Goal: Contribute content: Contribute content

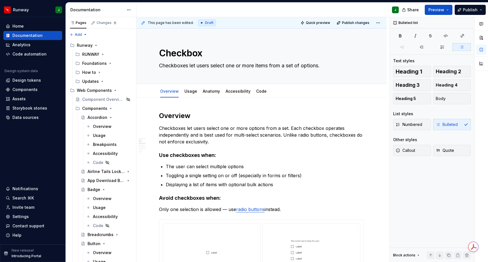
type textarea "*"
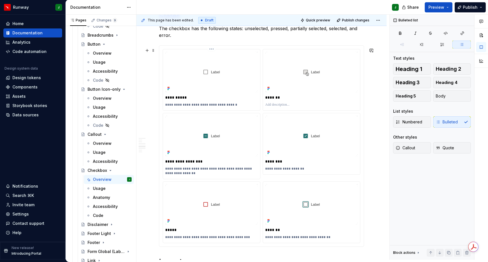
scroll to position [614, 0]
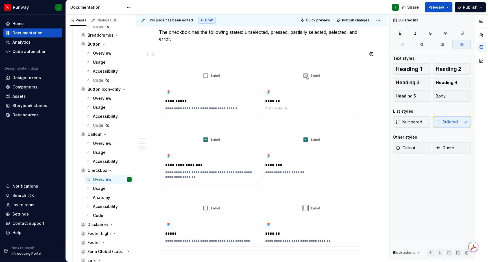
click at [177, 49] on div "**********" at bounding box center [261, 149] width 204 height 201
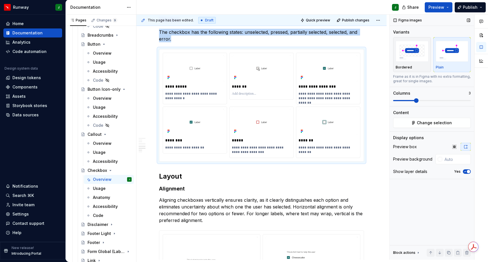
click at [414, 98] on span at bounding box center [416, 100] width 5 height 5
click at [208, 62] on img "To enrich screen reader interactions, please activate Accessibility in Grammarl…" at bounding box center [194, 68] width 59 height 26
click at [196, 47] on html "Runway J Home Documentation Analytics Code automation Design system data Design…" at bounding box center [244, 131] width 488 height 262
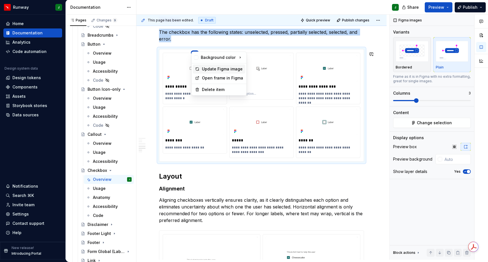
click at [213, 69] on div "Update Figma image" at bounding box center [222, 69] width 41 height 6
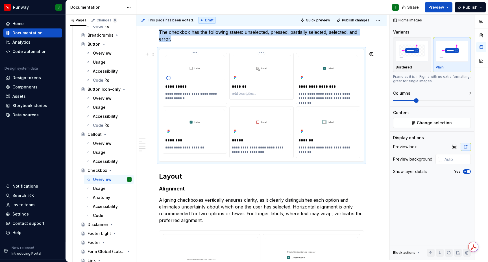
click at [263, 49] on html "Runway J Home Documentation Analytics Code automation Design system data Design…" at bounding box center [244, 131] width 488 height 262
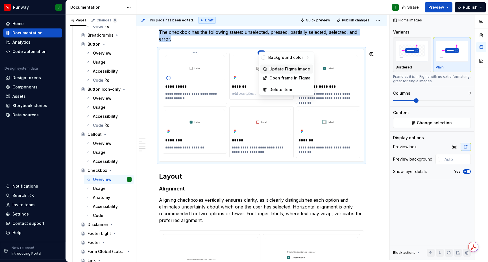
drag, startPoint x: 271, startPoint y: 68, endPoint x: 333, endPoint y: 49, distance: 64.5
click at [271, 68] on div "Update Figma image" at bounding box center [289, 69] width 41 height 6
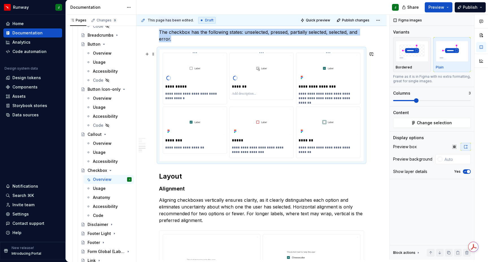
click at [329, 48] on html "Runway J Home Documentation Analytics Code automation Design system data Design…" at bounding box center [244, 131] width 488 height 262
click at [345, 69] on div "Update Figma image" at bounding box center [357, 69] width 41 height 6
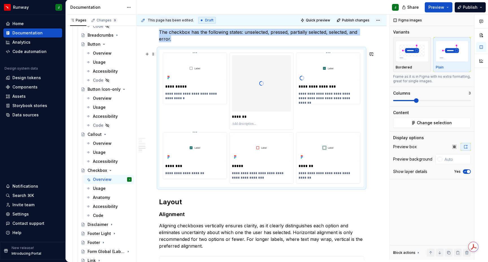
click at [195, 128] on html "Runway J Home Documentation Analytics Code automation Design system data Design…" at bounding box center [244, 131] width 488 height 262
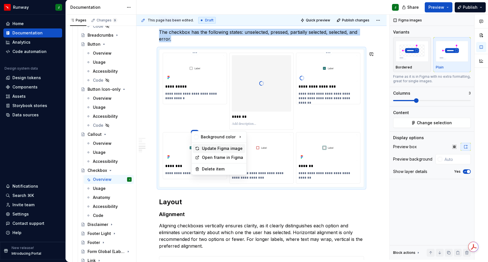
click at [206, 150] on div "Update Figma image" at bounding box center [222, 149] width 41 height 6
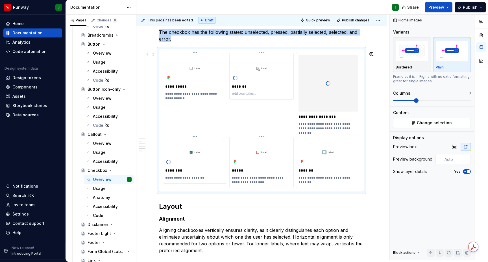
click at [263, 133] on html "Runway J Home Documentation Analytics Code automation Design system data Design…" at bounding box center [244, 131] width 488 height 262
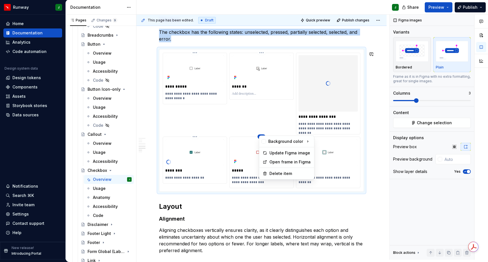
drag, startPoint x: 272, startPoint y: 153, endPoint x: 329, endPoint y: 134, distance: 60.0
click at [272, 153] on div "Update Figma image" at bounding box center [289, 153] width 41 height 6
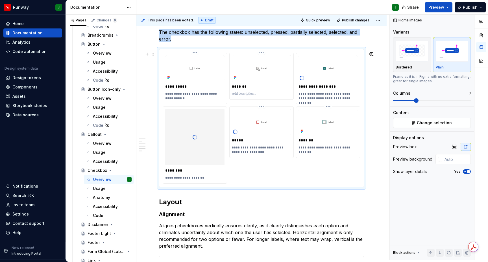
click at [331, 103] on html "Runway J Home Documentation Analytics Code automation Design system data Design…" at bounding box center [244, 131] width 488 height 262
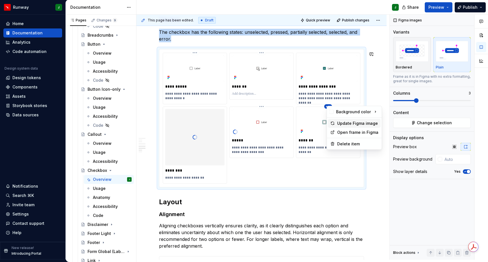
drag, startPoint x: 336, startPoint y: 124, endPoint x: 291, endPoint y: 123, distance: 45.2
click at [336, 124] on div "Update Figma image" at bounding box center [354, 123] width 52 height 9
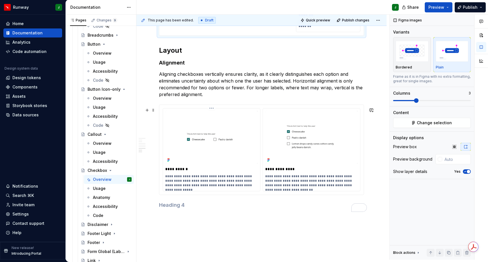
click at [213, 104] on html "Runway J Home Documentation Analytics Code automation Design system data Design…" at bounding box center [244, 131] width 488 height 262
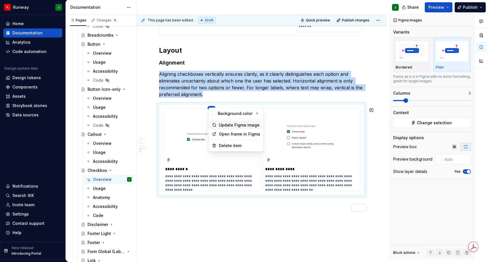
click at [240, 126] on div "Update Figma image" at bounding box center [239, 125] width 41 height 6
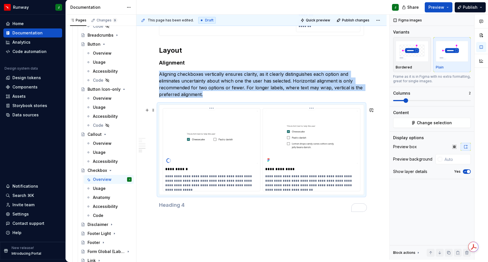
click at [314, 104] on html "Runway J Home Documentation Analytics Code automation Design system data Design…" at bounding box center [244, 131] width 488 height 262
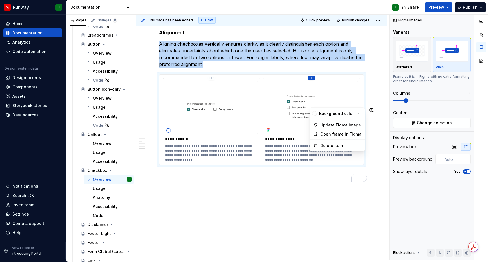
scroll to position [689, 0]
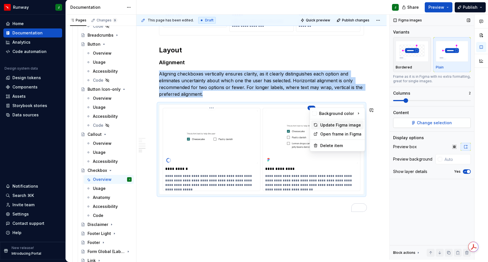
drag, startPoint x: 325, startPoint y: 124, endPoint x: 467, endPoint y: 113, distance: 143.0
click at [325, 124] on div "Update Figma image" at bounding box center [340, 125] width 41 height 6
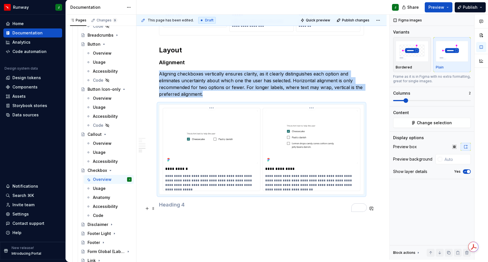
click at [181, 203] on h4 "To enrich screen reader interactions, please activate Accessibility in Grammarl…" at bounding box center [261, 205] width 205 height 7
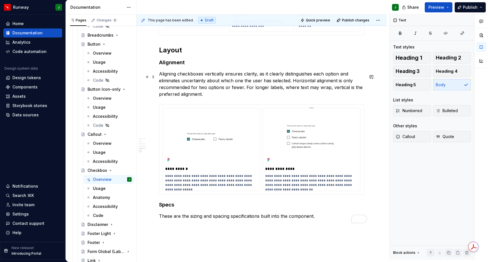
scroll to position [689, 0]
click at [182, 48] on h2 "Layout" at bounding box center [261, 50] width 205 height 9
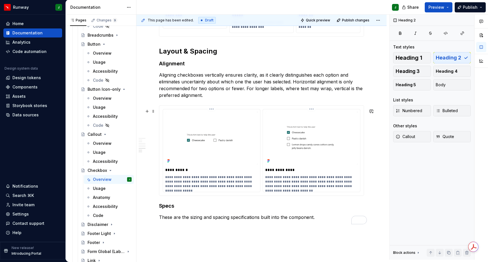
scroll to position [689, 0]
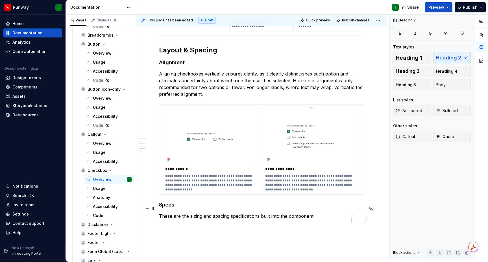
click at [166, 202] on h4 "Specs" at bounding box center [261, 205] width 205 height 7
click at [320, 214] on p "These are the sizing and spacing specifications built into the component." at bounding box center [261, 217] width 205 height 7
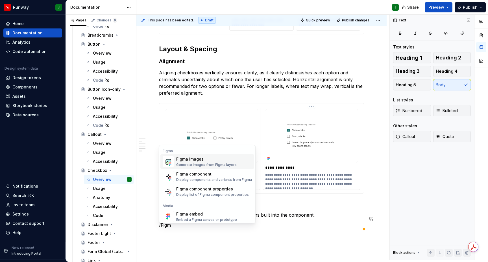
click at [212, 163] on div "Generate images from Figma layers" at bounding box center [206, 165] width 60 height 5
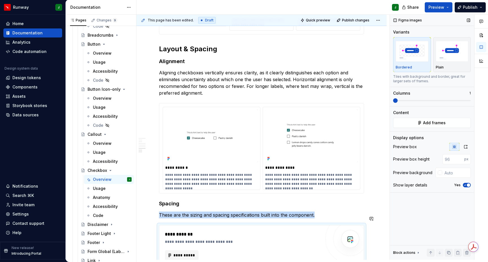
scroll to position [700, 0]
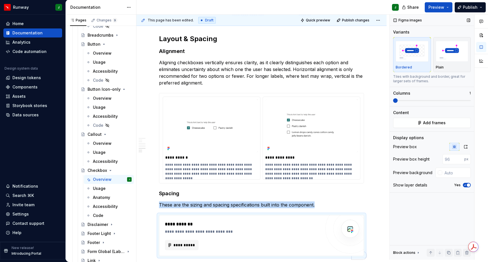
type textarea "*"
click at [404, 98] on span at bounding box center [405, 100] width 5 height 5
click at [464, 145] on icon "button" at bounding box center [465, 147] width 5 height 5
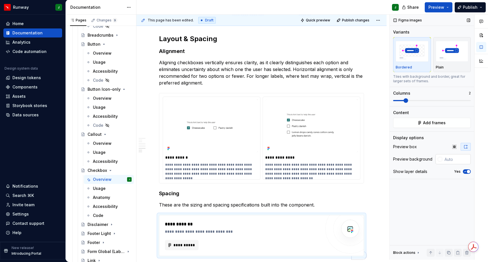
click at [456, 154] on input "text" at bounding box center [456, 159] width 29 height 10
type input "#FFFFFF"
click at [409, 118] on button "Add frames" at bounding box center [432, 123] width 78 height 10
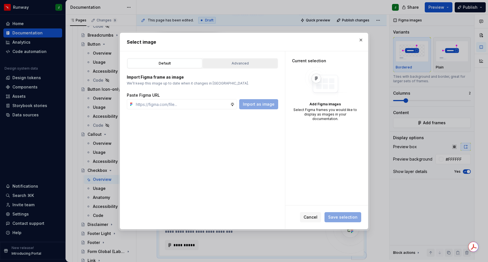
click at [253, 64] on div "Advanced" at bounding box center [240, 64] width 71 height 6
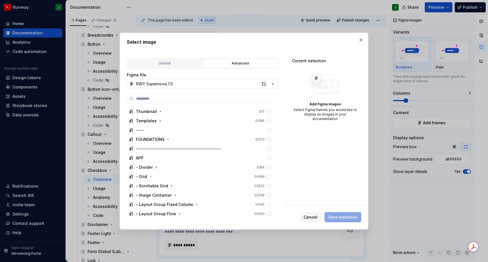
click at [264, 83] on div "button" at bounding box center [264, 84] width 8 height 8
type textarea "*"
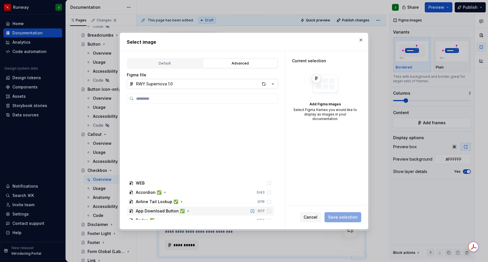
scroll to position [222, 0]
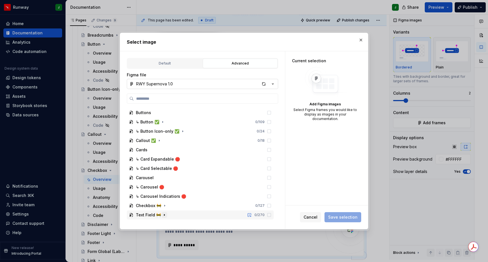
click at [162, 216] on icon "button" at bounding box center [164, 215] width 5 height 5
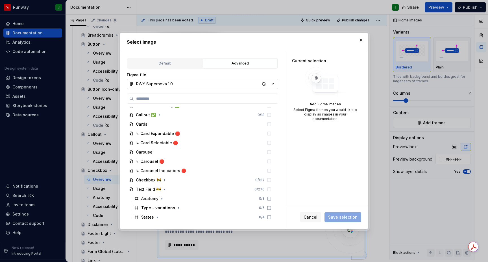
scroll to position [242, 0]
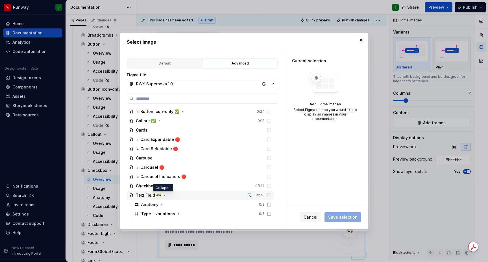
drag, startPoint x: 164, startPoint y: 196, endPoint x: 168, endPoint y: 188, distance: 8.3
click at [164, 196] on icon "button" at bounding box center [164, 195] width 5 height 5
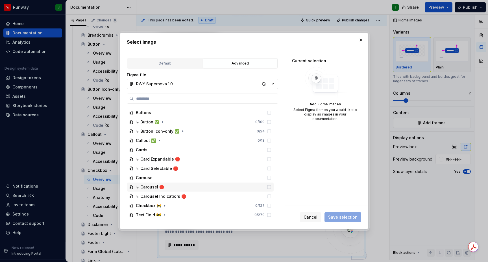
scroll to position [222, 0]
click at [164, 206] on icon "button" at bounding box center [164, 206] width 5 height 5
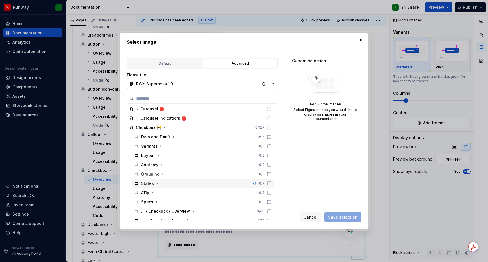
scroll to position [301, 0]
click at [157, 201] on icon "button" at bounding box center [156, 202] width 5 height 5
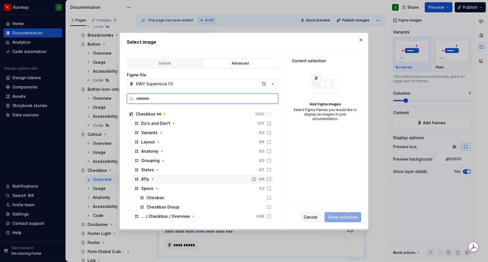
scroll to position [340, 0]
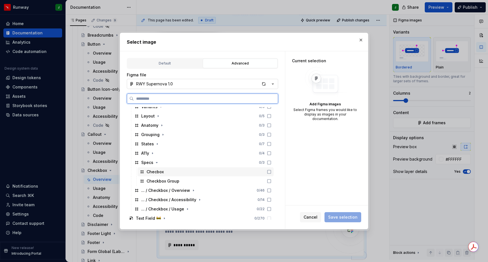
drag, startPoint x: 274, startPoint y: 172, endPoint x: 275, endPoint y: 177, distance: 4.9
click at [271, 172] on icon at bounding box center [269, 172] width 5 height 5
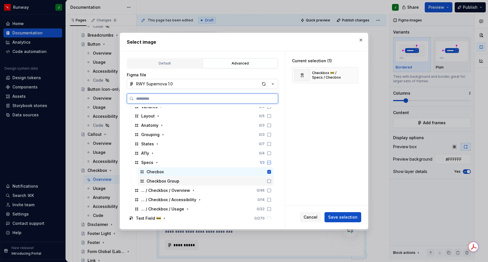
click at [271, 183] on icon at bounding box center [269, 181] width 5 height 5
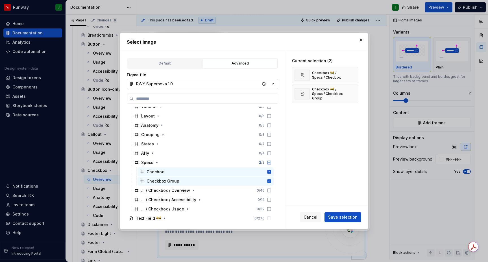
click at [349, 218] on span "Save selection" at bounding box center [342, 218] width 29 height 6
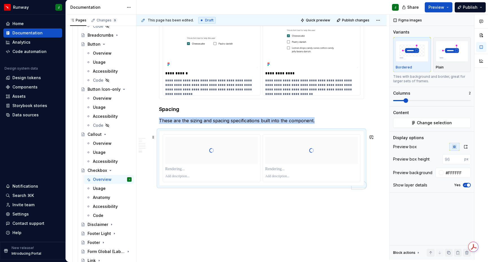
scroll to position [786, 0]
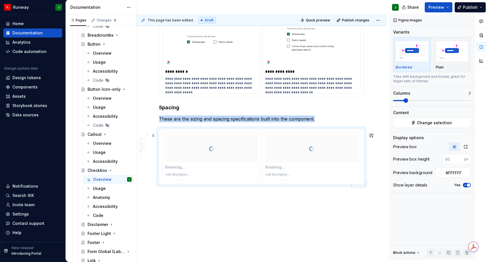
click at [201, 172] on div "To enrich screen reader interactions, please activate Accessibility in Grammarl…" at bounding box center [211, 175] width 93 height 7
click at [174, 165] on p "To enrich screen reader interactions, please activate Accessibility in Grammarl…" at bounding box center [211, 168] width 93 height 6
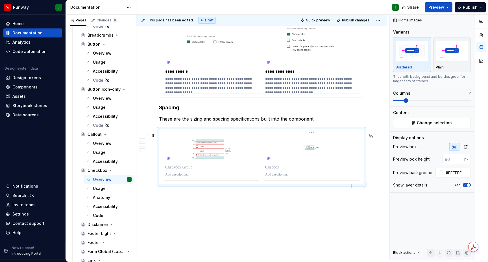
click at [274, 165] on p "To enrich screen reader interactions, please activate Accessibility in Grammarl…" at bounding box center [311, 168] width 93 height 6
click at [175, 165] on p "To enrich screen reader interactions, please activate Accessibility in Grammarl…" at bounding box center [211, 168] width 93 height 6
drag, startPoint x: 213, startPoint y: 145, endPoint x: 251, endPoint y: 125, distance: 42.9
click at [213, 145] on div "**********" at bounding box center [262, 157] width 198 height 48
click at [465, 145] on icon "button" at bounding box center [465, 147] width 5 height 5
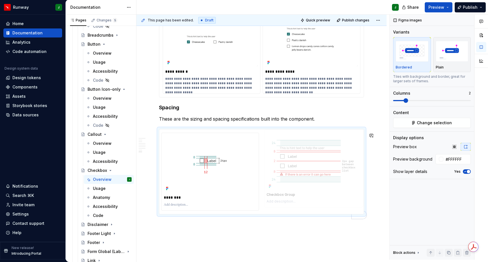
drag, startPoint x: 214, startPoint y: 162, endPoint x: 287, endPoint y: 162, distance: 72.2
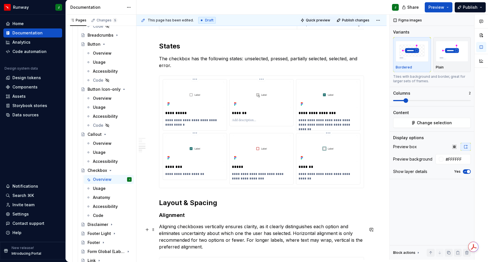
scroll to position [498, 0]
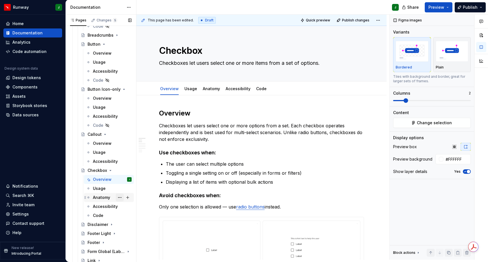
click at [119, 194] on button "Page tree" at bounding box center [120, 198] width 8 height 8
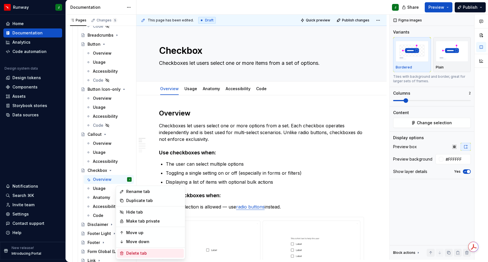
click at [132, 253] on div "Delete tab" at bounding box center [153, 254] width 55 height 6
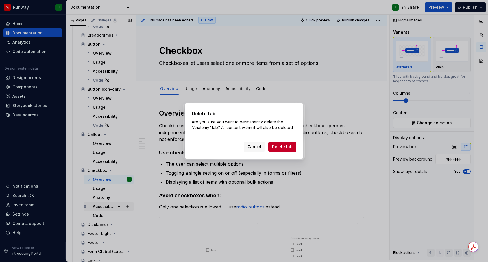
drag, startPoint x: 284, startPoint y: 148, endPoint x: 109, endPoint y: 200, distance: 182.0
click at [284, 148] on span "Delete tab" at bounding box center [282, 147] width 21 height 6
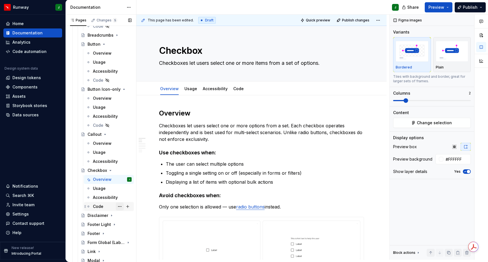
click at [121, 203] on button "Page tree" at bounding box center [120, 207] width 8 height 8
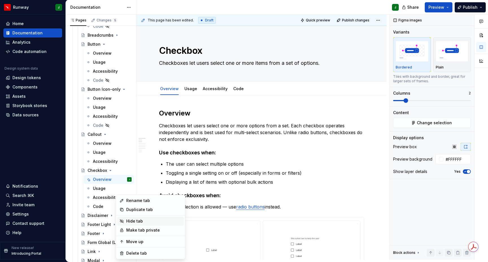
click at [135, 222] on div "Hide tab" at bounding box center [153, 222] width 55 height 6
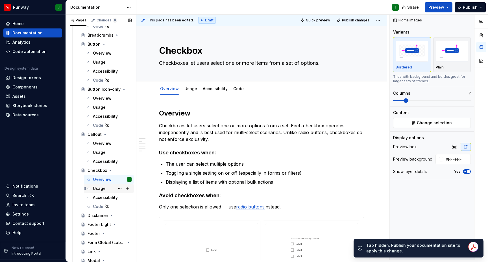
click at [103, 186] on div "Usage" at bounding box center [99, 189] width 13 height 6
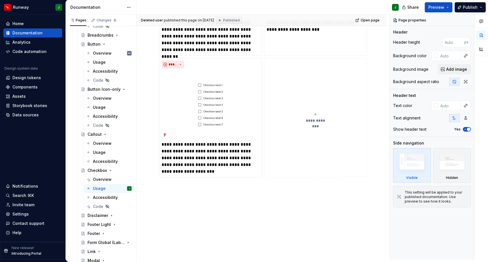
scroll to position [353, 0]
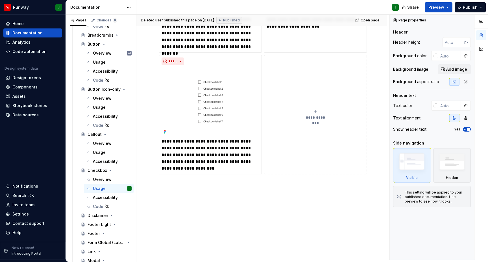
click at [328, 147] on button "**********" at bounding box center [315, 115] width 103 height 120
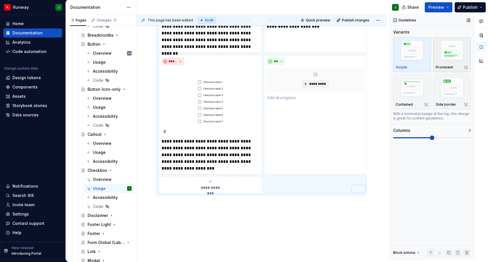
click at [445, 42] on img "button" at bounding box center [451, 51] width 33 height 25
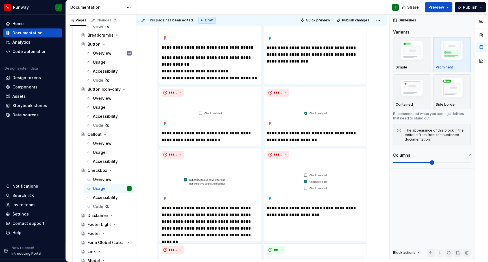
scroll to position [10, 0]
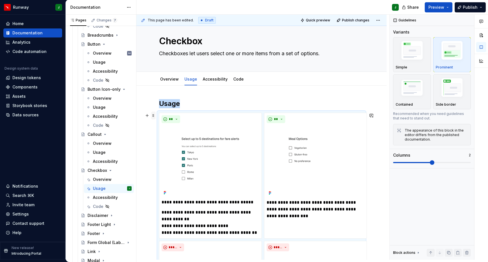
click at [154, 112] on span at bounding box center [153, 116] width 5 height 8
click at [170, 118] on div "Duplicate" at bounding box center [179, 118] width 37 height 6
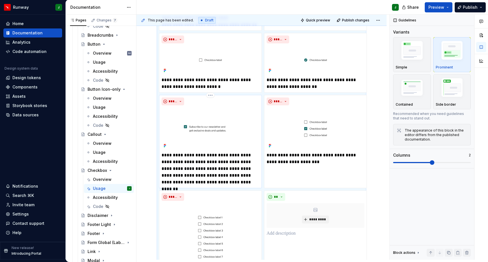
scroll to position [697, 0]
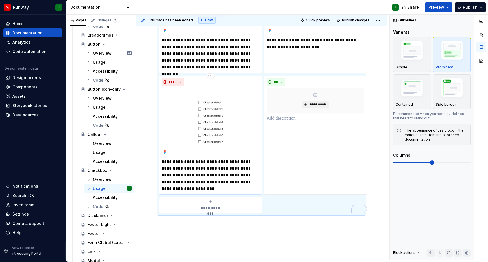
click at [232, 116] on img "To enrich screen reader interactions, please activate Accessibility in Grammarl…" at bounding box center [210, 122] width 98 height 68
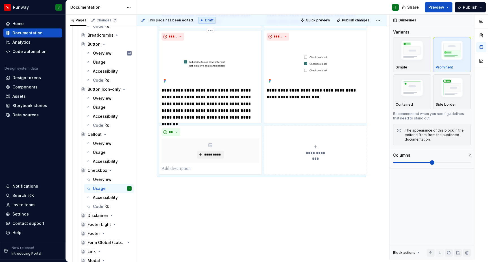
click at [257, 87] on p "**********" at bounding box center [210, 104] width 98 height 34
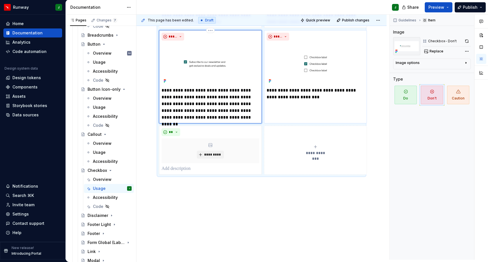
click at [284, 84] on img "To enrich screen reader interactions, please activate Accessibility in Grammarl…" at bounding box center [315, 64] width 98 height 42
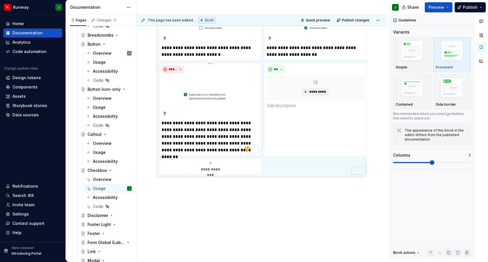
click at [248, 80] on img "To enrich screen reader interactions, please activate Accessibility in Grammarl…" at bounding box center [210, 97] width 98 height 42
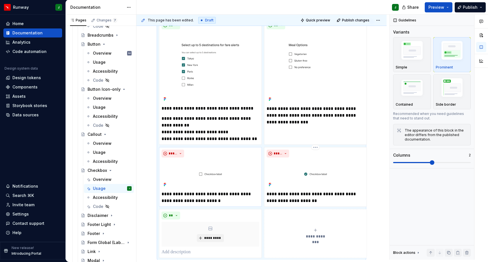
click at [292, 151] on div "**********" at bounding box center [315, 177] width 98 height 55
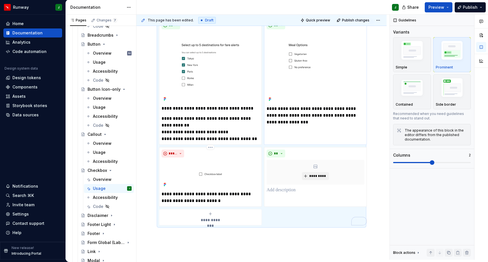
click at [240, 150] on div "*****" at bounding box center [210, 154] width 98 height 8
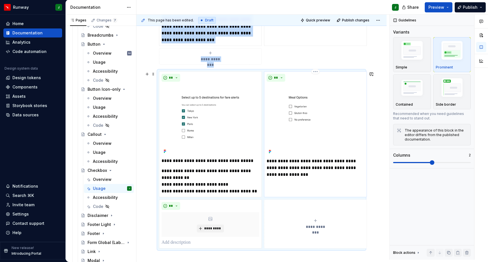
click at [277, 105] on img "To enrich screen reader interactions, please activate Accessibility in Grammarl…" at bounding box center [315, 120] width 98 height 72
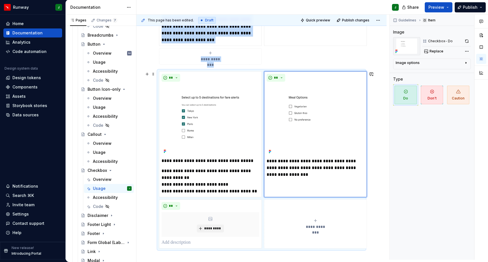
click at [283, 221] on div "**********" at bounding box center [315, 224] width 98 height 11
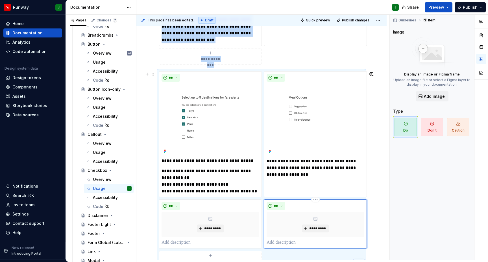
click at [287, 212] on div "*********" at bounding box center [315, 224] width 98 height 25
click at [313, 195] on html "Runway J Home Documentation Analytics Code automation Design system data Design…" at bounding box center [244, 131] width 488 height 262
click at [338, 204] on div "Delete item" at bounding box center [339, 203] width 37 height 6
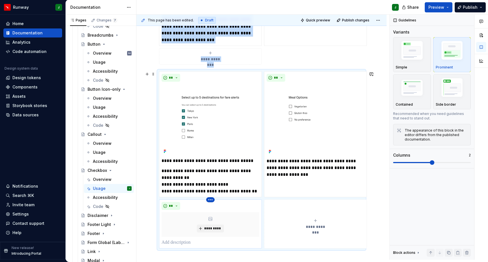
click at [212, 193] on html "Runway J Home Documentation Analytics Code automation Design system data Design…" at bounding box center [244, 131] width 488 height 262
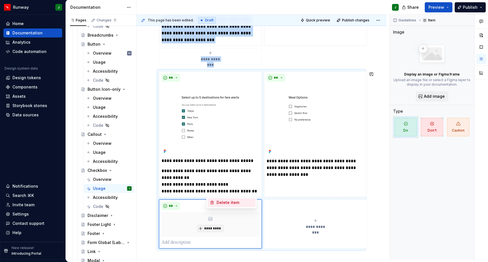
click at [229, 201] on div "Delete item" at bounding box center [234, 203] width 37 height 6
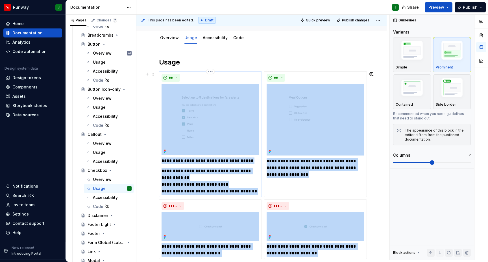
click at [227, 84] on img "To enrich screen reader interactions, please activate Accessibility in Grammarl…" at bounding box center [210, 119] width 98 height 71
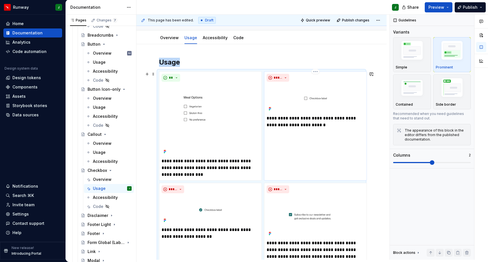
click at [317, 84] on img "To enrich screen reader interactions, please activate Accessibility in Grammarl…" at bounding box center [315, 98] width 98 height 29
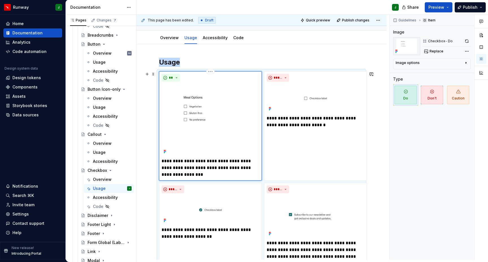
click at [246, 84] on img "To enrich screen reader interactions, please activate Accessibility in Grammarl…" at bounding box center [210, 120] width 98 height 72
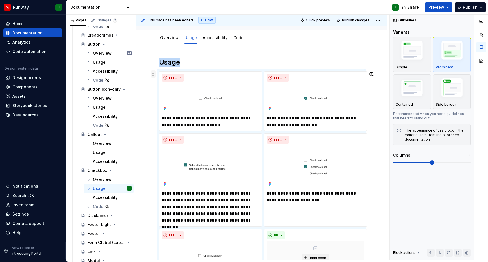
click at [152, 70] on span at bounding box center [153, 74] width 5 height 8
click at [172, 95] on div "Move down" at bounding box center [179, 94] width 37 height 6
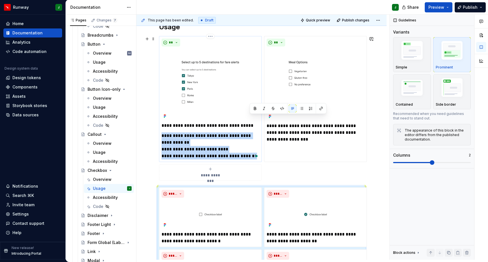
drag, startPoint x: 254, startPoint y: 126, endPoint x: 258, endPoint y: 147, distance: 21.4
click at [258, 147] on div "**********" at bounding box center [210, 140] width 98 height 37
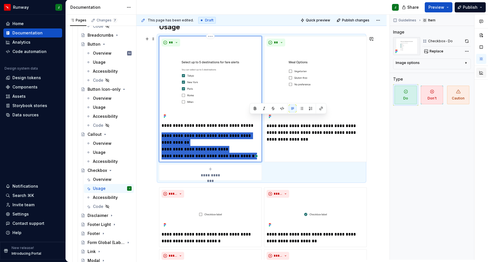
type textarea "*"
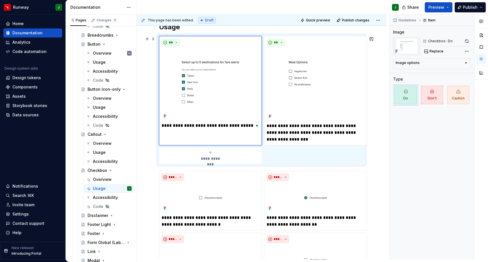
drag, startPoint x: 375, startPoint y: 140, endPoint x: 364, endPoint y: 141, distance: 10.5
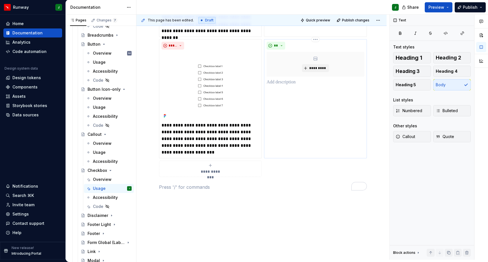
scroll to position [392, 0]
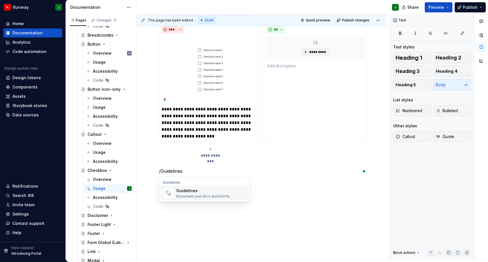
click at [210, 188] on div "Guidelines" at bounding box center [203, 191] width 54 height 6
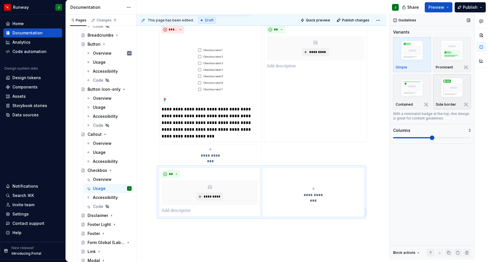
click at [441, 86] on img "button" at bounding box center [451, 88] width 33 height 25
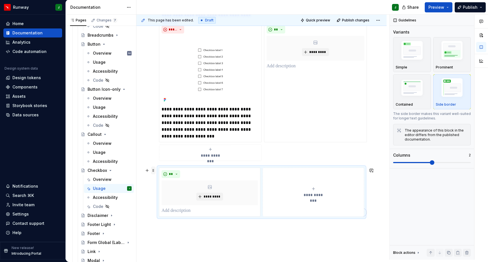
click at [154, 167] on span at bounding box center [153, 171] width 5 height 8
click at [175, 182] on div "Move up" at bounding box center [179, 182] width 37 height 6
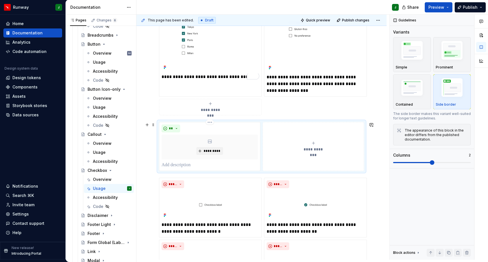
scroll to position [157, 0]
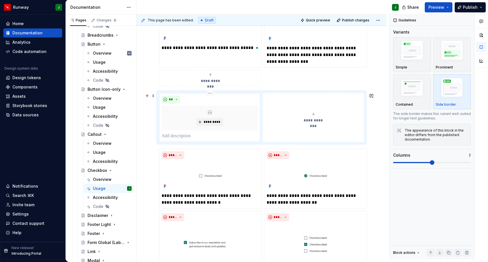
click at [173, 133] on p "To enrich screen reader interactions, please activate Accessibility in Grammarl…" at bounding box center [209, 136] width 96 height 7
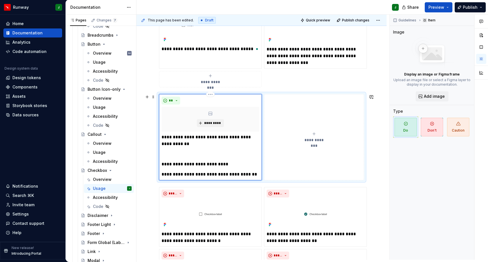
click at [234, 161] on p "**********" at bounding box center [210, 164] width 98 height 7
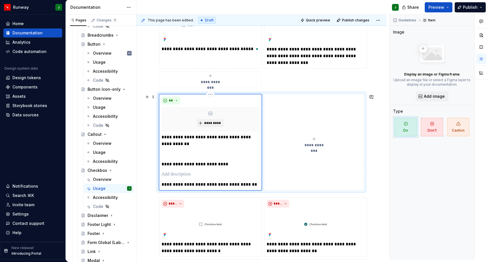
click at [166, 151] on p "To enrich screen reader interactions, please activate Accessibility in Grammarl…" at bounding box center [210, 154] width 98 height 7
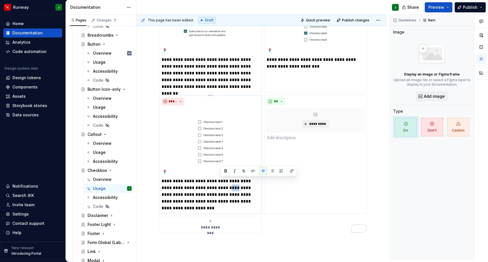
drag, startPoint x: 220, startPoint y: 183, endPoint x: 228, endPoint y: 183, distance: 7.6
click at [228, 183] on p "**********" at bounding box center [210, 195] width 98 height 34
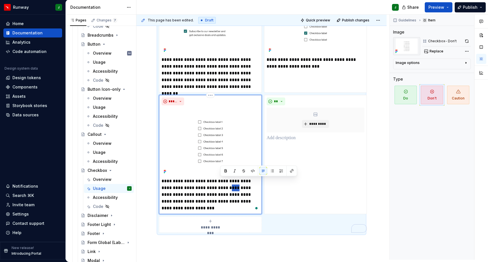
type textarea "*"
click at [314, 88] on html "Runway J Home Documentation Analytics Code automation Design system data Design…" at bounding box center [244, 131] width 488 height 262
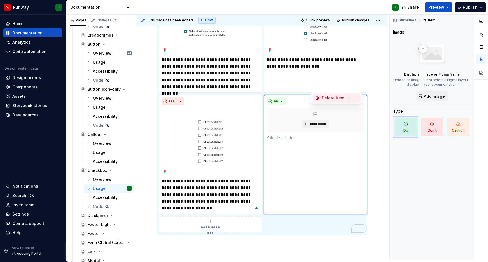
click at [325, 96] on div "Delete item" at bounding box center [339, 98] width 37 height 6
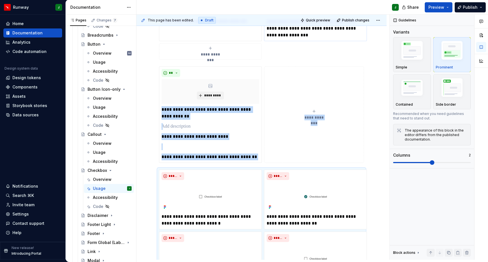
scroll to position [61, 0]
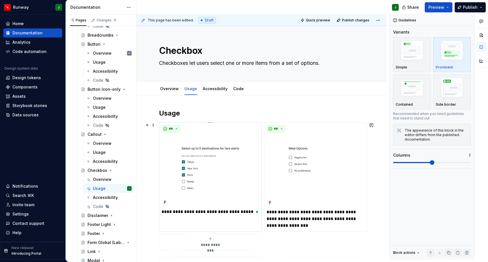
click at [222, 135] on img "To enrich screen reader interactions, please activate Accessibility in Grammarl…" at bounding box center [210, 170] width 98 height 71
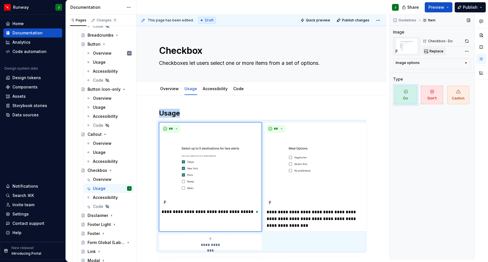
click at [436, 47] on button "Replace" at bounding box center [433, 51] width 23 height 8
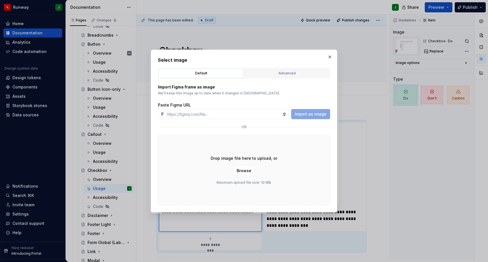
click at [280, 73] on div "Advanced" at bounding box center [286, 74] width 81 height 6
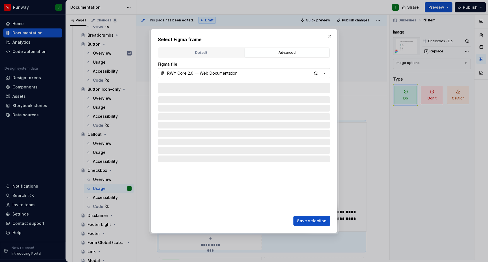
type textarea "*"
click at [299, 73] on button "RWY Core 2.0 — Web Documentation" at bounding box center [244, 73] width 172 height 10
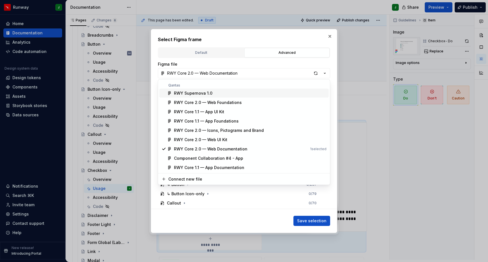
click at [201, 94] on div "RWY Supernova 1.0" at bounding box center [193, 94] width 38 height 6
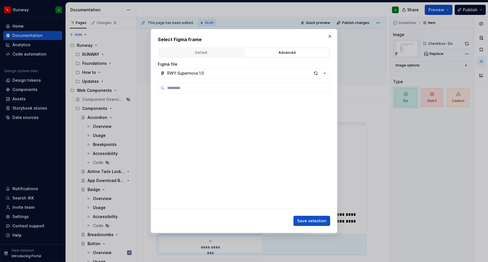
scroll to position [222, 0]
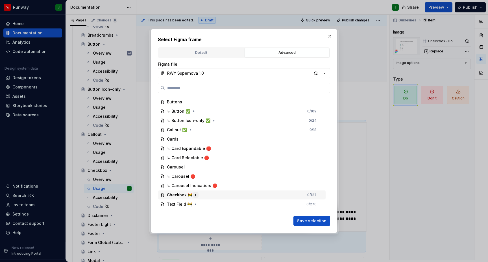
click at [195, 196] on icon "button" at bounding box center [195, 194] width 1 height 1
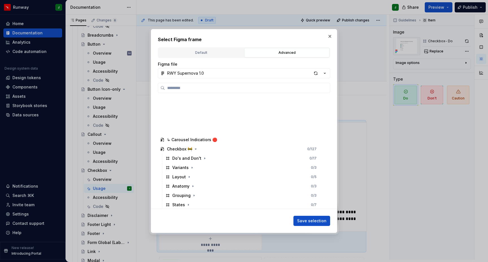
scroll to position [325, 0]
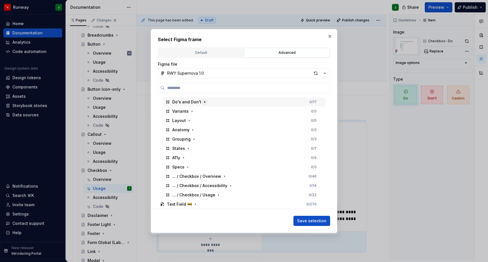
click at [204, 103] on icon "button" at bounding box center [204, 102] width 5 height 5
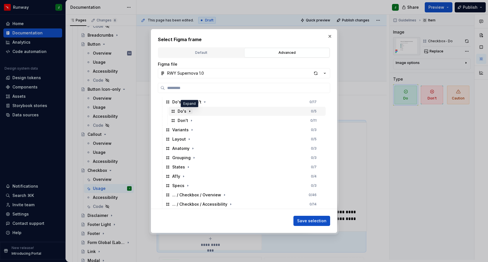
click at [190, 111] on icon "button" at bounding box center [189, 111] width 5 height 5
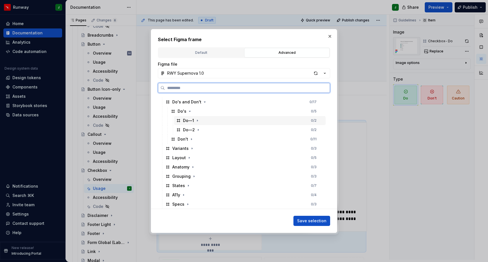
click at [222, 120] on div "Do—1 0 / 2" at bounding box center [250, 120] width 152 height 9
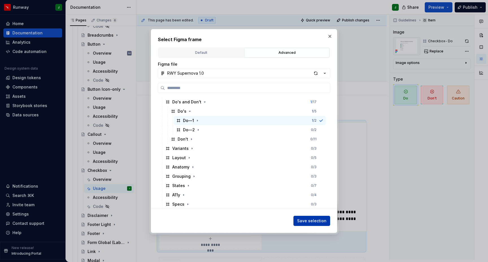
click at [316, 221] on span "Save selection" at bounding box center [311, 221] width 29 height 6
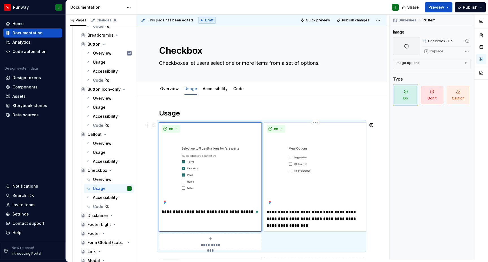
click at [341, 135] on img "To enrich screen reader interactions, please activate Accessibility in Grammarl…" at bounding box center [315, 171] width 98 height 72
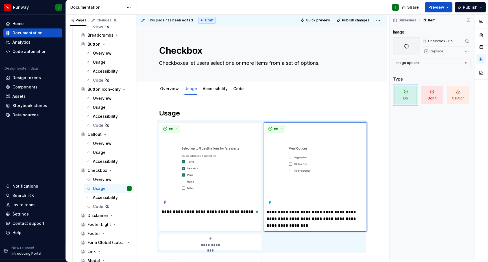
click at [433, 47] on div "Replace" at bounding box center [446, 51] width 48 height 8
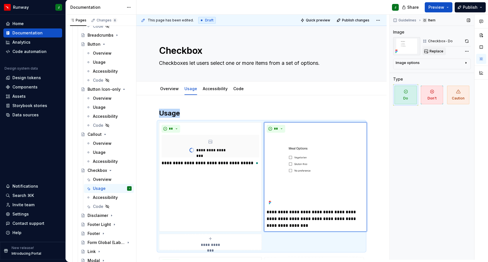
click at [434, 49] on span "Replace" at bounding box center [436, 51] width 14 height 5
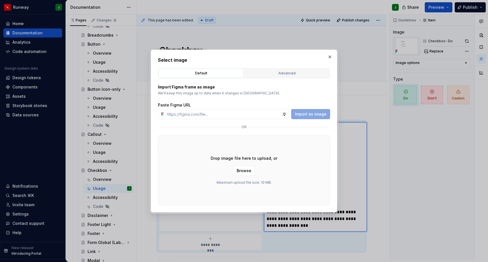
click at [274, 75] on div "Advanced" at bounding box center [286, 74] width 81 height 6
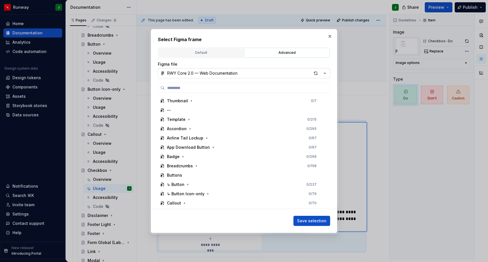
click at [257, 70] on button "RWY Core 2.0 — Web Documentation" at bounding box center [244, 73] width 172 height 10
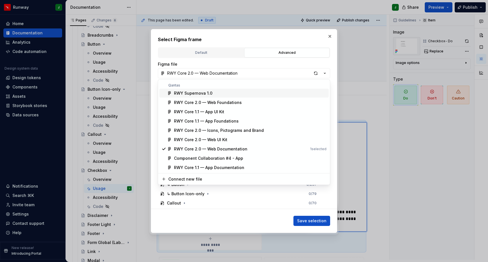
click at [201, 93] on div "RWY Supernova 1.0" at bounding box center [193, 94] width 38 height 6
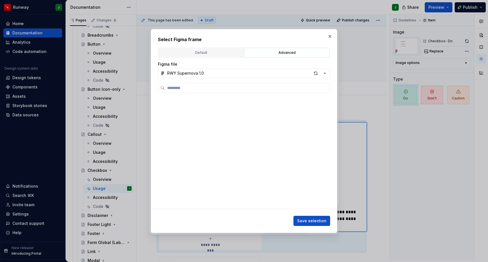
scroll to position [222, 0]
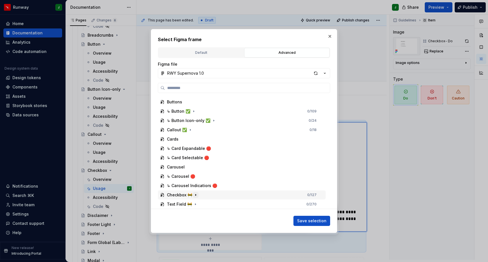
click at [195, 196] on icon "button" at bounding box center [195, 195] width 5 height 5
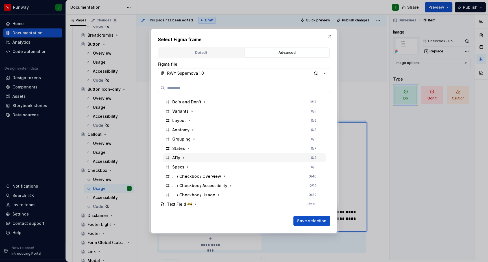
scroll to position [304, 0]
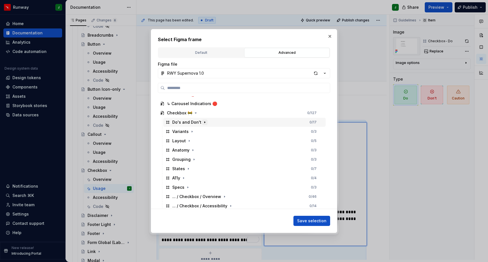
click at [205, 121] on button "button" at bounding box center [205, 123] width 6 height 6
click at [190, 131] on icon "button" at bounding box center [189, 132] width 5 height 5
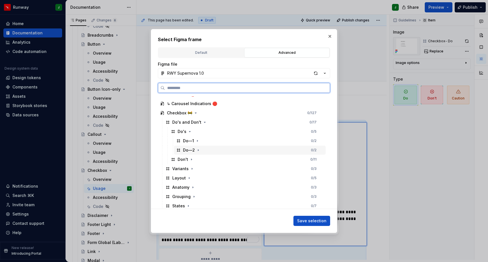
click at [210, 149] on div "Do—2 0 / 2" at bounding box center [250, 150] width 152 height 9
drag, startPoint x: 319, startPoint y: 220, endPoint x: 305, endPoint y: 113, distance: 107.6
click at [319, 220] on span "Save selection" at bounding box center [311, 221] width 29 height 6
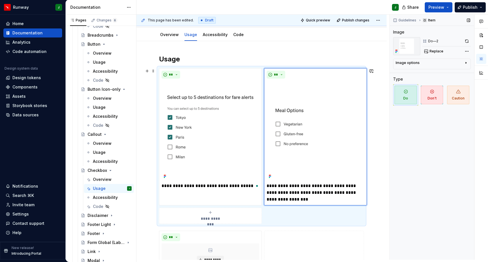
scroll to position [0, 0]
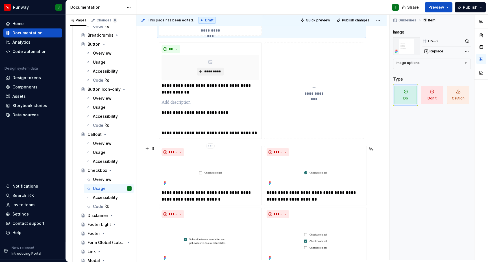
drag, startPoint x: 237, startPoint y: 150, endPoint x: 365, endPoint y: 82, distance: 145.6
click at [237, 150] on div "**********" at bounding box center [210, 175] width 98 height 55
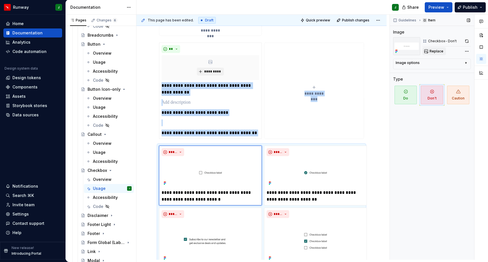
click at [434, 49] on span "Replace" at bounding box center [436, 51] width 14 height 5
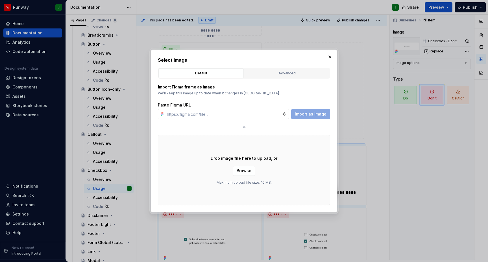
click at [272, 73] on div "Advanced" at bounding box center [286, 74] width 81 height 6
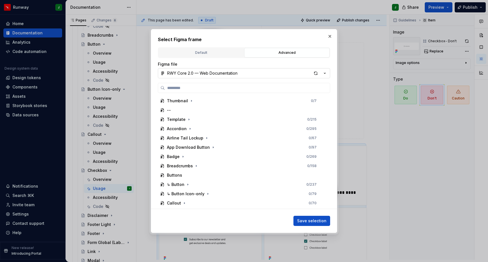
click at [197, 74] on div "RWY Core 2.0 — Web Documentation" at bounding box center [202, 74] width 70 height 6
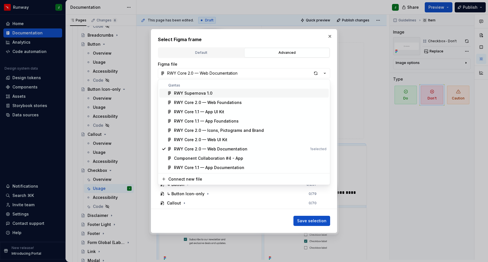
click at [198, 94] on div "RWY Supernova 1.0" at bounding box center [193, 94] width 38 height 6
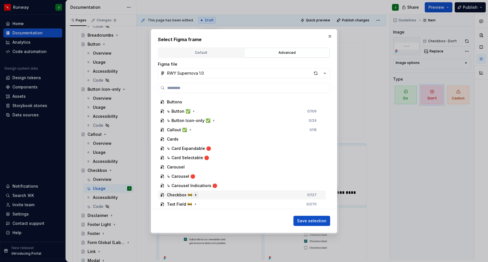
click at [193, 197] on icon "button" at bounding box center [195, 195] width 5 height 5
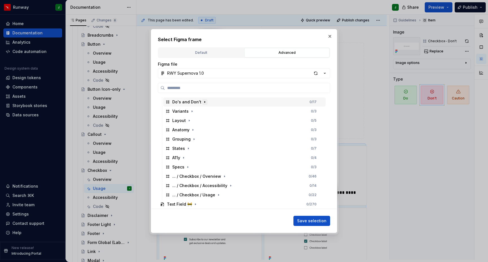
click at [202, 102] on icon "button" at bounding box center [204, 102] width 5 height 5
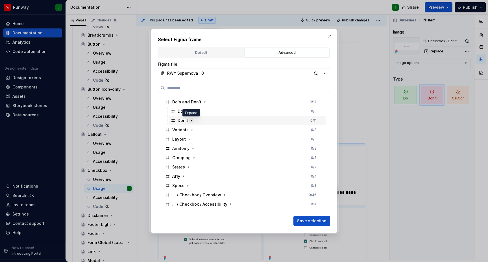
click at [190, 120] on icon "button" at bounding box center [191, 121] width 5 height 5
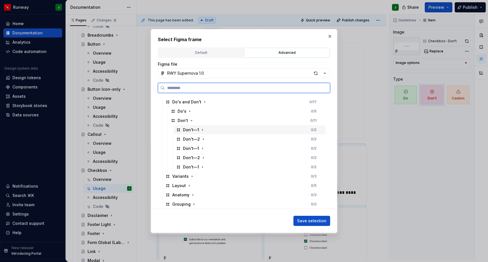
drag, startPoint x: 211, startPoint y: 131, endPoint x: 291, endPoint y: 131, distance: 79.3
click at [212, 131] on div "Don't—1 0 / 2" at bounding box center [250, 130] width 152 height 9
click at [313, 222] on span "Save selection" at bounding box center [311, 221] width 29 height 6
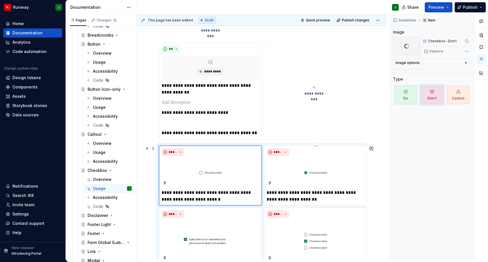
click at [314, 159] on img "To enrich screen reader interactions, please activate Accessibility in Grammarl…" at bounding box center [315, 173] width 98 height 29
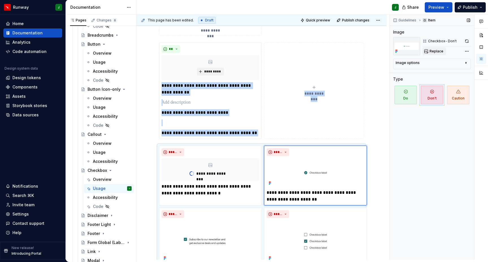
click at [438, 49] on span "Replace" at bounding box center [436, 51] width 14 height 5
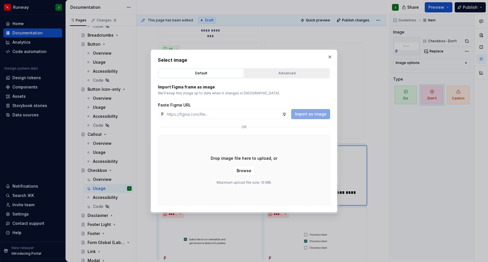
click at [283, 70] on button "Advanced" at bounding box center [286, 74] width 85 height 10
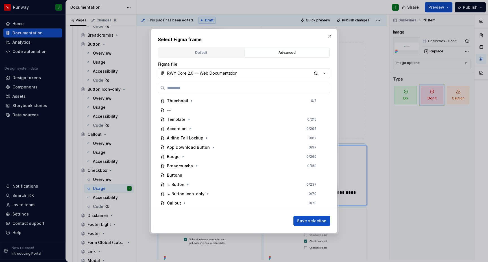
click at [245, 70] on button "RWY Core 2.0 — Web Documentation" at bounding box center [244, 73] width 172 height 10
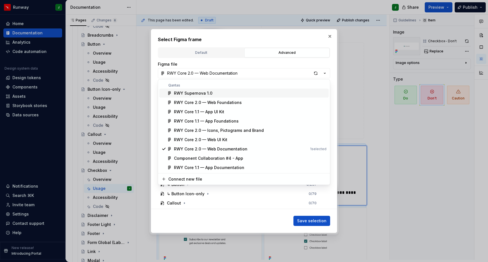
click at [214, 92] on div "RWY Supernova 1.0" at bounding box center [250, 94] width 152 height 6
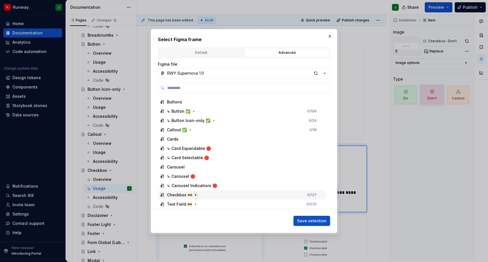
click at [196, 197] on icon "button" at bounding box center [195, 195] width 5 height 5
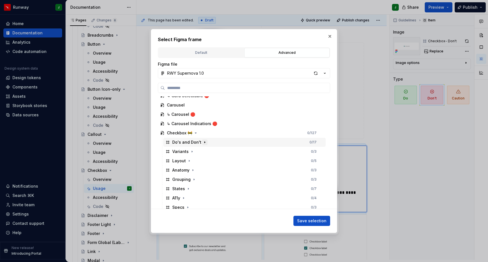
click at [204, 142] on icon "button" at bounding box center [204, 142] width 5 height 5
drag, startPoint x: 190, startPoint y: 160, endPoint x: 194, endPoint y: 161, distance: 3.4
click at [191, 160] on icon "button" at bounding box center [191, 160] width 1 height 1
drag, startPoint x: 202, startPoint y: 178, endPoint x: 247, endPoint y: 183, distance: 45.4
click at [202, 178] on icon "button" at bounding box center [203, 180] width 5 height 5
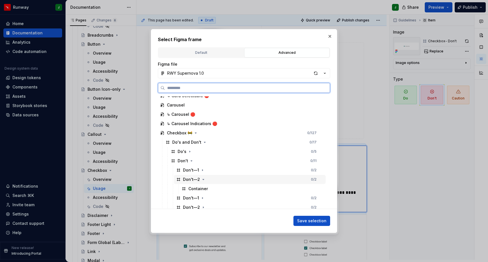
click at [238, 179] on div "Don't—2 0 / 2" at bounding box center [250, 179] width 152 height 9
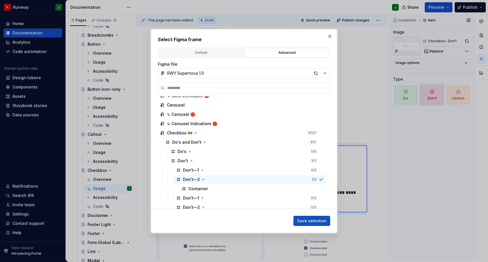
drag, startPoint x: 314, startPoint y: 217, endPoint x: 469, endPoint y: 172, distance: 161.8
click at [314, 218] on button "Save selection" at bounding box center [311, 221] width 37 height 10
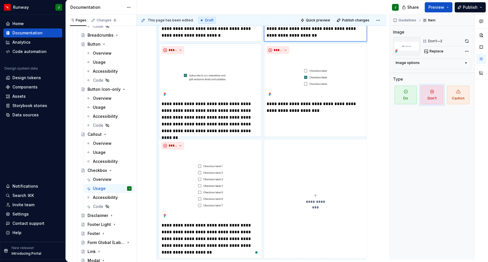
click at [213, 65] on img "To enrich screen reader interactions, please activate Accessibility in Grammarl…" at bounding box center [210, 77] width 98 height 42
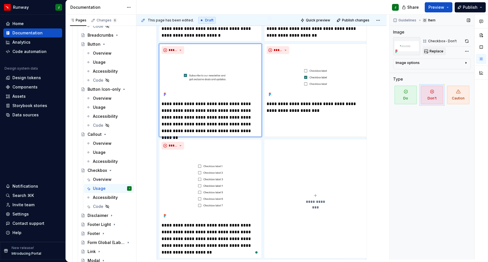
click at [433, 49] on span "Replace" at bounding box center [436, 51] width 14 height 5
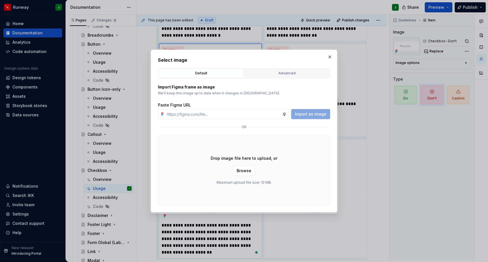
drag, startPoint x: 290, startPoint y: 75, endPoint x: 224, endPoint y: 79, distance: 65.6
click at [290, 75] on div "Advanced" at bounding box center [286, 74] width 81 height 6
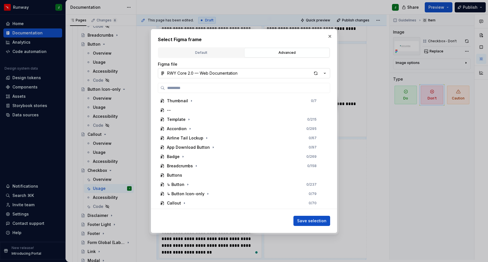
click at [247, 75] on button "RWY Core 2.0 — Web Documentation" at bounding box center [244, 73] width 172 height 10
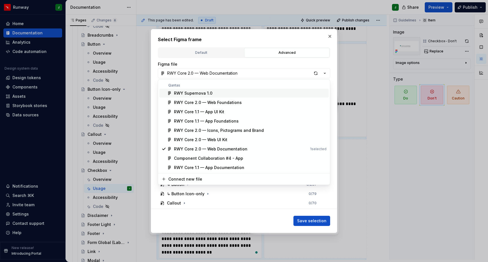
click at [198, 94] on div "RWY Supernova 1.0" at bounding box center [193, 94] width 38 height 6
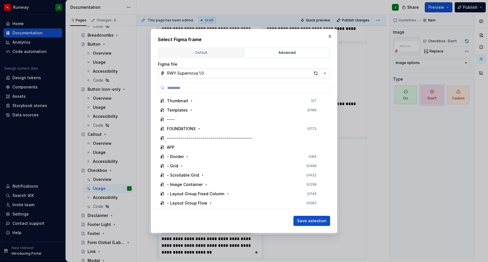
click at [317, 73] on div "button" at bounding box center [316, 73] width 8 height 8
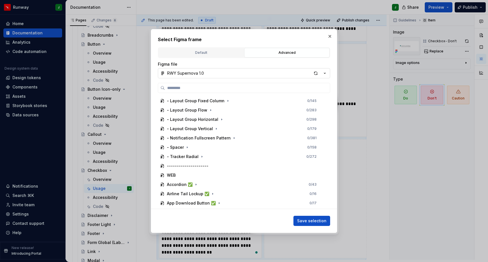
scroll to position [222, 0]
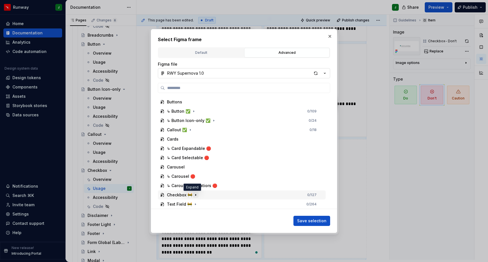
click at [193, 194] on icon "button" at bounding box center [195, 195] width 5 height 5
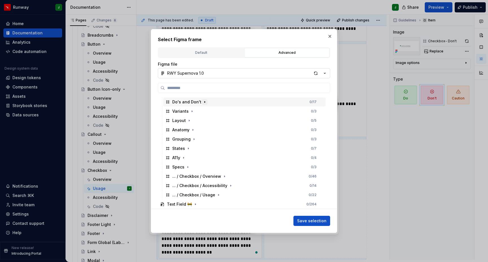
click at [202, 102] on icon "button" at bounding box center [204, 102] width 5 height 5
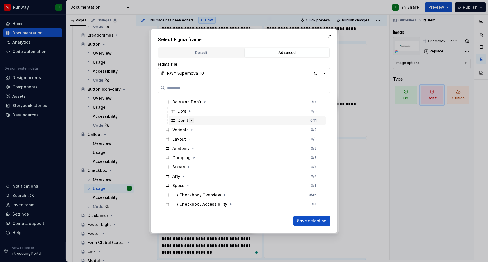
click at [189, 121] on icon "button" at bounding box center [191, 121] width 5 height 5
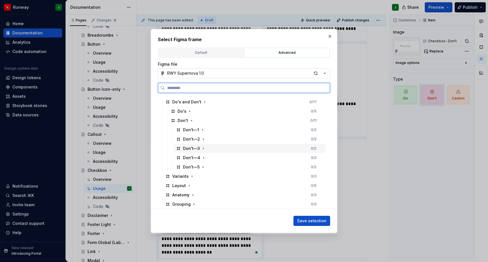
click at [211, 147] on div "Don't—3 0 / 2" at bounding box center [250, 148] width 152 height 9
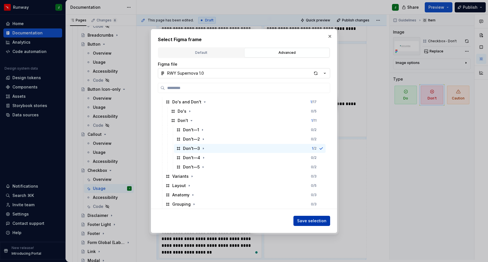
scroll to position [326, 0]
click at [316, 222] on span "Save selection" at bounding box center [311, 221] width 29 height 6
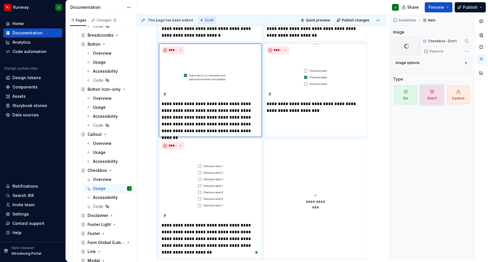
click at [349, 60] on img "To enrich screen reader interactions, please activate Accessibility in Grammarl…" at bounding box center [315, 77] width 98 height 42
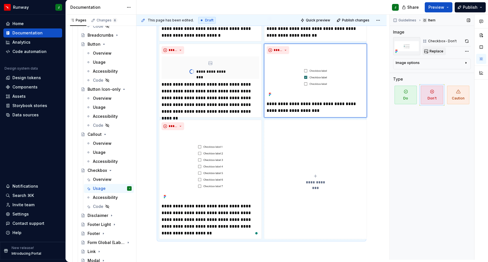
click at [433, 49] on span "Replace" at bounding box center [436, 51] width 14 height 5
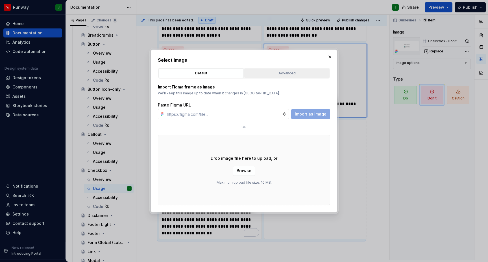
click at [280, 78] on div "Default Advanced" at bounding box center [244, 73] width 172 height 11
click at [279, 74] on div "Advanced" at bounding box center [286, 74] width 81 height 6
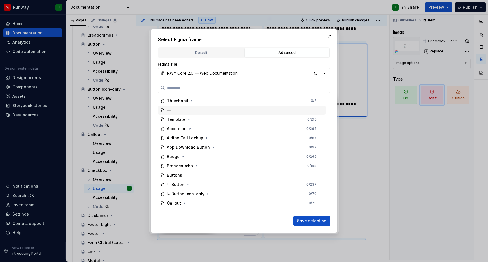
scroll to position [0, 1]
click at [238, 73] on button "RWY Core 2.0 — Web Documentation" at bounding box center [244, 73] width 172 height 10
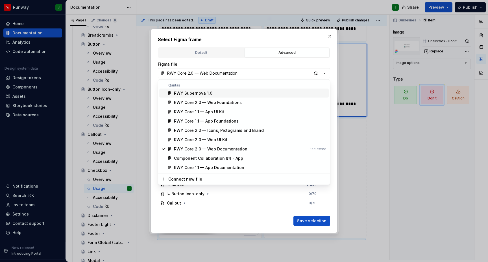
click at [190, 93] on div "RWY Supernova 1.0" at bounding box center [193, 94] width 38 height 6
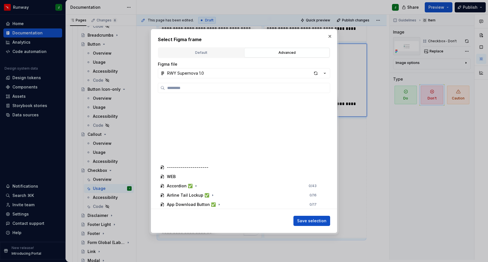
scroll to position [222, 0]
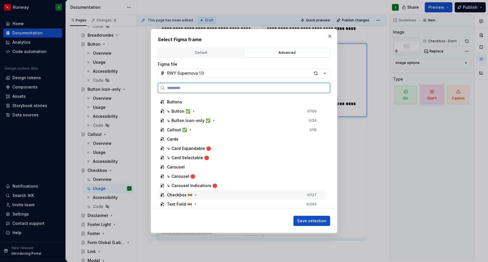
click at [197, 195] on div "Checkbox 🚧 0 / 127" at bounding box center [242, 195] width 168 height 9
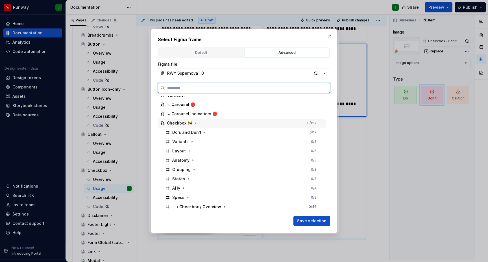
scroll to position [325, 0]
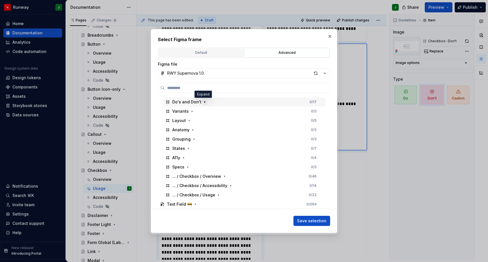
click at [204, 102] on icon "button" at bounding box center [204, 101] width 1 height 1
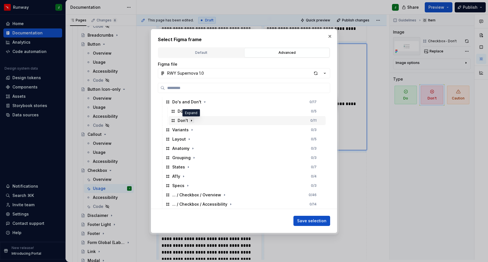
click at [190, 121] on icon "button" at bounding box center [191, 121] width 5 height 5
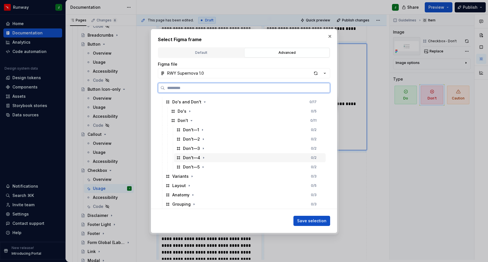
click at [214, 157] on div "Don't—4 0 / 2" at bounding box center [250, 158] width 152 height 9
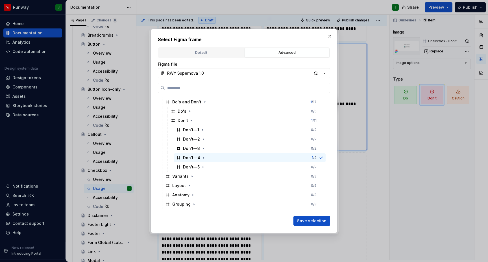
drag, startPoint x: 310, startPoint y: 222, endPoint x: 266, endPoint y: 148, distance: 86.0
click at [310, 222] on span "Save selection" at bounding box center [311, 221] width 29 height 6
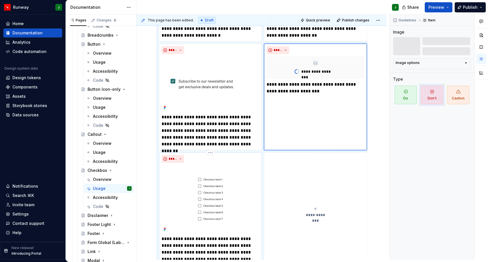
scroll to position [427, 0]
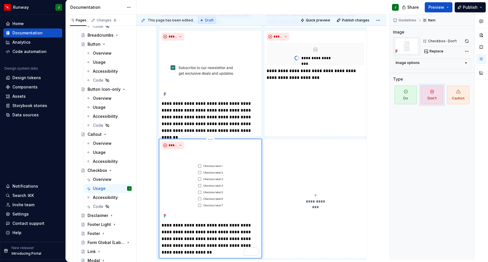
click at [220, 172] on img "To enrich screen reader interactions, please activate Accessibility in Grammarl…" at bounding box center [210, 186] width 98 height 68
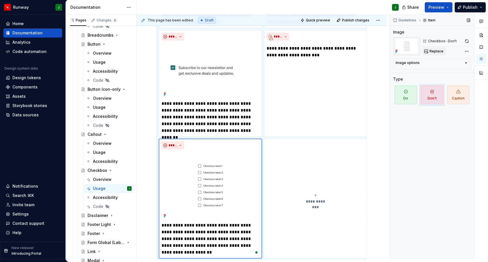
click at [435, 49] on span "Replace" at bounding box center [436, 51] width 14 height 5
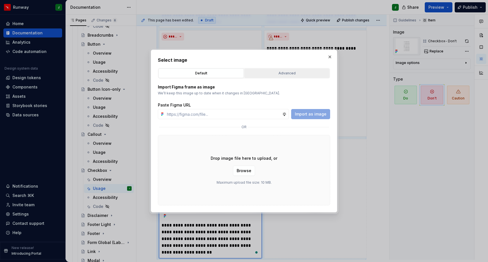
click at [292, 77] on button "Advanced" at bounding box center [286, 74] width 85 height 10
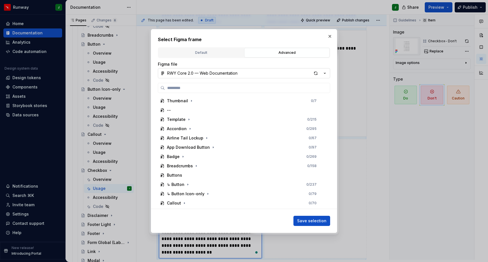
click at [217, 75] on div "RWY Core 2.0 — Web Documentation" at bounding box center [202, 74] width 70 height 6
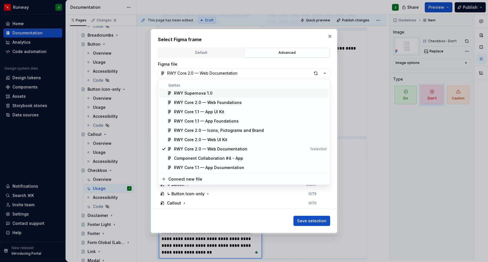
click at [190, 91] on div "RWY Supernova 1.0" at bounding box center [193, 94] width 38 height 6
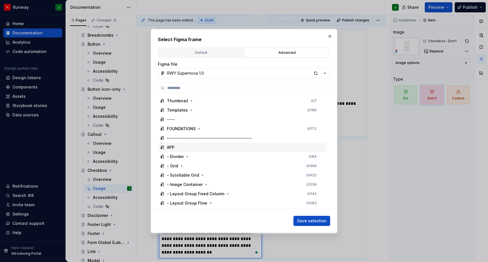
scroll to position [222, 0]
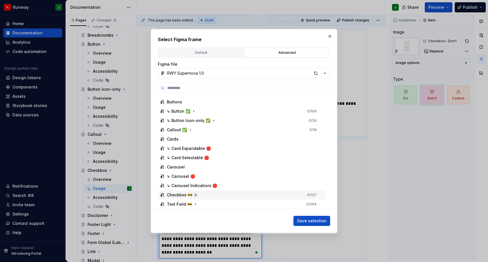
click at [193, 196] on icon "button" at bounding box center [195, 195] width 5 height 5
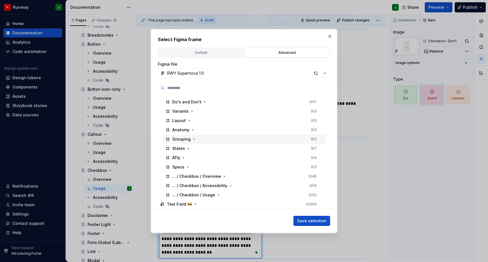
scroll to position [325, 0]
click at [204, 102] on icon "button" at bounding box center [204, 102] width 1 height 1
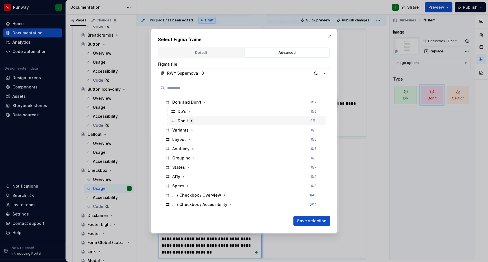
click at [192, 123] on icon "button" at bounding box center [191, 121] width 5 height 5
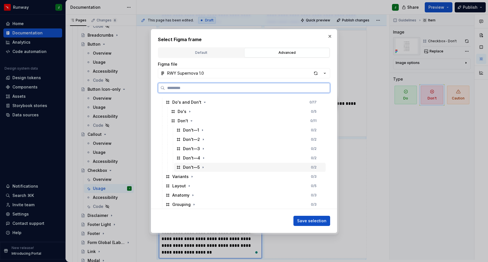
click at [214, 169] on div "Don't—5 0 / 2" at bounding box center [250, 167] width 152 height 9
drag, startPoint x: 319, startPoint y: 222, endPoint x: 280, endPoint y: 186, distance: 53.1
click at [319, 222] on span "Save selection" at bounding box center [311, 221] width 29 height 6
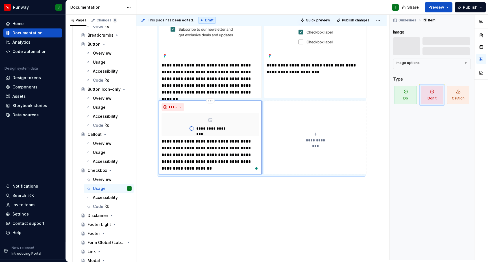
scroll to position [463, 0]
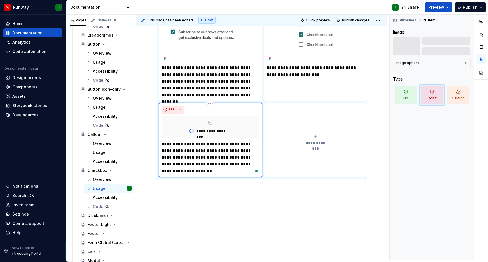
click at [247, 156] on p "**********" at bounding box center [210, 158] width 98 height 34
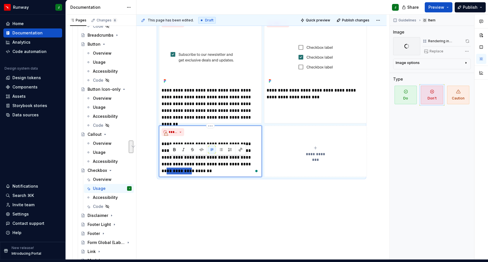
drag, startPoint x: 243, startPoint y: 161, endPoint x: 169, endPoint y: 169, distance: 74.4
click at [169, 169] on p "**********" at bounding box center [210, 158] width 98 height 34
click at [240, 149] on button "button" at bounding box center [240, 150] width 8 height 8
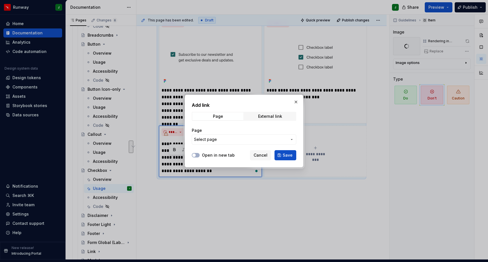
click at [215, 157] on label "Open in new tab" at bounding box center [218, 156] width 33 height 6
click at [200, 157] on button "Open in new tab" at bounding box center [196, 155] width 8 height 5
click at [243, 137] on span "Select page" at bounding box center [240, 140] width 93 height 6
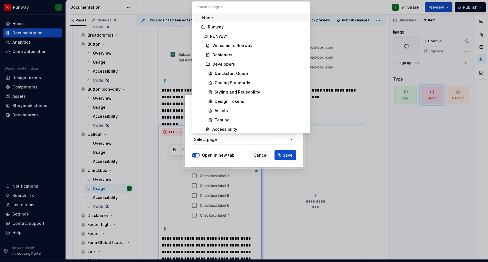
type textarea "*"
type input "Picker List"
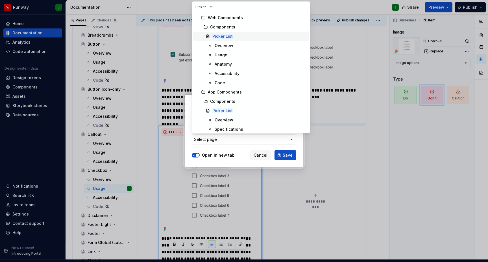
click at [223, 37] on mark "Picker List" at bounding box center [222, 36] width 20 height 5
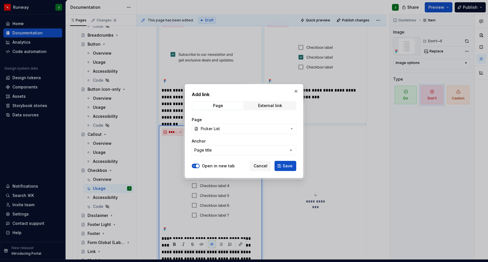
click at [286, 166] on span "Save" at bounding box center [287, 166] width 10 height 6
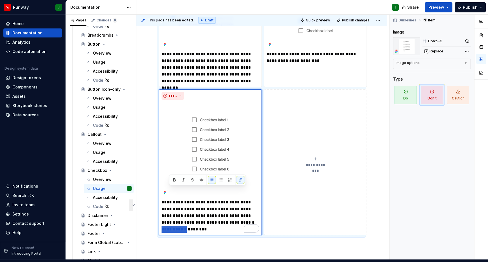
scroll to position [505, 0]
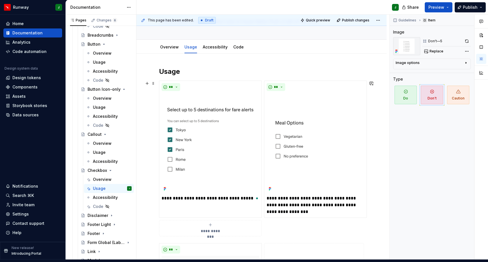
scroll to position [20, 0]
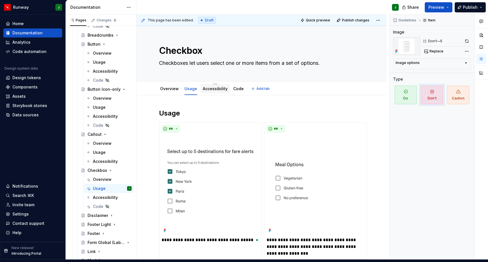
click at [212, 86] on link "Accessibility" at bounding box center [215, 88] width 25 height 5
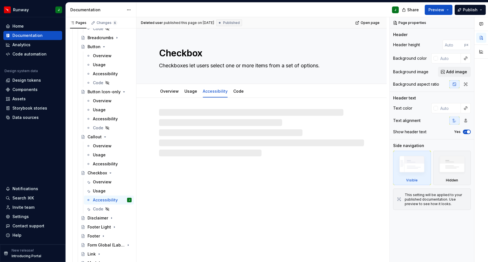
type textarea "*"
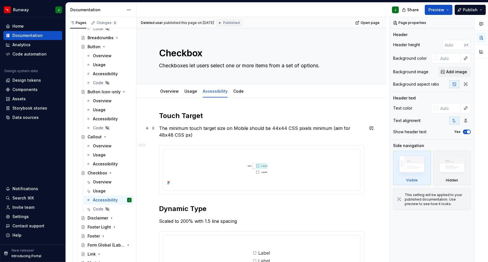
click at [180, 125] on p "The minimum touch target size on Mobile should be 44x44 CSS pixels minimum (aim…" at bounding box center [261, 132] width 205 height 14
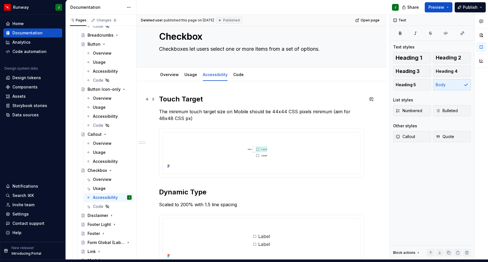
click at [160, 95] on h2 "Touch Target" at bounding box center [261, 99] width 205 height 9
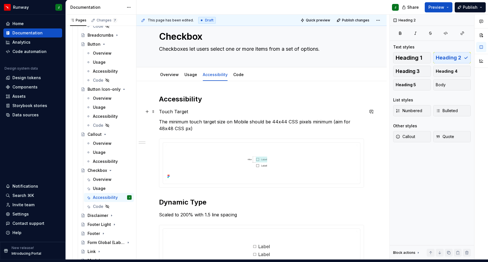
click at [189, 108] on p "Touch Target" at bounding box center [261, 111] width 205 height 7
click at [177, 96] on span "Heading 2" at bounding box center [181, 97] width 17 height 5
click at [185, 85] on div "Accessibility Touch Target The minimum touch target size on Mobile should be 44…" at bounding box center [261, 222] width 250 height 282
click at [198, 86] on div "Accessibility Touch Target The minimum touch target size on Mobile should be 44…" at bounding box center [261, 222] width 250 height 282
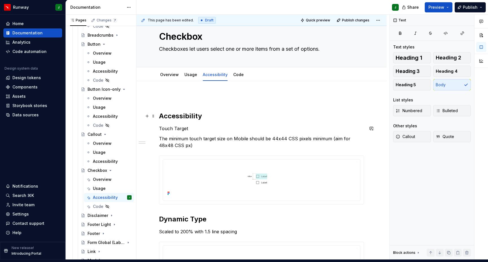
click at [269, 112] on h2 "Accessibility" at bounding box center [261, 116] width 205 height 9
click at [172, 101] on div "Accessibility Touch Target The minimum touch target size on Mobile should be 44…" at bounding box center [261, 195] width 205 height 200
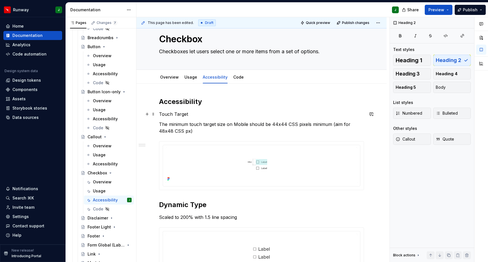
click at [184, 114] on p "Touch Target" at bounding box center [261, 114] width 205 height 7
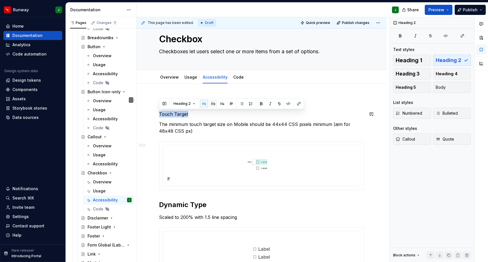
click at [213, 104] on button "button" at bounding box center [213, 104] width 8 height 8
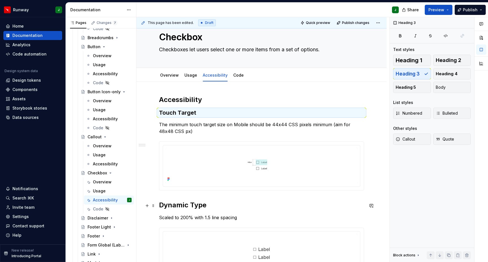
click at [176, 207] on h2 "Dynamic Type" at bounding box center [261, 205] width 205 height 9
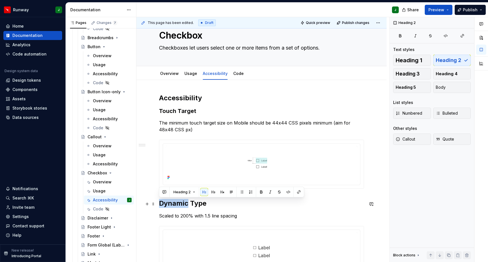
click at [176, 207] on h2 "Dynamic Type" at bounding box center [261, 203] width 205 height 9
click at [176, 207] on h2 "Dynamic Type" at bounding box center [261, 204] width 205 height 9
click at [214, 193] on button "button" at bounding box center [213, 193] width 8 height 8
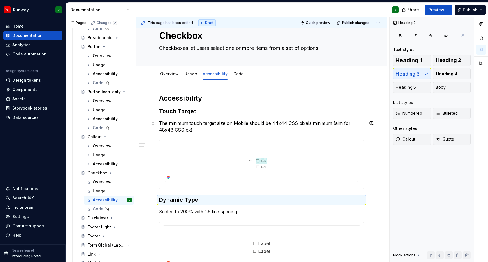
click at [193, 132] on p "The minimum touch target size on Mobile should be 44x44 CSS pixels minimum (aim…" at bounding box center [261, 127] width 205 height 14
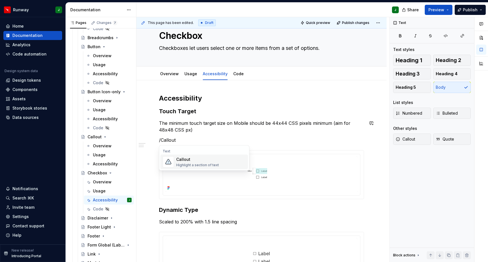
click at [200, 163] on div "Callout Highlight a section of text" at bounding box center [197, 162] width 43 height 11
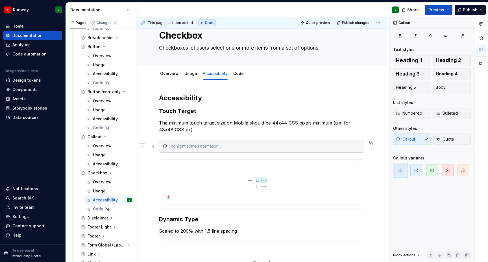
scroll to position [17, 0]
click at [191, 148] on div "To enrich screen reader interactions, please activate Accessibility in Grammarl…" at bounding box center [264, 147] width 191 height 6
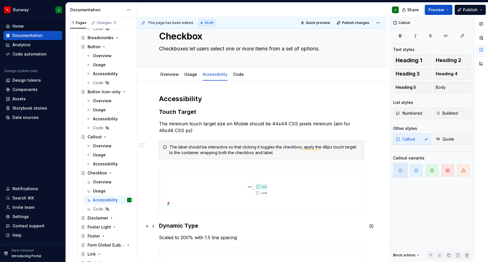
click at [352, 224] on h3 "Dynamic Type" at bounding box center [261, 226] width 205 height 8
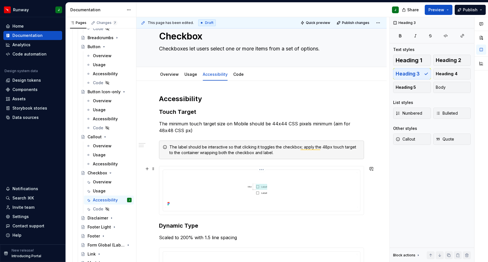
scroll to position [63, 0]
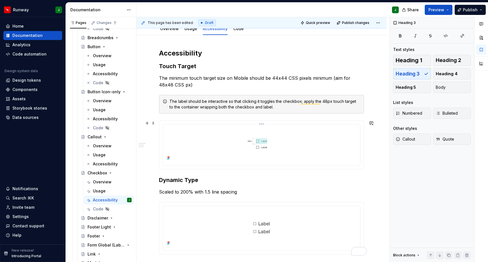
click at [316, 150] on img "To enrich screen reader interactions, please activate Accessibility in Grammarl…" at bounding box center [261, 145] width 192 height 36
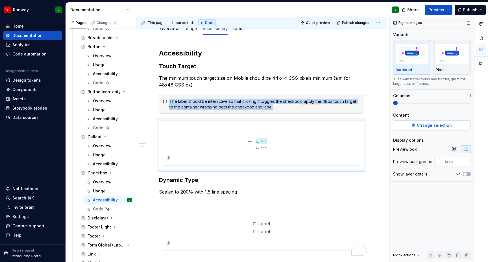
click at [426, 126] on span "Change selection" at bounding box center [434, 126] width 35 height 6
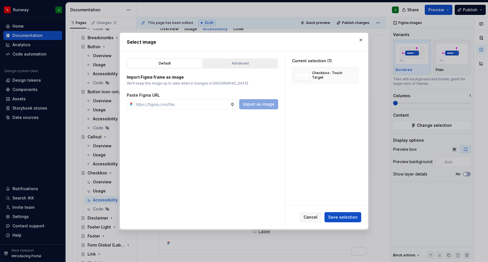
click at [237, 63] on div "Advanced" at bounding box center [240, 64] width 71 height 6
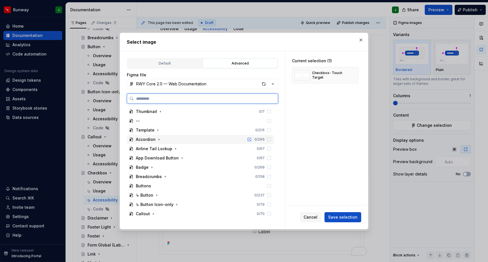
scroll to position [288, 0]
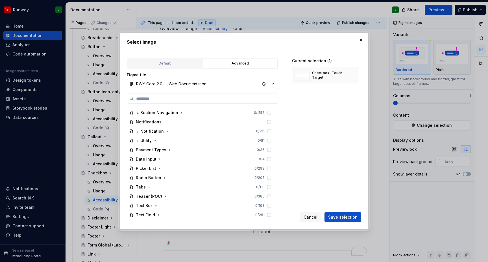
drag, startPoint x: 223, startPoint y: 84, endPoint x: 154, endPoint y: 83, distance: 69.7
click at [223, 84] on button "RWY Core 2.0 — Web Documentation" at bounding box center [202, 84] width 151 height 10
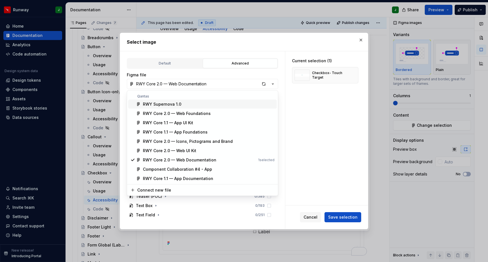
click at [165, 104] on div "RWY Supernova 1.0" at bounding box center [162, 105] width 38 height 6
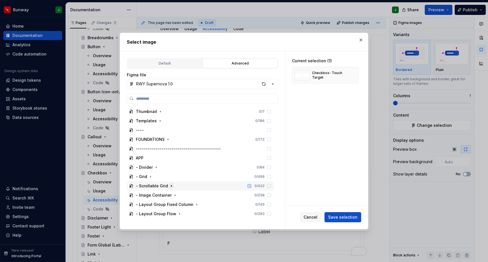
scroll to position [222, 0]
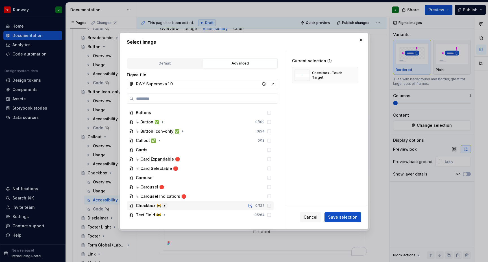
click at [163, 206] on icon "button" at bounding box center [164, 206] width 5 height 5
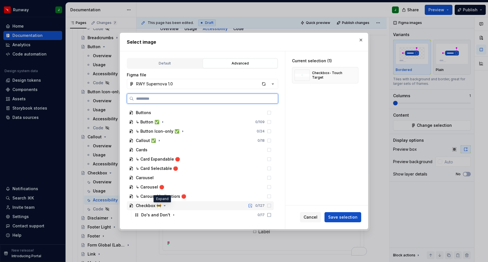
scroll to position [325, 0]
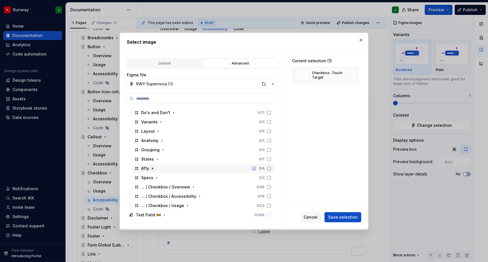
click at [153, 168] on icon "button" at bounding box center [152, 168] width 5 height 5
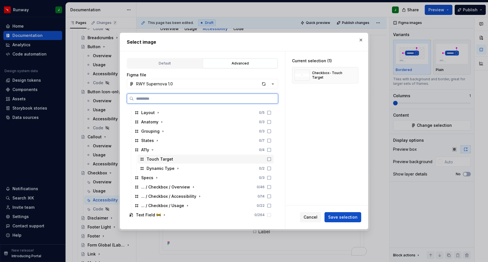
drag, startPoint x: 188, startPoint y: 162, endPoint x: 219, endPoint y: 170, distance: 32.3
click at [188, 162] on div "Touch Target" at bounding box center [205, 159] width 136 height 9
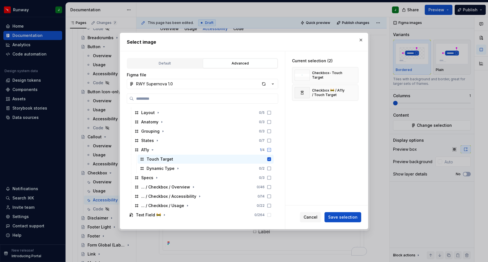
drag, startPoint x: 348, startPoint y: 217, endPoint x: 345, endPoint y: 216, distance: 3.8
click at [348, 217] on span "Save selection" at bounding box center [342, 218] width 29 height 6
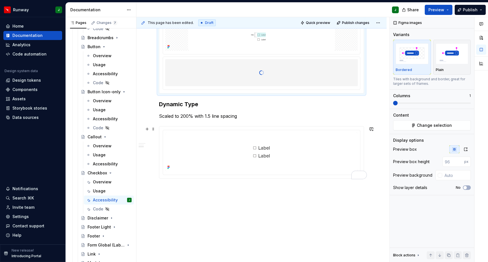
scroll to position [168, 0]
click at [213, 156] on img "To enrich screen reader interactions, please activate Accessibility in Grammarl…" at bounding box center [261, 150] width 192 height 39
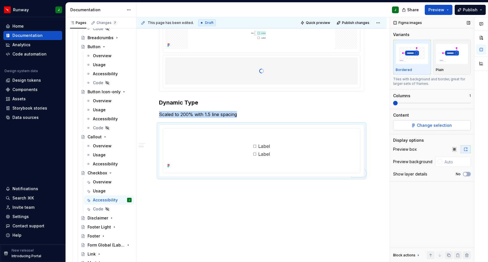
click at [423, 127] on span "Change selection" at bounding box center [434, 126] width 35 height 6
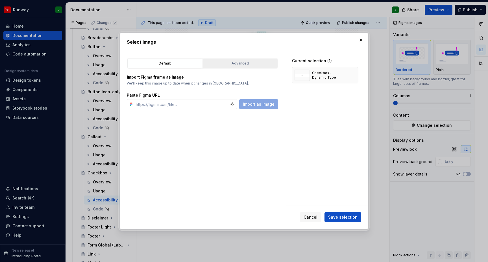
type textarea "*"
drag, startPoint x: 225, startPoint y: 63, endPoint x: 202, endPoint y: 72, distance: 25.3
click at [225, 63] on div "Advanced" at bounding box center [240, 64] width 71 height 6
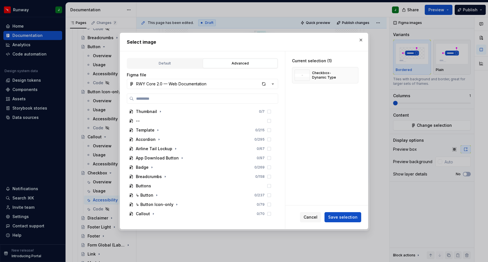
drag, startPoint x: 181, startPoint y: 84, endPoint x: 151, endPoint y: 84, distance: 29.4
click at [181, 85] on div "RWY Core 2.0 — Web Documentation" at bounding box center [171, 84] width 70 height 6
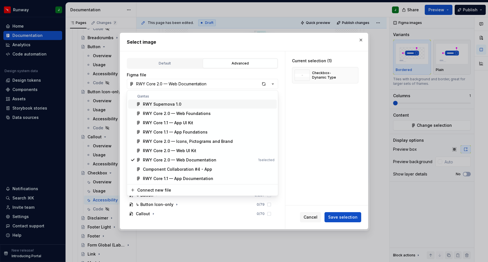
click at [150, 105] on div "RWY Supernova 1.0" at bounding box center [162, 105] width 38 height 6
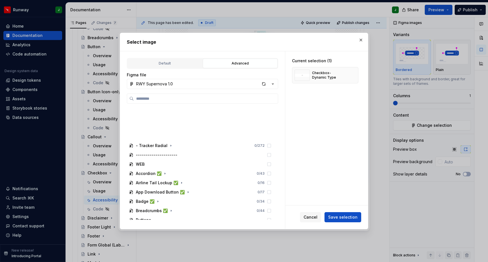
scroll to position [222, 0]
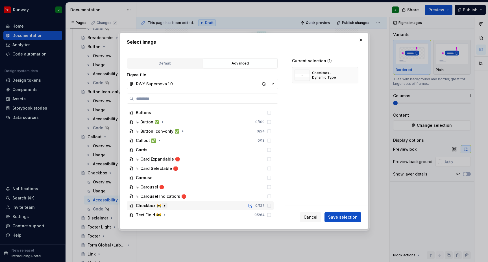
click at [162, 207] on icon "button" at bounding box center [164, 206] width 5 height 5
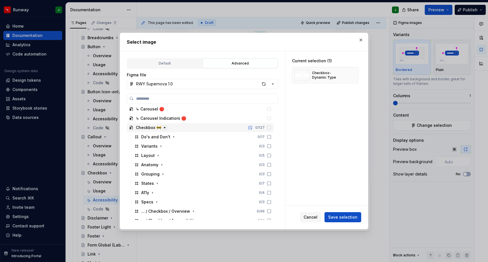
scroll to position [325, 0]
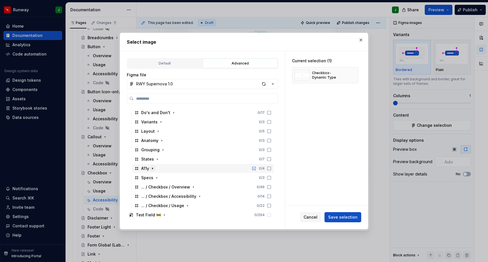
click at [152, 169] on icon "button" at bounding box center [152, 168] width 5 height 5
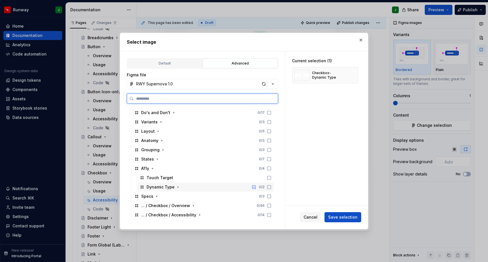
drag, startPoint x: 174, startPoint y: 188, endPoint x: 180, endPoint y: 188, distance: 6.2
click at [174, 188] on div "Dynamic Type" at bounding box center [163, 188] width 34 height 6
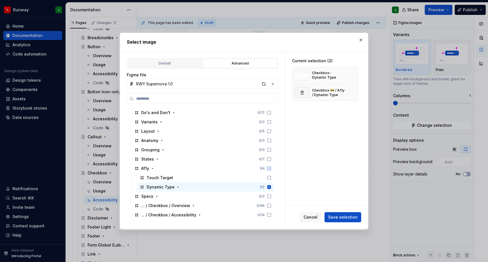
drag, startPoint x: 339, startPoint y: 219, endPoint x: 328, endPoint y: 211, distance: 13.2
click at [338, 219] on span "Save selection" at bounding box center [342, 218] width 29 height 6
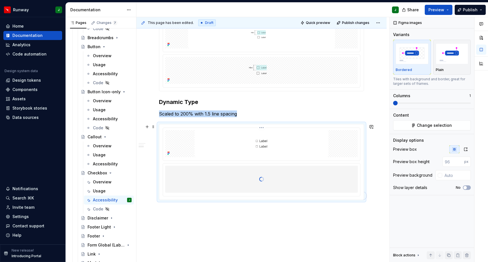
click at [259, 143] on img "To enrich screen reader interactions, please activate Accessibility in Grammarl…" at bounding box center [261, 143] width 192 height 27
click at [419, 125] on span "Change selection" at bounding box center [434, 126] width 35 height 6
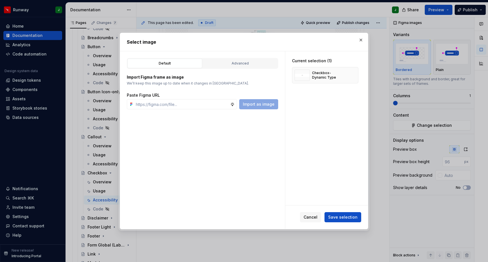
drag, startPoint x: 361, startPoint y: 39, endPoint x: 372, endPoint y: 116, distance: 78.4
click at [361, 39] on button "button" at bounding box center [361, 40] width 8 height 8
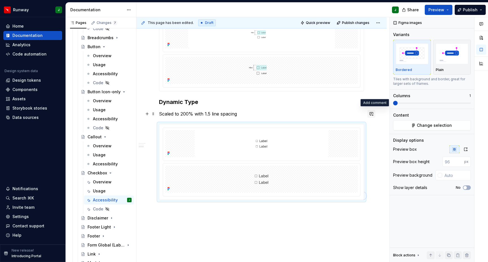
click at [375, 113] on button "button" at bounding box center [371, 114] width 8 height 8
click at [377, 157] on div "Accessibility Touch Target The minimum touch target size on Mobile should be 44…" at bounding box center [261, 108] width 250 height 356
click at [276, 140] on img "To enrich screen reader interactions, please activate Accessibility in Grammarl…" at bounding box center [261, 143] width 192 height 27
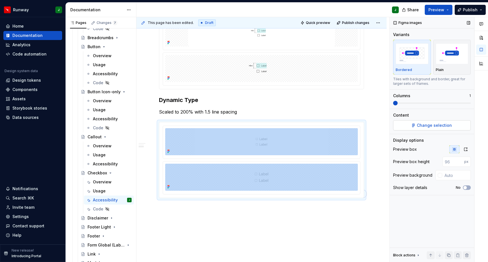
click at [419, 125] on span "Change selection" at bounding box center [434, 126] width 35 height 6
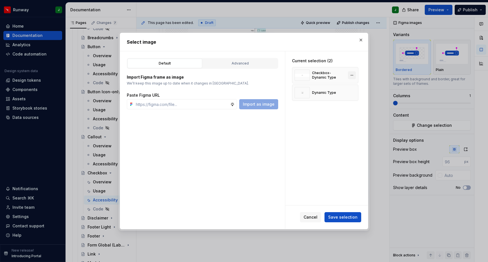
click at [356, 74] on button "button" at bounding box center [352, 75] width 8 height 8
click at [342, 217] on span "Save selection" at bounding box center [342, 218] width 29 height 6
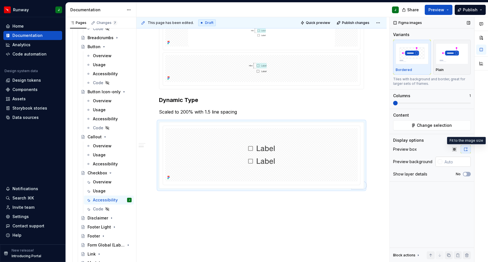
click at [465, 149] on icon "button" at bounding box center [465, 149] width 5 height 5
click at [453, 162] on input "text" at bounding box center [456, 162] width 29 height 10
type input "#FFFFFF"
click at [311, 75] on img "To enrich screen reader interactions, please activate Accessibility in Grammarl…" at bounding box center [261, 68] width 192 height 27
click at [464, 148] on icon "button" at bounding box center [465, 149] width 5 height 5
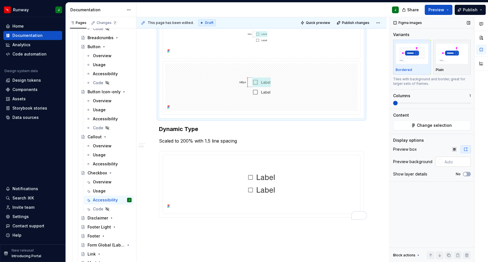
click at [452, 163] on input "text" at bounding box center [456, 162] width 29 height 10
paste input "#FFFFFF"
type input "#FFFFFF"
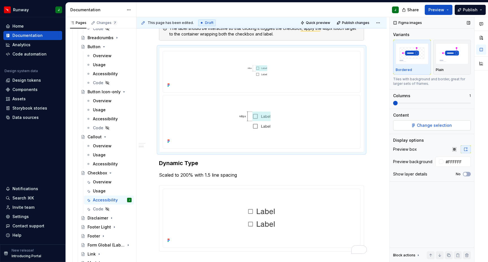
click at [435, 125] on span "Change selection" at bounding box center [434, 126] width 35 height 6
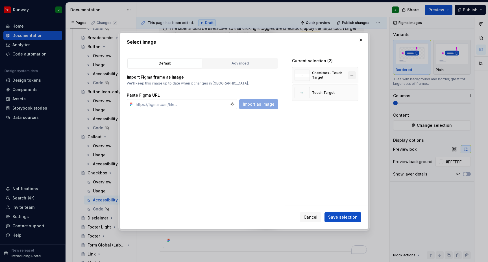
click at [354, 75] on button "button" at bounding box center [352, 75] width 8 height 8
click at [346, 216] on span "Save selection" at bounding box center [342, 218] width 29 height 6
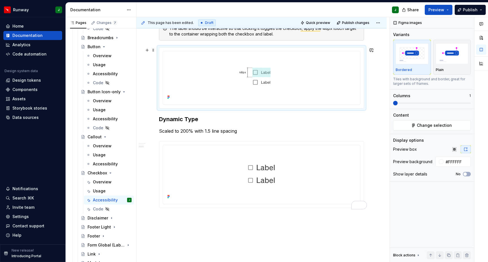
click at [377, 97] on div "Accessibility Touch Target The minimum touch target size on Mobile should be 44…" at bounding box center [261, 128] width 250 height 332
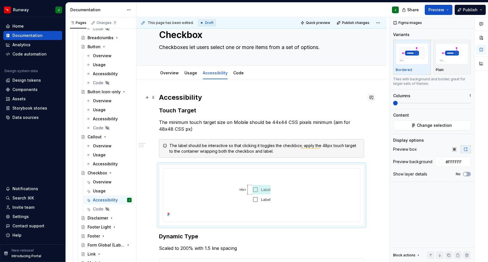
scroll to position [18, 0]
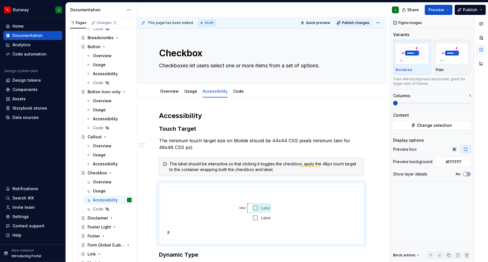
click at [364, 23] on span "Publish changes" at bounding box center [355, 23] width 27 height 5
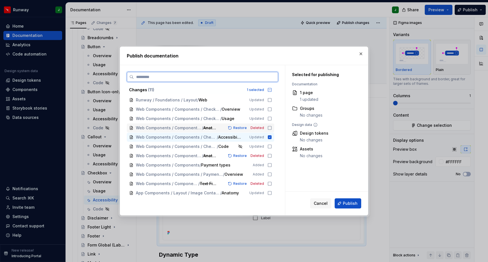
click at [271, 127] on icon at bounding box center [269, 128] width 5 height 5
click at [271, 118] on icon at bounding box center [269, 118] width 3 height 3
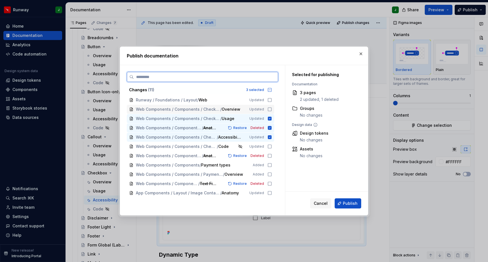
click at [272, 110] on icon at bounding box center [269, 109] width 5 height 5
click at [272, 146] on icon at bounding box center [269, 146] width 5 height 5
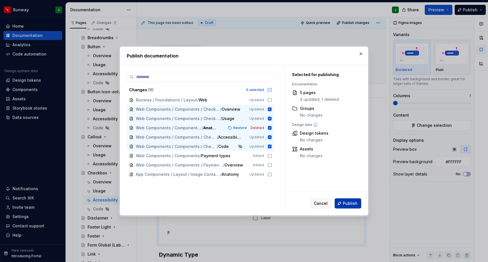
click at [353, 203] on span "Publish" at bounding box center [350, 204] width 15 height 6
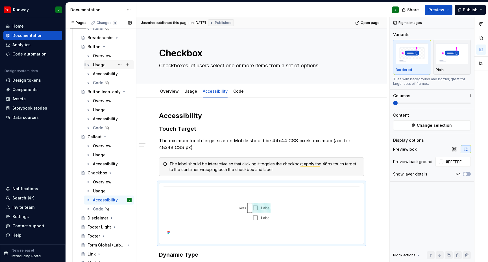
click at [109, 65] on div "Usage" at bounding box center [112, 65] width 39 height 8
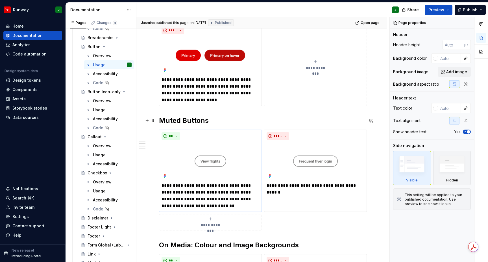
scroll to position [655, 0]
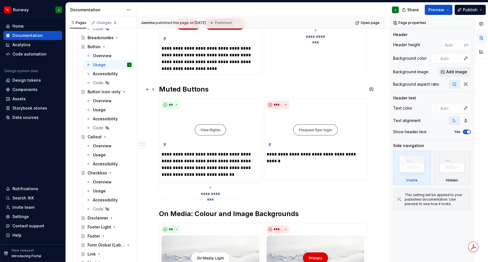
click at [169, 88] on h2 "Muted Buttons" at bounding box center [261, 89] width 205 height 9
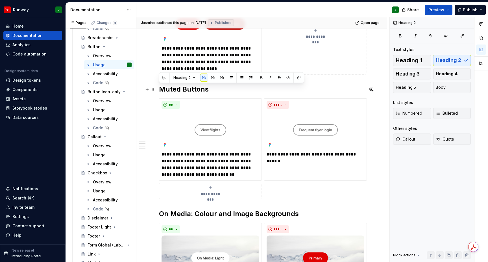
type textarea "*"
click at [213, 79] on button "button" at bounding box center [213, 78] width 8 height 8
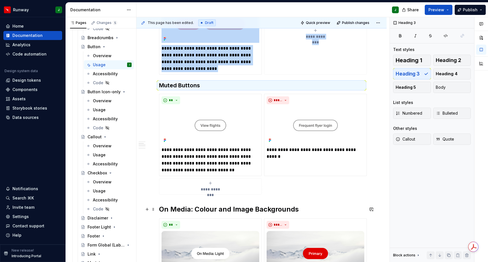
click at [180, 209] on h2 "On Media: Colour and Image Backgrounds" at bounding box center [261, 209] width 205 height 9
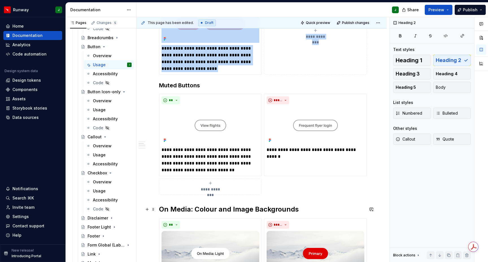
click at [180, 209] on h2 "On Media: Colour and Image Backgrounds" at bounding box center [261, 209] width 205 height 9
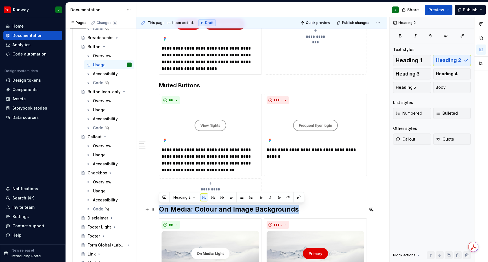
click at [180, 209] on h2 "On Media: Colour and Image Backgrounds" at bounding box center [261, 209] width 205 height 9
drag, startPoint x: 213, startPoint y: 197, endPoint x: 196, endPoint y: 211, distance: 22.3
click at [213, 197] on button "button" at bounding box center [213, 198] width 8 height 8
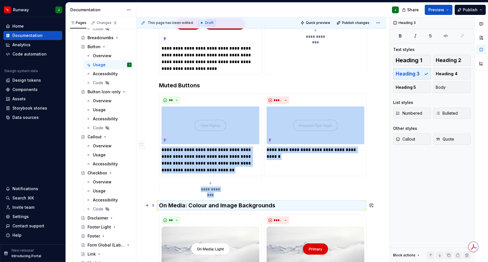
click at [189, 206] on h3 "On Media: Colour and Image Backgrounds" at bounding box center [261, 206] width 205 height 8
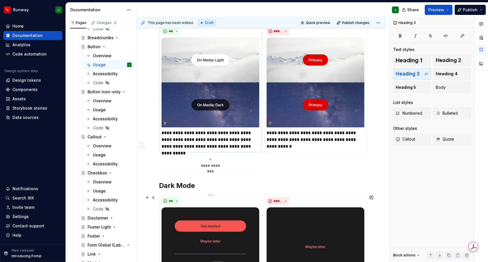
scroll to position [884, 0]
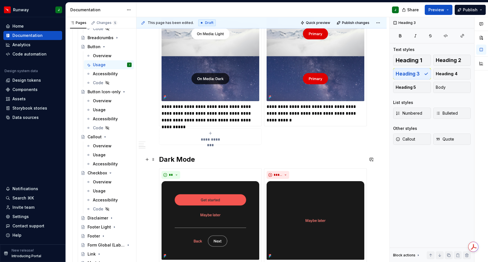
click at [173, 161] on h2 "Dark Mode" at bounding box center [261, 159] width 205 height 9
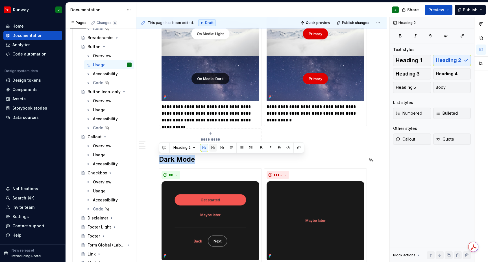
click at [212, 147] on button "button" at bounding box center [213, 148] width 8 height 8
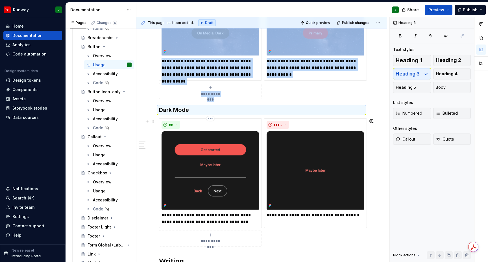
scroll to position [1013, 0]
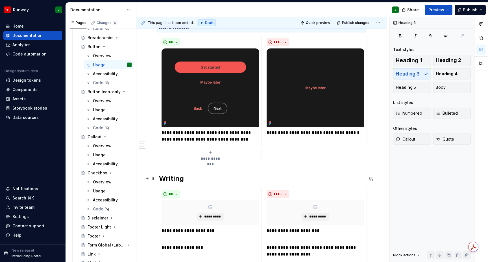
click at [175, 178] on h2 "Writing" at bounding box center [261, 178] width 205 height 9
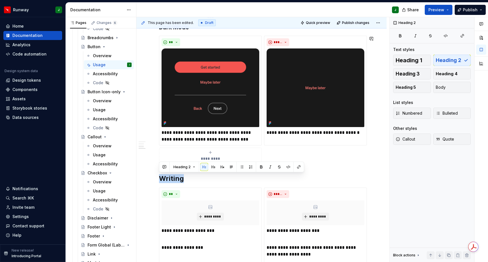
click at [213, 167] on button "button" at bounding box center [213, 167] width 8 height 8
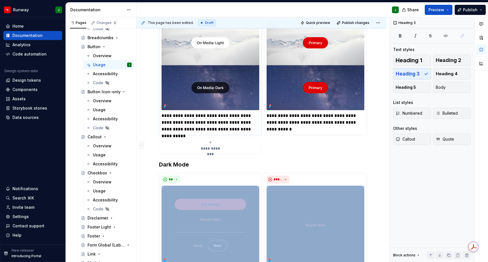
scroll to position [751, 0]
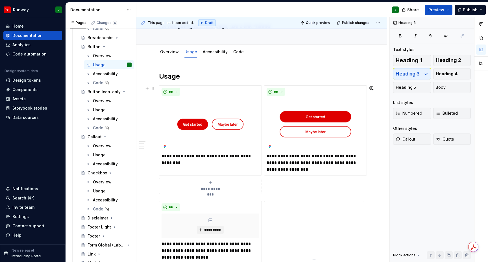
click at [275, 183] on div "**********" at bounding box center [261, 140] width 205 height 109
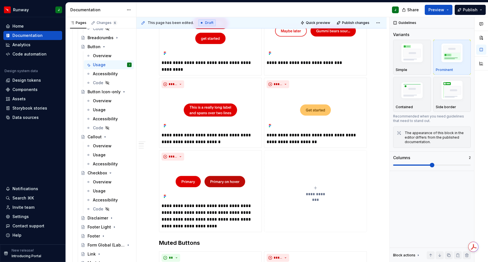
click at [281, 190] on div "**********" at bounding box center [315, 191] width 98 height 11
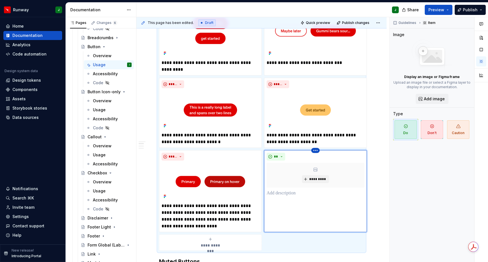
click at [316, 153] on html "Runway J Home Documentation Analytics Code automation Design system data Design…" at bounding box center [244, 131] width 488 height 262
click at [322, 161] on div "Delete item" at bounding box center [339, 160] width 37 height 6
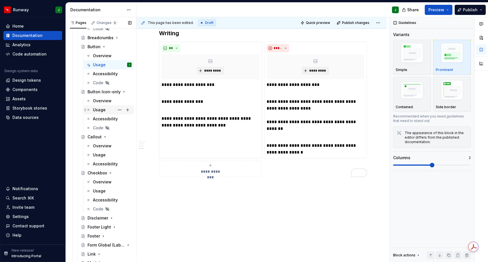
click at [109, 110] on div "Usage" at bounding box center [112, 110] width 39 height 8
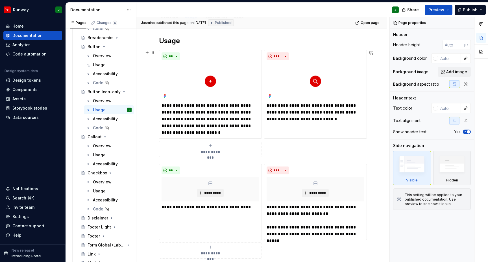
click at [315, 150] on div "**********" at bounding box center [261, 104] width 205 height 108
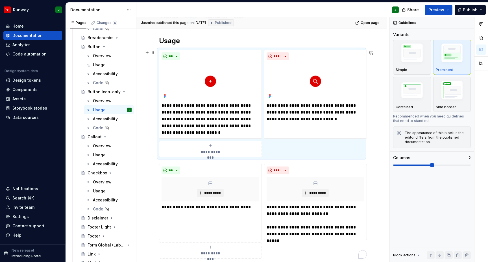
type textarea "*"
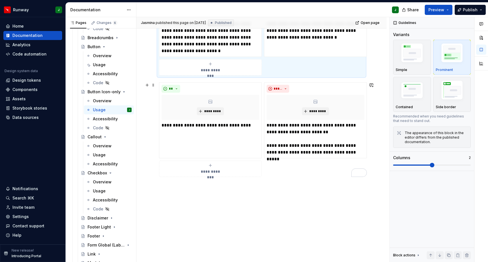
click at [296, 175] on div "**********" at bounding box center [261, 129] width 205 height 95
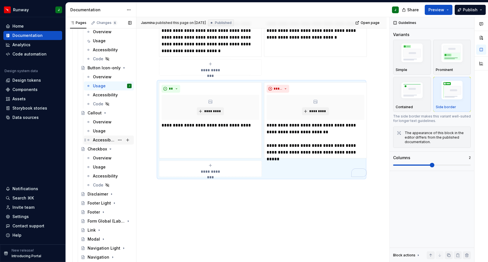
scroll to position [229, 0]
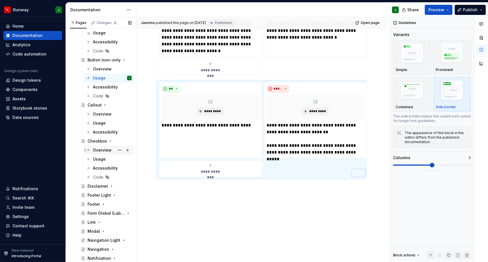
click at [106, 151] on div "Overview" at bounding box center [102, 151] width 19 height 6
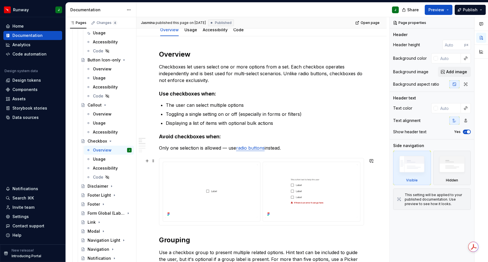
scroll to position [60, 0]
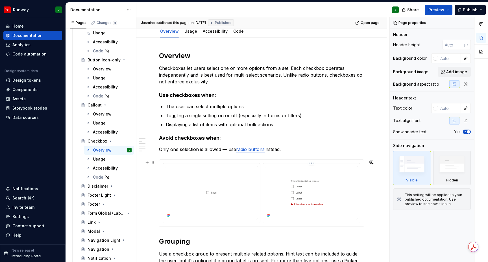
click at [264, 191] on div at bounding box center [311, 193] width 98 height 60
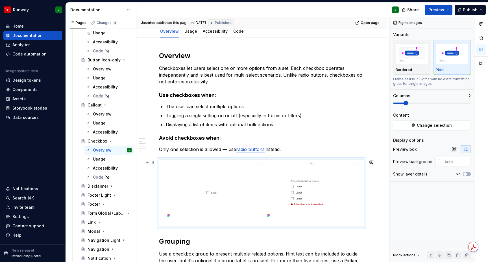
type textarea "*"
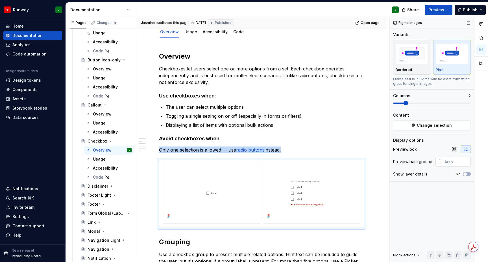
scroll to position [60, 0]
drag, startPoint x: 416, startPoint y: 69, endPoint x: 449, endPoint y: 152, distance: 89.2
click at [416, 69] on div "Bordered" at bounding box center [411, 70] width 33 height 5
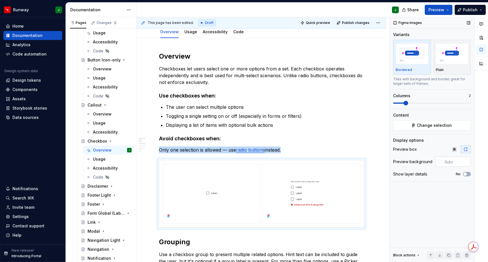
click at [447, 161] on input "text" at bounding box center [456, 162] width 29 height 10
type input "#FFFFFF"
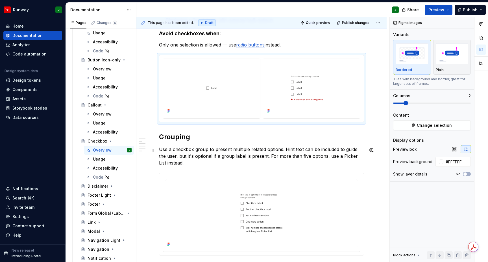
scroll to position [0, 0]
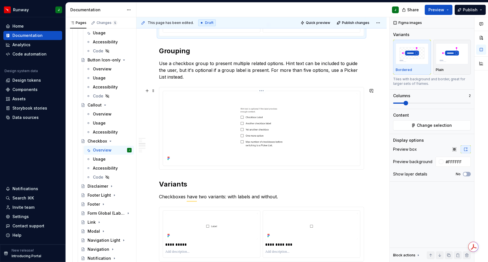
click at [227, 136] on img "To enrich screen reader interactions, please activate Accessibility in Grammarl…" at bounding box center [261, 127] width 192 height 69
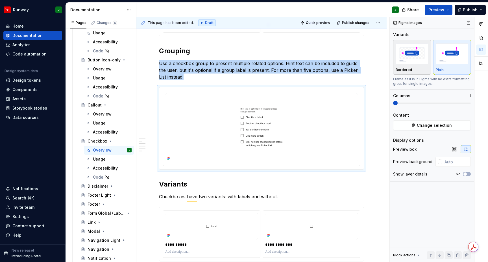
click at [409, 63] on img "button" at bounding box center [411, 53] width 33 height 21
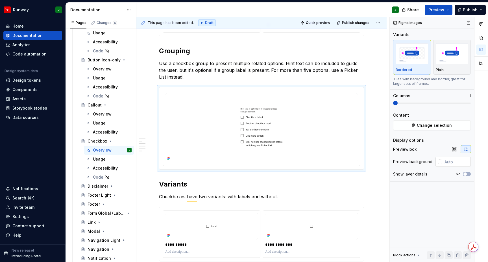
click at [448, 162] on input "text" at bounding box center [456, 162] width 29 height 10
type input "#FFFFFF"
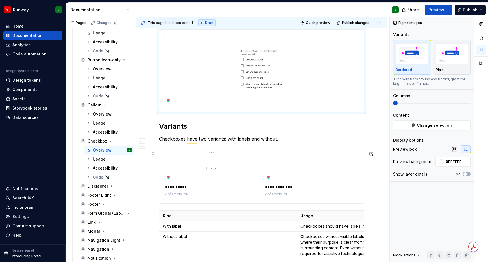
scroll to position [330, 0]
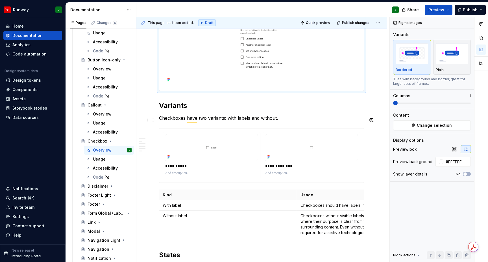
click at [232, 120] on p "Checkboxes have two variants: with labels and without." at bounding box center [261, 118] width 205 height 7
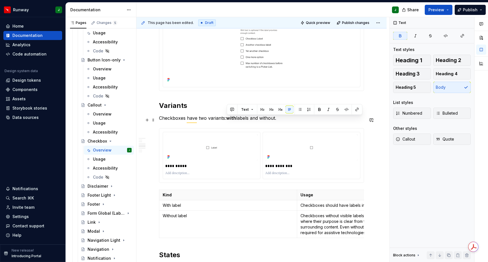
click at [268, 120] on p "Checkboxes have two variants: with labels and without." at bounding box center [261, 118] width 205 height 7
click at [235, 120] on p "Checkboxes have two variants: with labels and without ." at bounding box center [261, 118] width 205 height 7
drag, startPoint x: 236, startPoint y: 120, endPoint x: 249, endPoint y: 120, distance: 13.3
click at [249, 120] on p "Checkboxes have two variants: with labels and without ." at bounding box center [261, 118] width 205 height 7
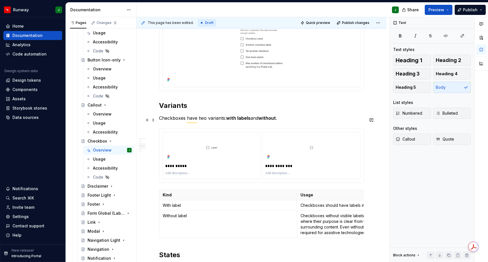
click at [281, 121] on p "Checkboxes have two variants: with labels and without ." at bounding box center [261, 118] width 205 height 7
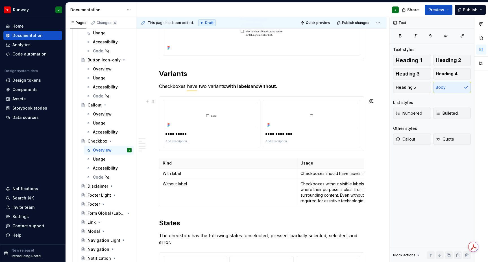
click at [264, 151] on div "**********" at bounding box center [261, 124] width 204 height 54
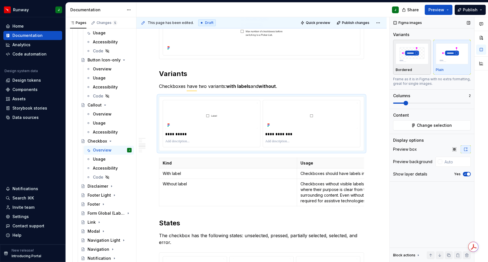
click at [407, 65] on div "Bordered" at bounding box center [411, 57] width 33 height 30
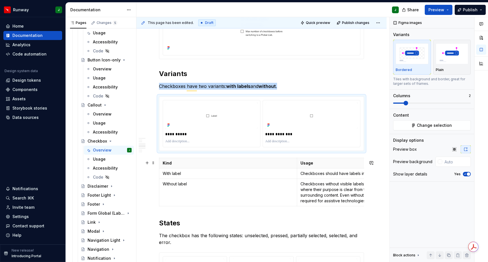
click at [206, 166] on p "Kind" at bounding box center [228, 164] width 131 height 6
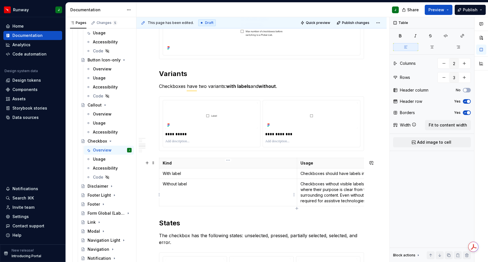
click at [257, 202] on td "Without label" at bounding box center [228, 192] width 138 height 27
click at [464, 112] on icon "button" at bounding box center [465, 112] width 5 height 3
click at [445, 125] on span "Fit to content width" at bounding box center [447, 125] width 38 height 6
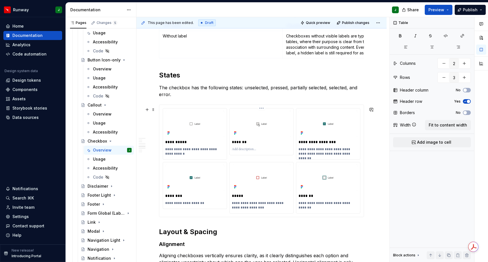
type textarea "*"
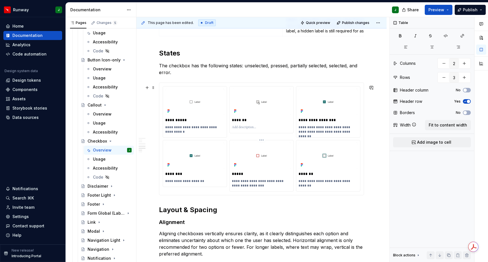
scroll to position [541, 0]
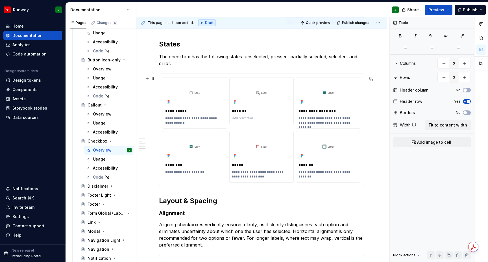
click at [230, 77] on div "**********" at bounding box center [261, 130] width 204 height 112
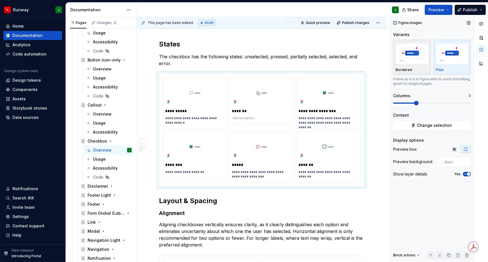
click at [406, 57] on img "button" at bounding box center [411, 53] width 33 height 21
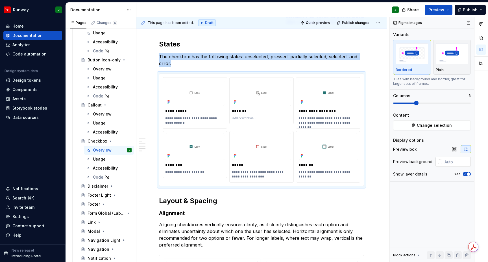
click at [448, 162] on input "text" at bounding box center [456, 162] width 29 height 10
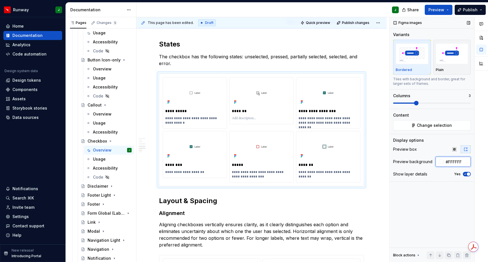
type input "#FFFFFF"
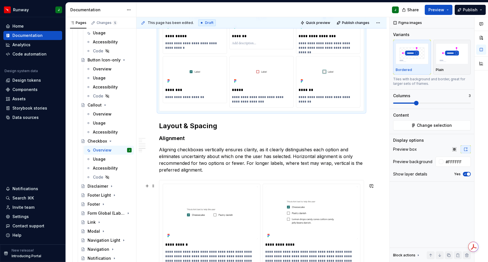
scroll to position [633, 0]
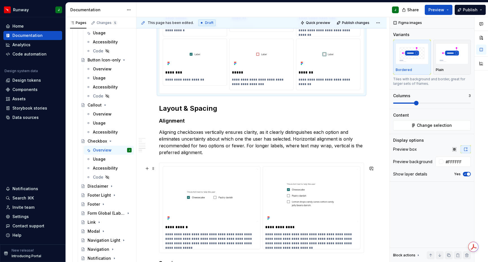
click at [261, 168] on div "**********" at bounding box center [261, 208] width 204 height 90
drag, startPoint x: 409, startPoint y: 67, endPoint x: 452, endPoint y: 143, distance: 87.9
click at [409, 67] on div "Bordered" at bounding box center [411, 57] width 33 height 30
click at [451, 163] on input "text" at bounding box center [456, 162] width 29 height 10
type input "#FFFFFF"
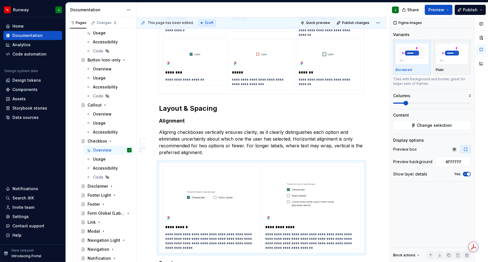
scroll to position [819, 0]
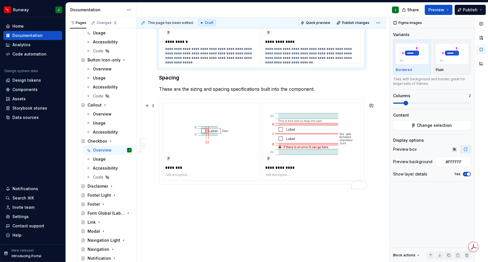
click at [258, 104] on div "**********" at bounding box center [261, 142] width 204 height 85
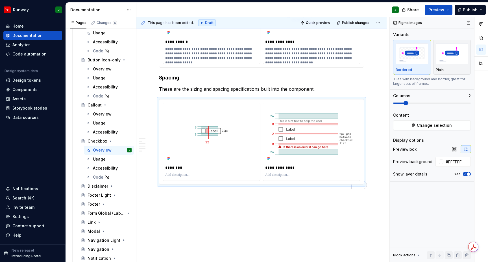
click at [466, 174] on span "button" at bounding box center [467, 174] width 3 height 3
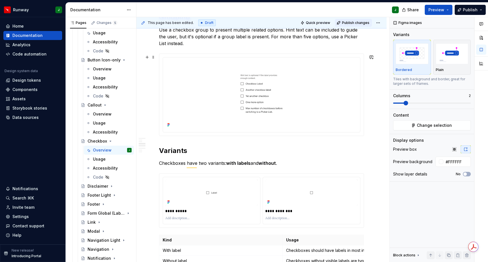
scroll to position [0, 0]
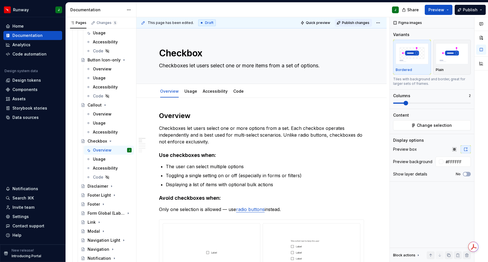
click at [357, 23] on span "Publish changes" at bounding box center [355, 23] width 27 height 5
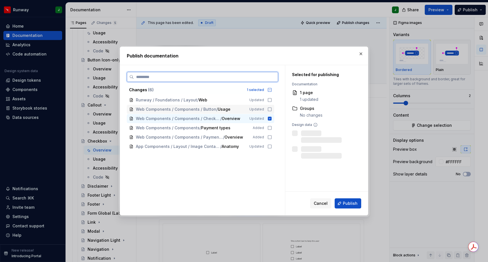
click at [271, 109] on icon at bounding box center [269, 109] width 5 height 5
click at [349, 203] on span "Publish" at bounding box center [350, 204] width 15 height 6
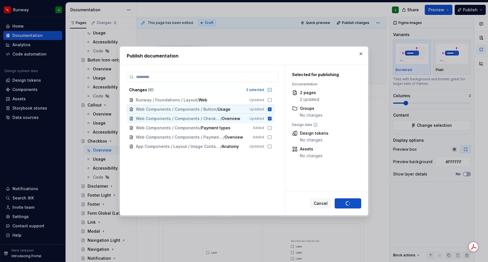
type textarea "*"
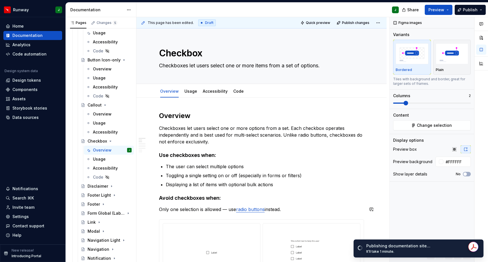
click at [0, 0] on span "***" at bounding box center [0, 0] width 0 height 0
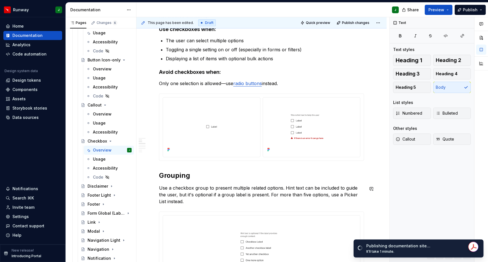
scroll to position [128, 0]
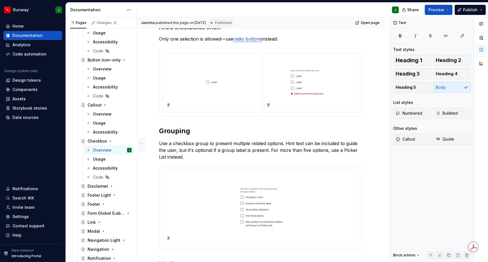
type textarea "*"
drag, startPoint x: 357, startPoint y: 152, endPoint x: 364, endPoint y: 151, distance: 6.6
click at [355, 152] on p "Use a checkbox group to present multiple related options. Hint text can be incl…" at bounding box center [261, 150] width 205 height 20
click at [461, 141] on button "button" at bounding box center [463, 141] width 8 height 8
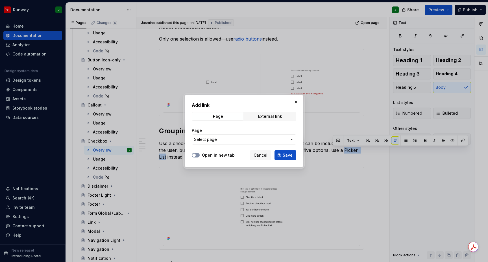
click at [193, 154] on span "button" at bounding box center [193, 155] width 3 height 3
click at [238, 141] on span "Select page" at bounding box center [240, 140] width 93 height 6
click at [236, 141] on div at bounding box center [244, 131] width 488 height 262
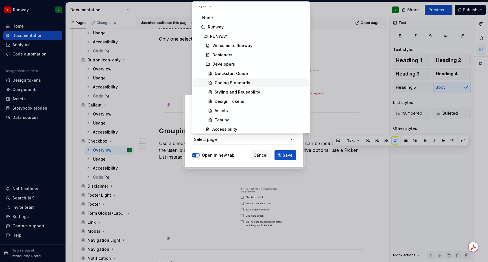
type input "Picker List"
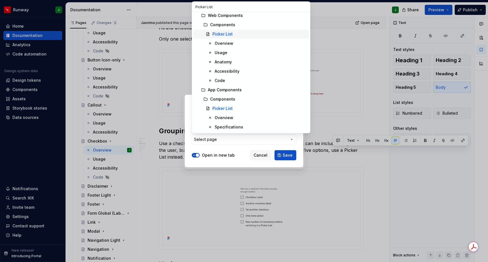
scroll to position [1, 0]
click at [236, 34] on div "Picker List" at bounding box center [259, 36] width 94 height 6
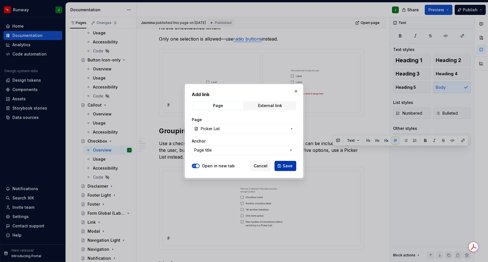
click at [290, 166] on span "Save" at bounding box center [287, 166] width 10 height 6
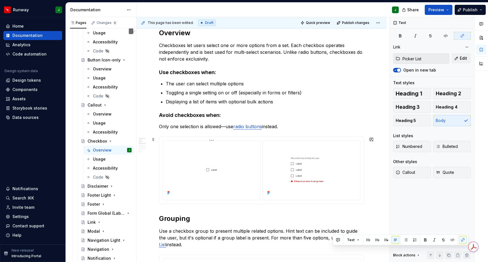
scroll to position [68, 0]
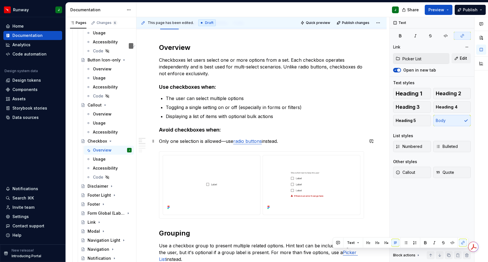
click at [288, 142] on p "Only one selection is allowed—use radio buttons instead." at bounding box center [261, 141] width 205 height 7
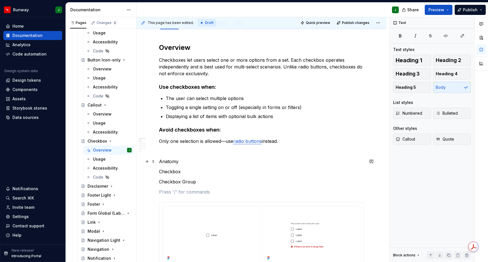
scroll to position [88, 0]
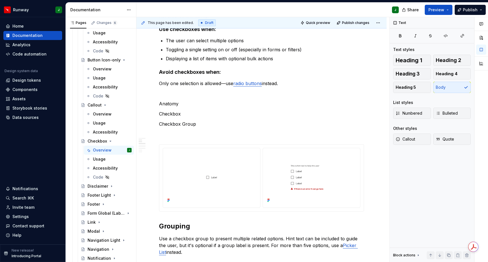
click at [187, 113] on p "Checkbox" at bounding box center [261, 114] width 205 height 7
click at [181, 114] on p "Checkbox" at bounding box center [261, 114] width 205 height 7
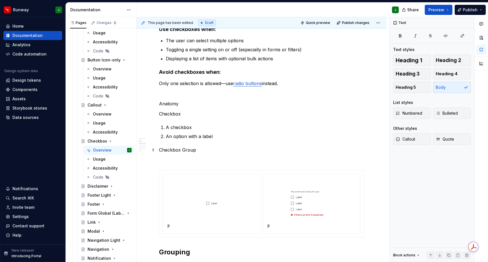
drag, startPoint x: 195, startPoint y: 150, endPoint x: 200, endPoint y: 150, distance: 5.4
click at [195, 150] on p "Checkbox Group" at bounding box center [261, 150] width 205 height 7
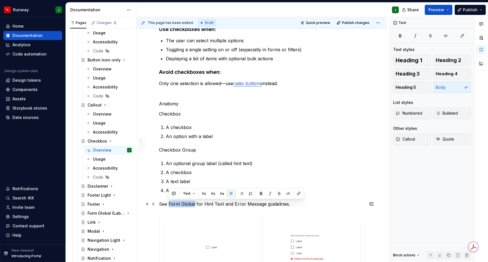
drag, startPoint x: 169, startPoint y: 205, endPoint x: 195, endPoint y: 205, distance: 25.7
click at [194, 205] on p "See Form Global for Hint Text and Error Message guidelines." at bounding box center [261, 204] width 205 height 7
click at [299, 194] on button "button" at bounding box center [299, 194] width 8 height 8
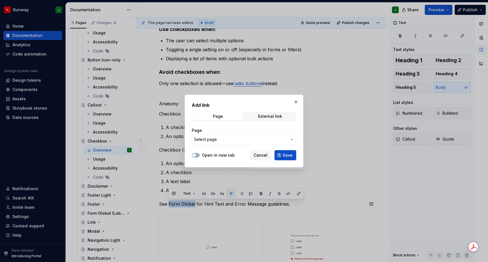
click at [215, 155] on label "Open in new tab" at bounding box center [218, 156] width 33 height 6
click at [200, 155] on button "Open in new tab" at bounding box center [196, 155] width 8 height 5
click at [221, 139] on span "Select page" at bounding box center [240, 140] width 93 height 6
click at [223, 139] on div at bounding box center [244, 131] width 488 height 262
click at [204, 139] on div at bounding box center [244, 131] width 488 height 262
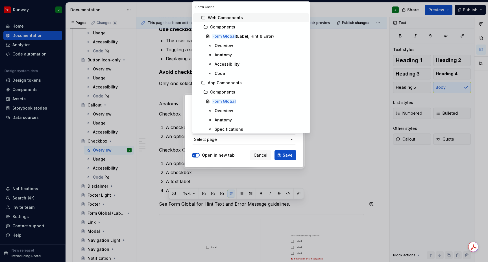
click at [215, 6] on input "Form Global" at bounding box center [251, 7] width 118 height 10
click at [220, 36] on mark "Form Global" at bounding box center [223, 36] width 23 height 5
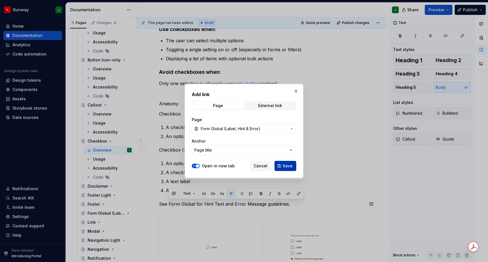
click at [287, 166] on span "Save" at bounding box center [287, 166] width 10 height 6
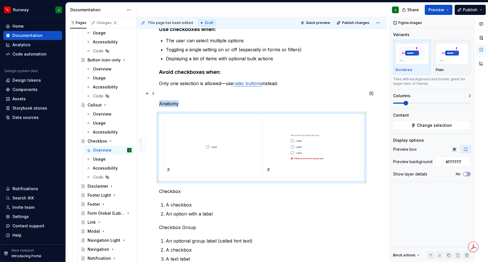
click at [171, 93] on p "To enrich screen reader interactions, please activate Accessibility in Grammarl…" at bounding box center [261, 93] width 205 height 7
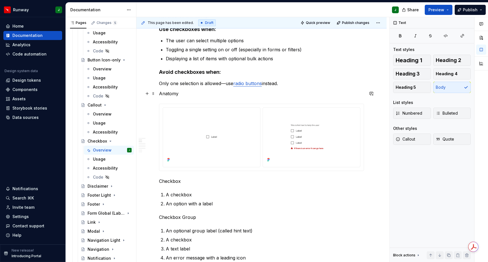
click at [168, 93] on p "Anatomy" at bounding box center [261, 93] width 205 height 7
click at [194, 84] on button "button" at bounding box center [194, 83] width 8 height 8
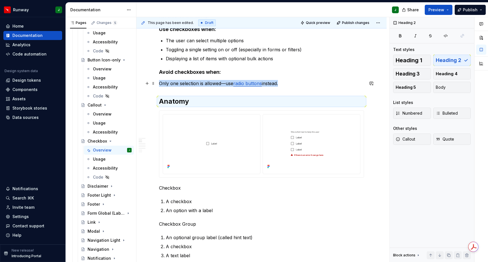
click at [312, 85] on p "Only one selection is allowed—use radio buttons instead." at bounding box center [261, 83] width 205 height 7
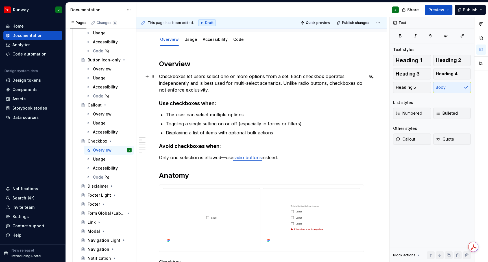
scroll to position [107, 0]
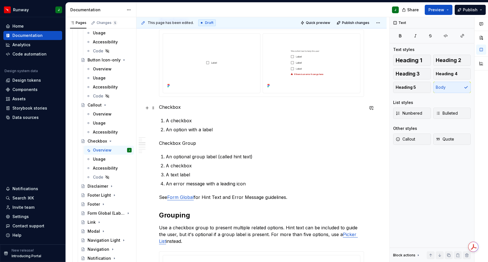
click at [169, 108] on p "Checkbox" at bounding box center [261, 107] width 205 height 7
drag, startPoint x: 411, startPoint y: 87, endPoint x: 198, endPoint y: 143, distance: 220.5
click at [411, 87] on span "Heading 5" at bounding box center [405, 88] width 20 height 6
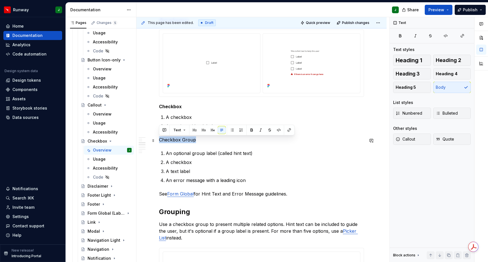
drag, startPoint x: 197, startPoint y: 142, endPoint x: 157, endPoint y: 141, distance: 40.1
click at [406, 88] on span "Heading 5" at bounding box center [405, 88] width 20 height 6
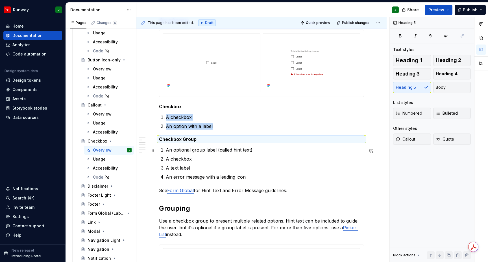
click at [299, 152] on p "An optional group label (called hint text)" at bounding box center [265, 150] width 198 height 7
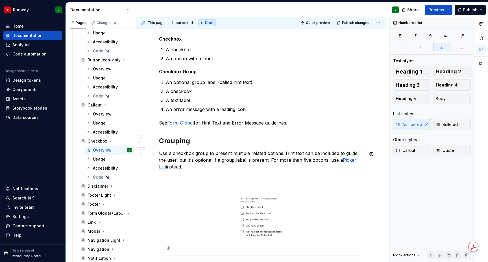
scroll to position [319, 0]
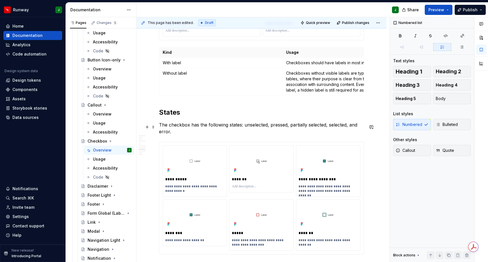
click at [171, 131] on p "The checkbox has the following states: unselected, pressed, partially selected,…" at bounding box center [261, 129] width 205 height 14
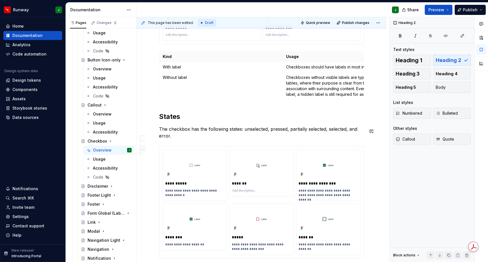
click at [166, 106] on div "**********" at bounding box center [261, 25] width 205 height 992
click at [168, 106] on div "**********" at bounding box center [261, 26] width 205 height 992
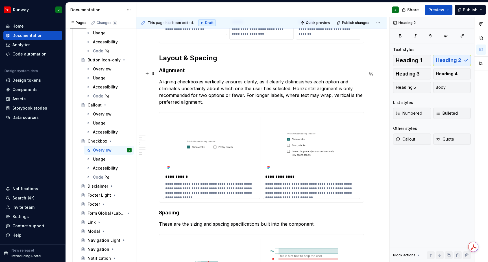
click at [176, 74] on h4 "Alignment" at bounding box center [261, 70] width 205 height 7
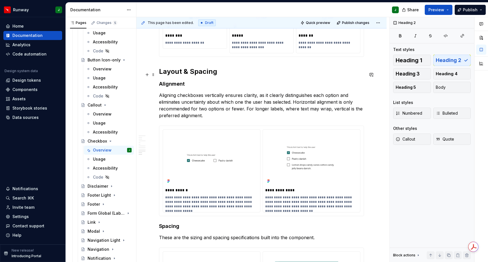
click at [180, 75] on h2 "Layout & Spacing" at bounding box center [261, 71] width 205 height 9
click at [177, 87] on h4 "Alignment" at bounding box center [261, 84] width 205 height 7
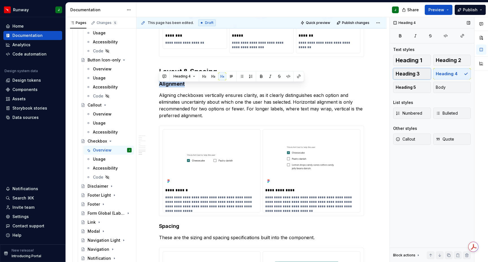
click at [414, 73] on span "Heading 3" at bounding box center [407, 74] width 24 height 6
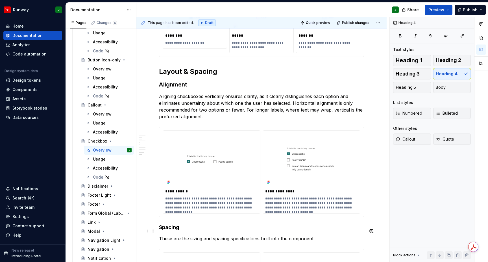
click at [170, 231] on h4 "Spacing" at bounding box center [261, 227] width 205 height 7
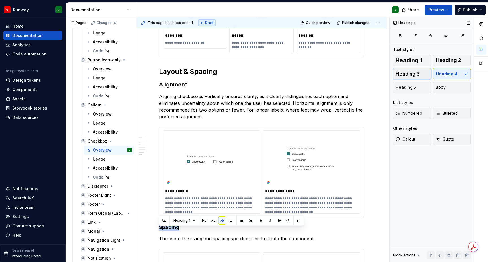
click at [408, 75] on span "Heading 3" at bounding box center [407, 74] width 24 height 6
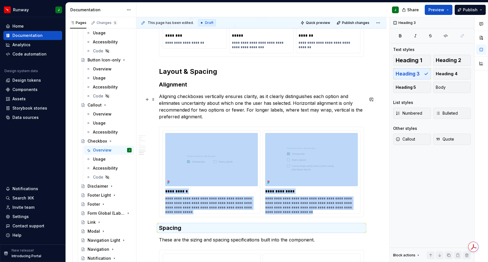
click at [224, 110] on p "Aligning checkboxes vertically ensures clarity, as it clearly distinguishes eac…" at bounding box center [261, 106] width 205 height 27
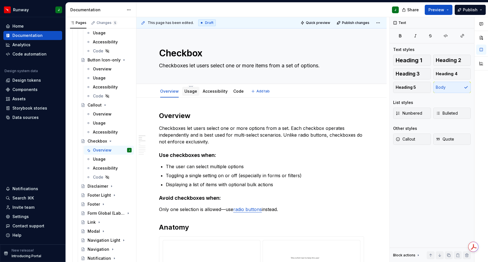
click at [190, 93] on link "Usage" at bounding box center [190, 91] width 13 height 5
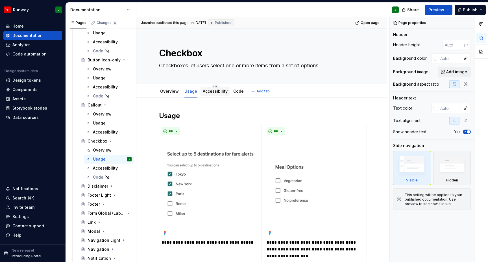
click at [208, 93] on link "Accessibility" at bounding box center [215, 91] width 25 height 5
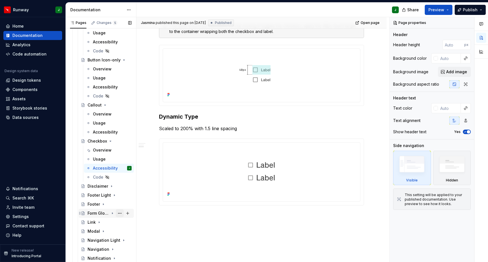
click at [120, 214] on button "Page tree" at bounding box center [120, 214] width 8 height 8
type textarea "*"
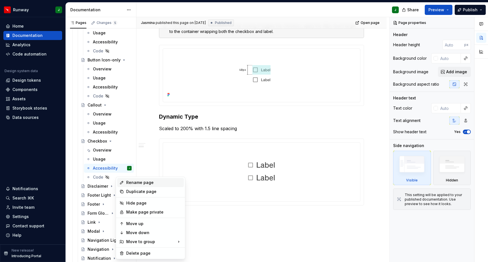
click at [136, 184] on div "Rename page" at bounding box center [153, 183] width 55 height 6
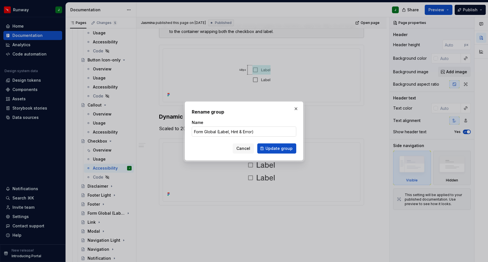
click at [221, 132] on input "Form Global (Label, Hint & Error)" at bounding box center [244, 132] width 104 height 10
drag, startPoint x: 216, startPoint y: 132, endPoint x: 292, endPoint y: 135, distance: 76.0
click at [292, 135] on input "Form Global (Label, Hint & Error)" at bounding box center [244, 132] width 104 height 10
type input "Form Global"
click at [283, 148] on span "Update group" at bounding box center [278, 149] width 27 height 6
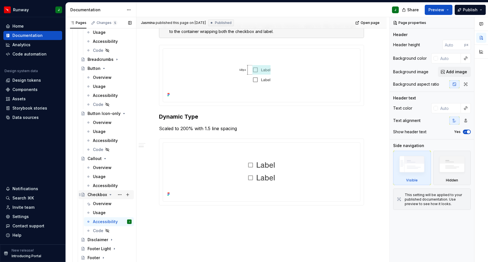
click at [99, 196] on div "Checkbox" at bounding box center [96, 195] width 19 height 6
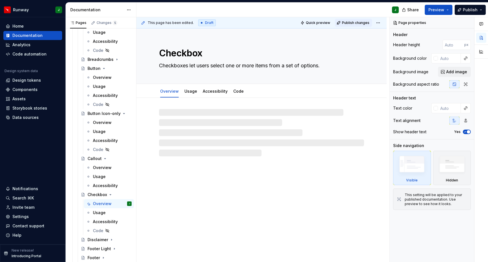
click at [367, 21] on span "Publish changes" at bounding box center [355, 23] width 27 height 5
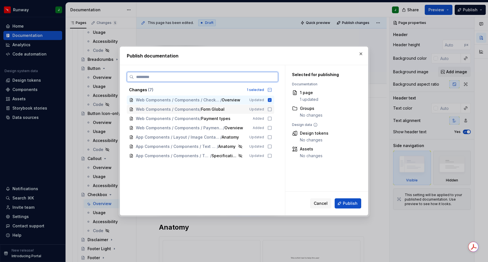
click at [272, 109] on icon at bounding box center [269, 109] width 5 height 5
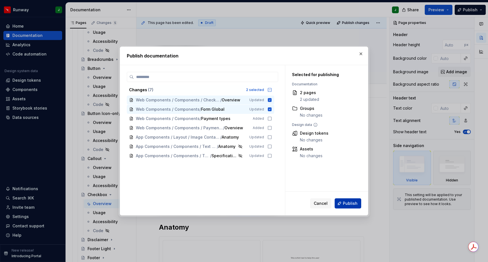
click at [349, 203] on span "Publish" at bounding box center [350, 204] width 15 height 6
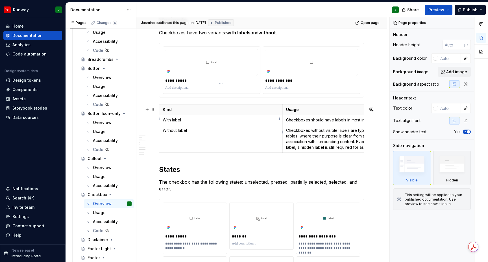
scroll to position [552, 0]
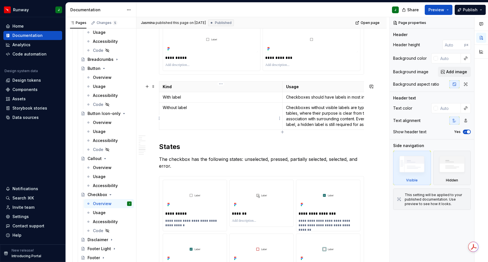
click at [226, 126] on td "Without label" at bounding box center [220, 116] width 123 height 27
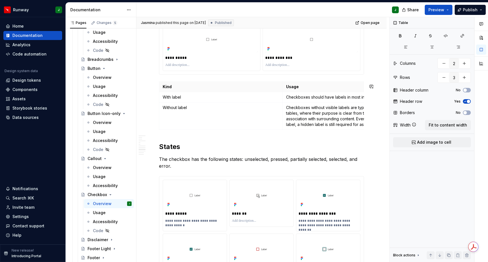
click at [209, 89] on p "Kind" at bounding box center [221, 87] width 116 height 6
click at [153, 87] on span at bounding box center [153, 87] width 5 height 8
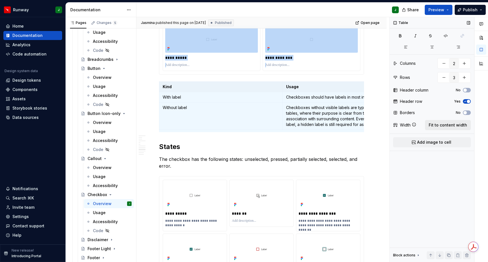
click at [449, 124] on span "Fit to content width" at bounding box center [447, 125] width 38 height 6
click at [464, 113] on span "button" at bounding box center [464, 112] width 3 height 3
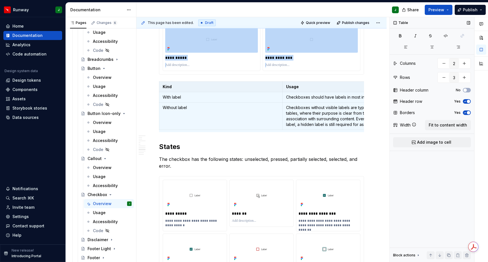
click at [464, 113] on icon "button" at bounding box center [465, 112] width 5 height 3
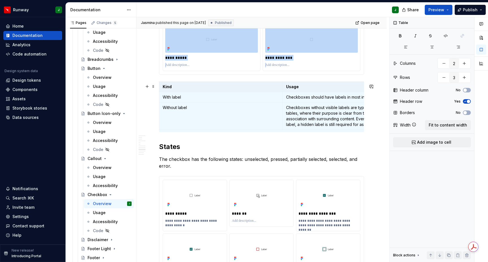
scroll to position [551, 0]
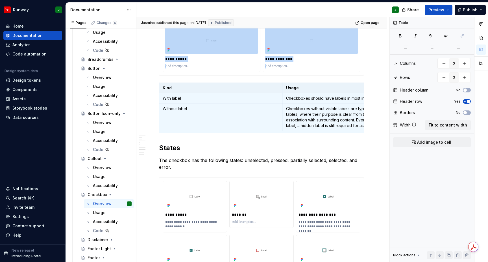
click at [378, 48] on div "**********" at bounding box center [261, 93] width 250 height 1093
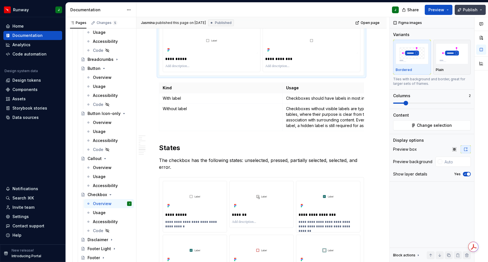
click at [474, 9] on span "Publish" at bounding box center [470, 10] width 15 height 6
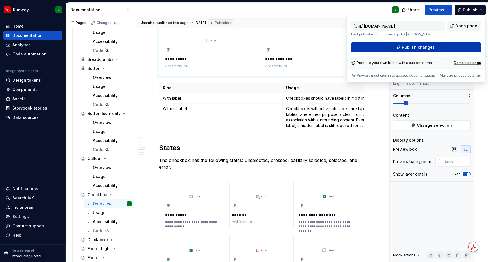
click at [423, 47] on span "Publish changes" at bounding box center [418, 48] width 33 height 6
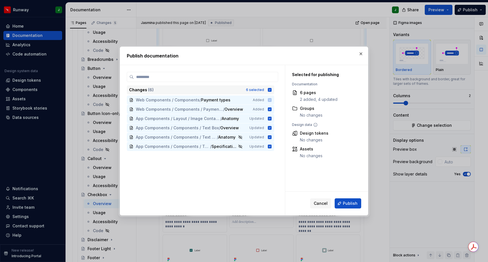
click at [271, 89] on icon at bounding box center [270, 90] width 4 height 4
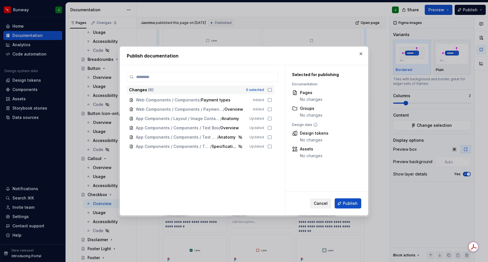
click at [322, 205] on span "Cancel" at bounding box center [321, 204] width 14 height 6
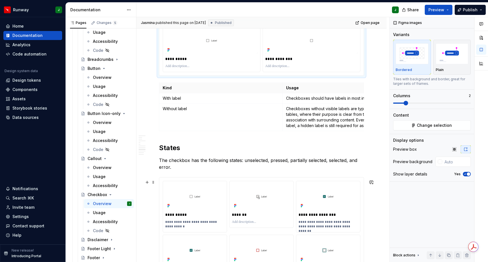
type textarea "*"
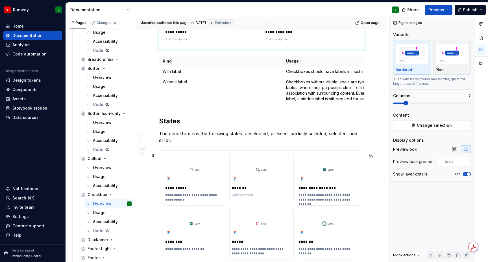
scroll to position [597, 0]
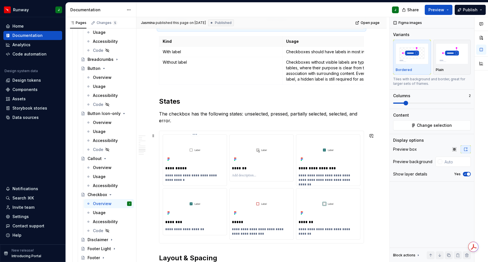
click at [203, 146] on img "To enrich screen reader interactions, please activate Accessibility in Grammarl…" at bounding box center [194, 150] width 59 height 26
type input "#FFFFFF"
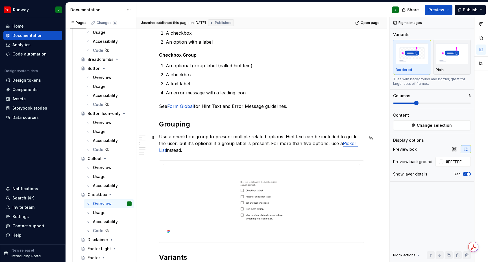
scroll to position [285, 0]
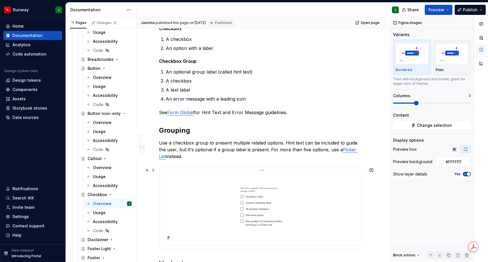
click at [209, 173] on img "To enrich screen reader interactions, please activate Accessibility in Grammarl…" at bounding box center [261, 207] width 192 height 69
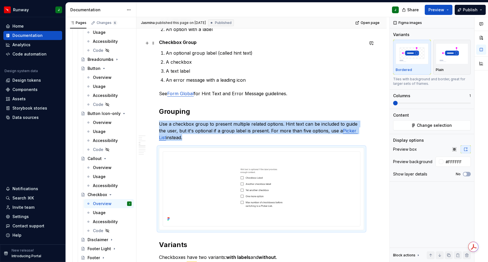
scroll to position [360, 0]
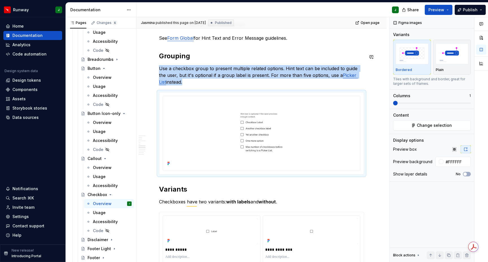
click at [231, 98] on img "To enrich screen reader interactions, please activate Accessibility in Grammarl…" at bounding box center [261, 132] width 192 height 69
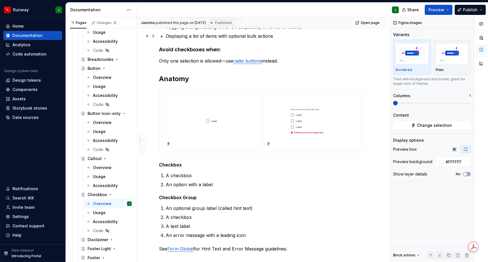
scroll to position [149, 0]
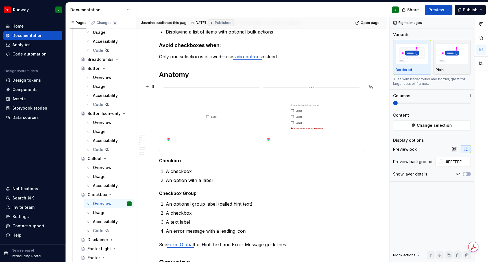
click at [293, 102] on img "To enrich screen reader interactions, please activate Accessibility in Grammarl…" at bounding box center [311, 117] width 93 height 54
click at [229, 100] on img "To enrich screen reader interactions, please activate Accessibility in Grammarl…" at bounding box center [211, 117] width 93 height 54
click at [212, 87] on html "Runway J Home Documentation Analytics Code automation Design system data Design…" at bounding box center [244, 131] width 488 height 262
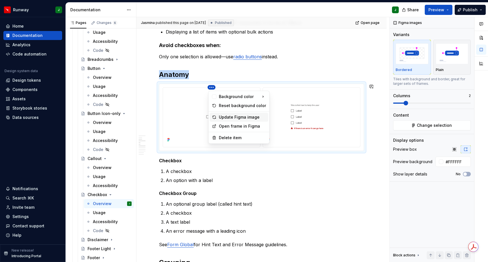
click at [234, 116] on div "Update Figma image" at bounding box center [242, 118] width 47 height 6
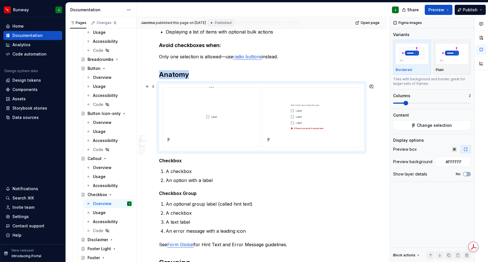
type textarea "*"
click at [314, 89] on html "Runway J Home Documentation Analytics Code automation Design system data Design…" at bounding box center [244, 131] width 488 height 262
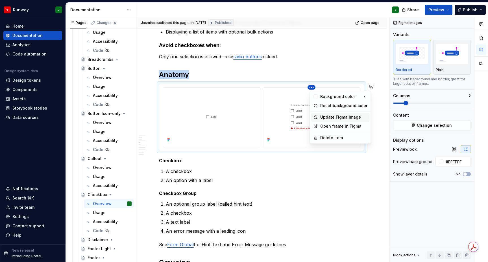
click at [329, 116] on div "Update Figma image" at bounding box center [343, 118] width 47 height 6
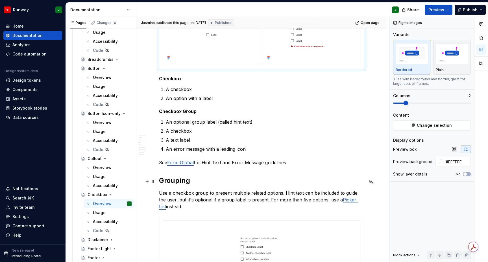
scroll to position [237, 0]
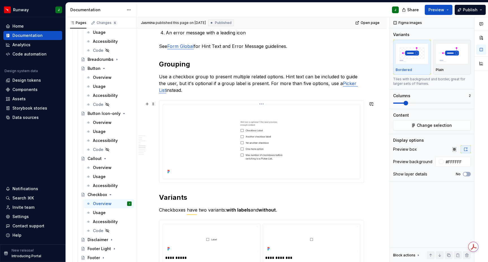
click at [264, 105] on html "Runway J Home Documentation Analytics Code automation Design system data Design…" at bounding box center [244, 131] width 488 height 262
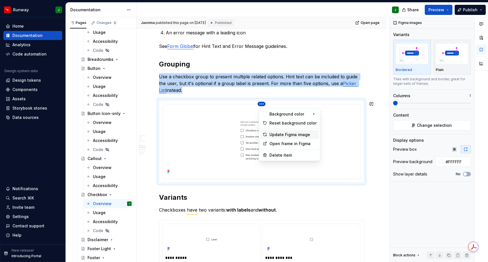
click at [288, 134] on div "Update Figma image" at bounding box center [292, 135] width 47 height 6
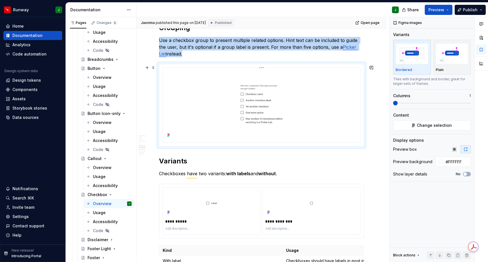
scroll to position [390, 0]
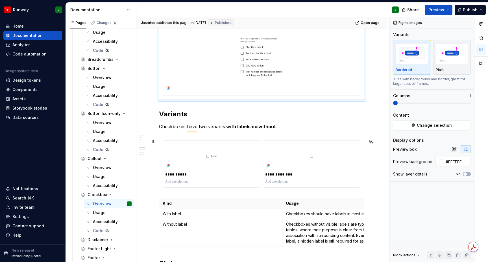
click at [262, 141] on div "**********" at bounding box center [261, 164] width 204 height 54
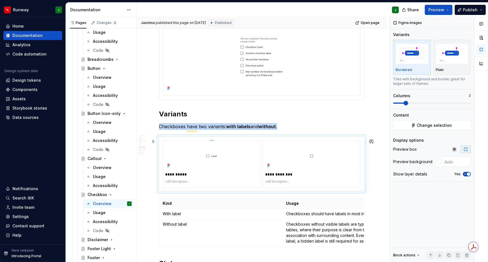
click at [246, 161] on img "To enrich screen reader interactions, please activate Accessibility in Grammarl…" at bounding box center [211, 156] width 93 height 27
click at [212, 142] on html "Runway J Home Documentation Analytics Code automation Design system data Design…" at bounding box center [244, 131] width 488 height 262
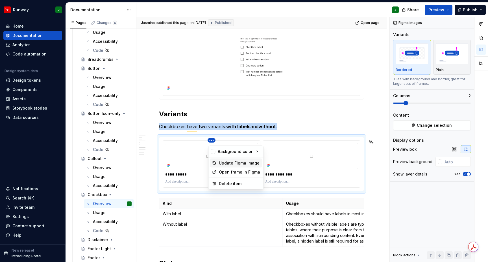
click at [224, 161] on div "Update Figma image" at bounding box center [239, 164] width 41 height 6
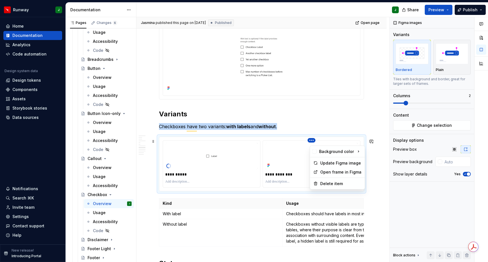
click at [312, 144] on html "Runway J Home Documentation Analytics Code automation Design system data Design…" at bounding box center [244, 131] width 488 height 262
click at [324, 166] on div "Update Figma image" at bounding box center [337, 163] width 52 height 9
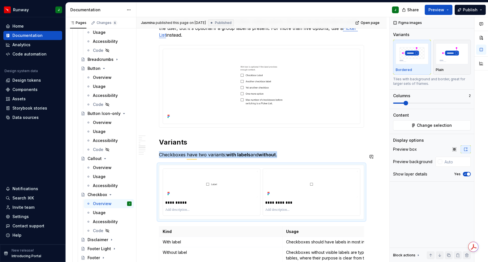
scroll to position [392, 0]
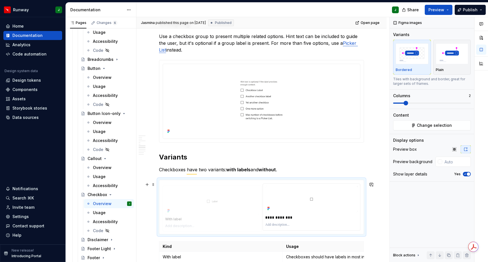
drag, startPoint x: 235, startPoint y: 206, endPoint x: 226, endPoint y: 198, distance: 12.2
click at [226, 198] on body "Runway J Home Documentation Analytics Code automation Design system data Design…" at bounding box center [244, 131] width 488 height 262
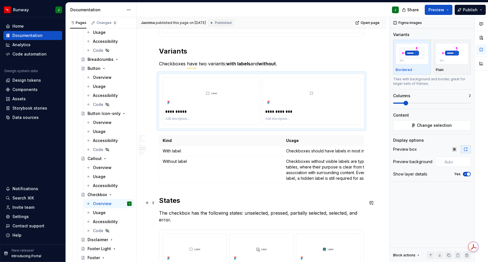
scroll to position [515, 0]
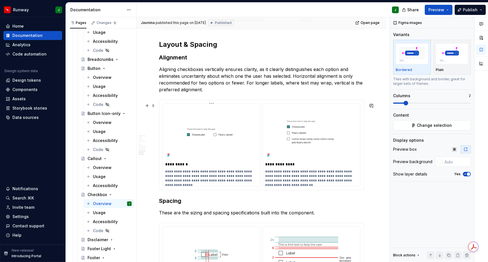
click at [213, 106] on html "Runway J Home Documentation Analytics Code automation Design system data Design…" at bounding box center [244, 131] width 488 height 262
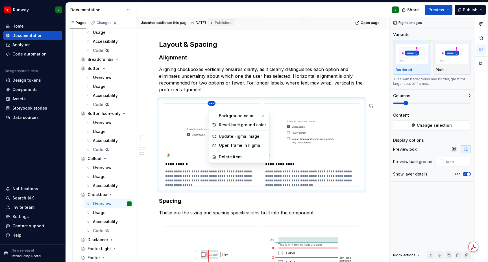
type input "#FFFFFF"
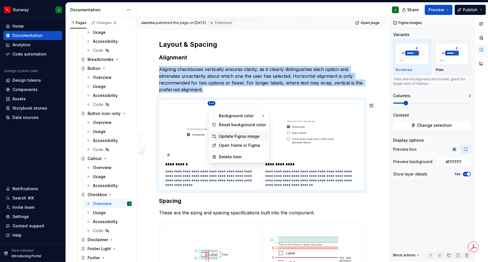
click at [226, 137] on div "Update Figma image" at bounding box center [242, 137] width 47 height 6
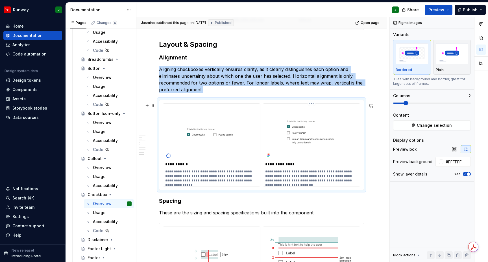
click at [314, 107] on html "Runway J Home Documentation Analytics Code automation Design system data Design…" at bounding box center [244, 131] width 488 height 262
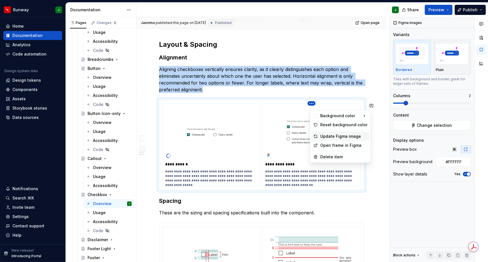
click at [321, 135] on div "Update Figma image" at bounding box center [343, 137] width 47 height 6
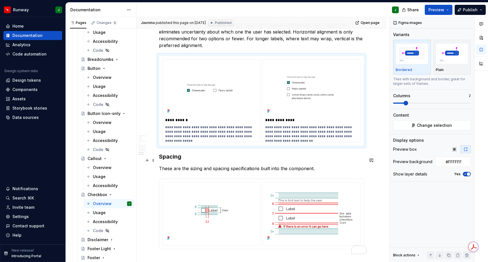
scroll to position [855, 0]
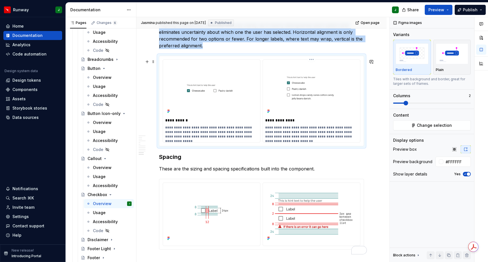
click at [313, 63] on html "Runway J Home Documentation Analytics Code automation Design system data Design…" at bounding box center [244, 131] width 488 height 262
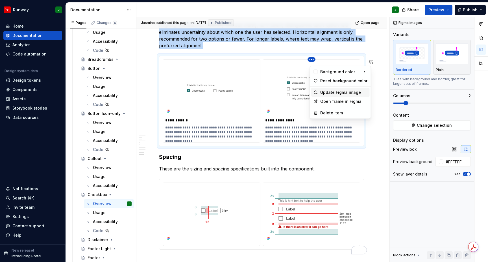
click at [321, 92] on div "Update Figma image" at bounding box center [343, 93] width 47 height 6
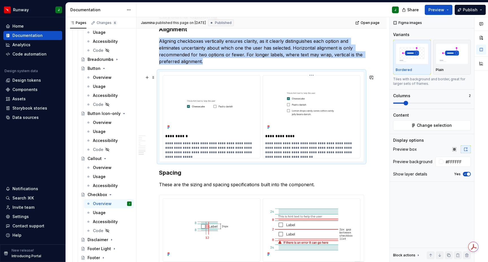
scroll to position [838, 0]
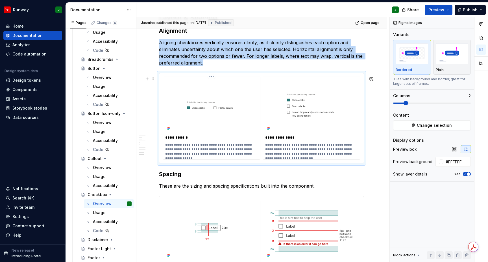
click at [228, 97] on img "To enrich screen reader interactions, please activate Accessibility in Grammarl…" at bounding box center [211, 105] width 93 height 53
click at [422, 125] on span "Change selection" at bounding box center [434, 126] width 35 height 6
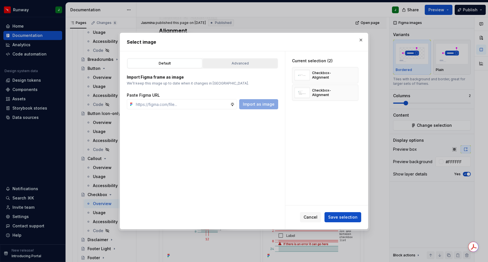
click at [219, 64] on div "Advanced" at bounding box center [240, 64] width 71 height 6
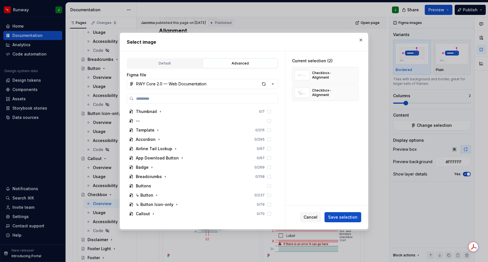
click at [365, 39] on div "Select image" at bounding box center [244, 42] width 248 height 18
click at [360, 41] on button "button" at bounding box center [361, 40] width 8 height 8
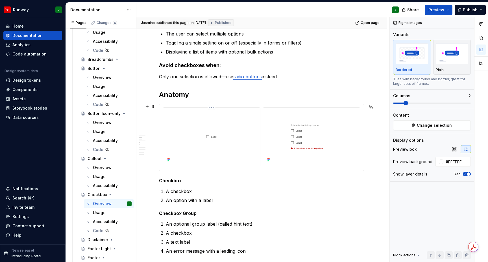
scroll to position [137, 0]
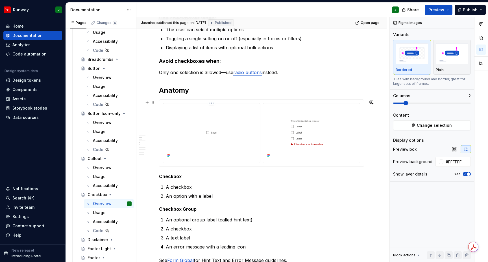
click at [237, 123] on img "To enrich screen reader interactions, please activate Accessibility in Grammarl…" at bounding box center [211, 133] width 93 height 54
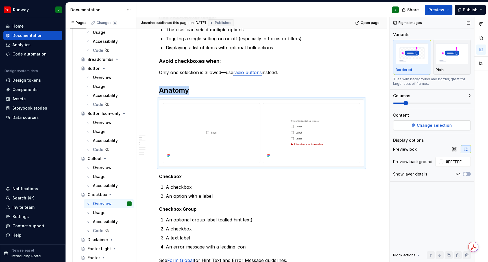
click at [425, 129] on button "Change selection" at bounding box center [432, 125] width 78 height 10
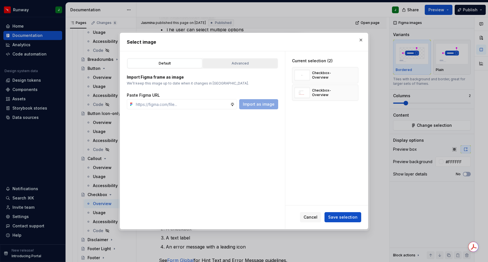
click at [244, 63] on div "Advanced" at bounding box center [240, 64] width 71 height 6
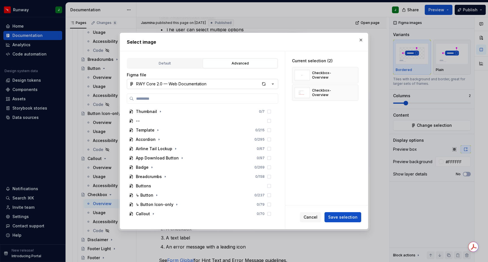
click at [207, 88] on button "RWY Core 2.0 — Web Documentation" at bounding box center [202, 84] width 151 height 10
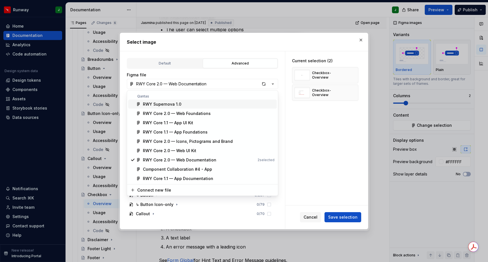
click at [169, 106] on div "RWY Supernova 1.0" at bounding box center [162, 105] width 38 height 6
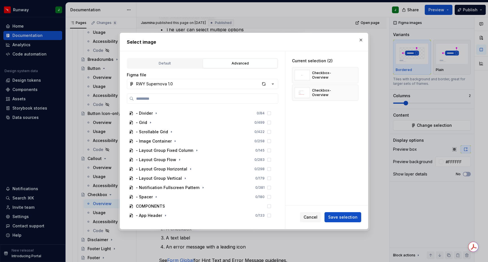
scroll to position [269, 0]
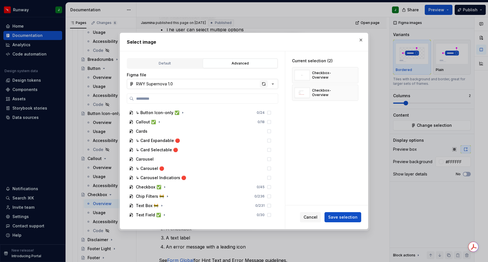
click at [264, 86] on div "button" at bounding box center [264, 84] width 8 height 8
click at [163, 187] on icon "button" at bounding box center [164, 187] width 5 height 5
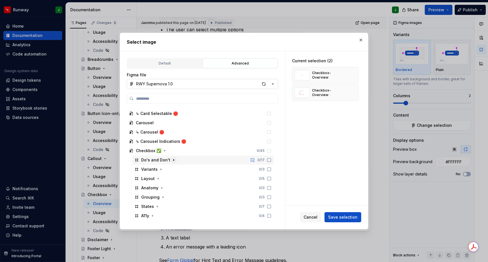
scroll to position [343, 0]
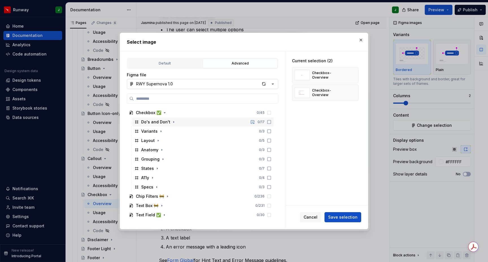
drag, startPoint x: 289, startPoint y: 40, endPoint x: 214, endPoint y: 118, distance: 108.6
click at [213, 118] on div "Select image Default Advanced Import Figma frame as image We’ll keep this image…" at bounding box center [244, 131] width 248 height 197
click at [361, 39] on button "button" at bounding box center [361, 40] width 8 height 8
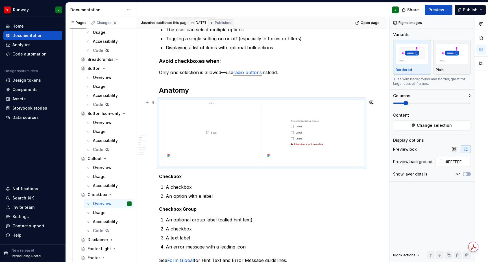
click at [245, 109] on img "To enrich screen reader interactions, please activate Accessibility in Grammarl…" at bounding box center [211, 133] width 93 height 54
click at [424, 125] on span "Change selection" at bounding box center [434, 126] width 35 height 6
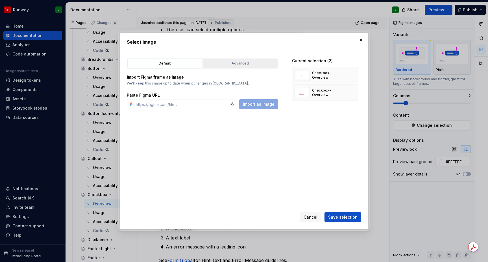
click at [228, 63] on div "Advanced" at bounding box center [240, 64] width 71 height 6
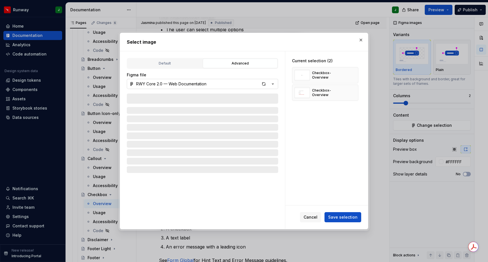
click at [187, 84] on div "RWY Core 2.0 — Web Documentation" at bounding box center [171, 84] width 70 height 6
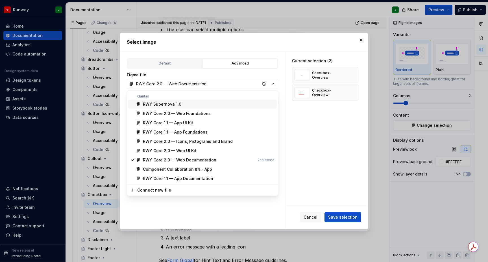
click at [168, 105] on div "RWY Supernova 1.0" at bounding box center [162, 105] width 38 height 6
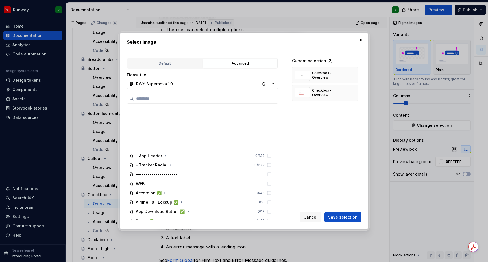
scroll to position [269, 0]
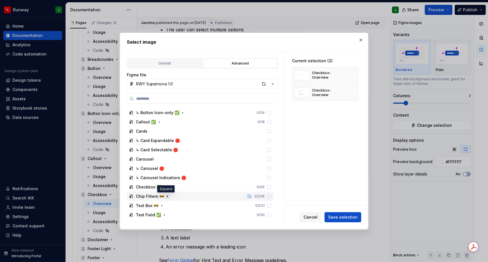
click at [165, 198] on icon "button" at bounding box center [167, 196] width 5 height 5
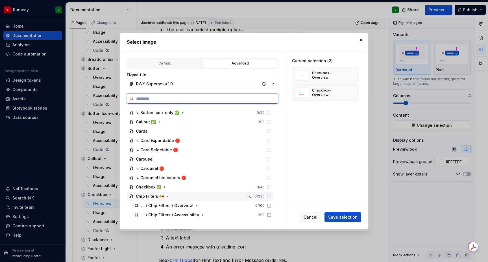
click at [166, 193] on div "Chip Filters 🚧 0 / 236" at bounding box center [200, 196] width 147 height 9
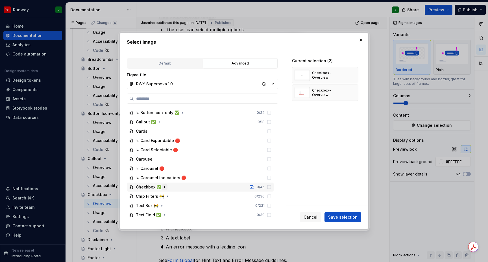
click at [163, 190] on button "button" at bounding box center [165, 188] width 6 height 6
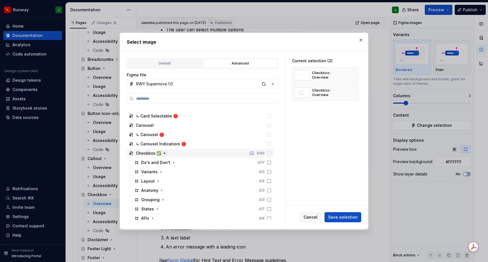
scroll to position [332, 0]
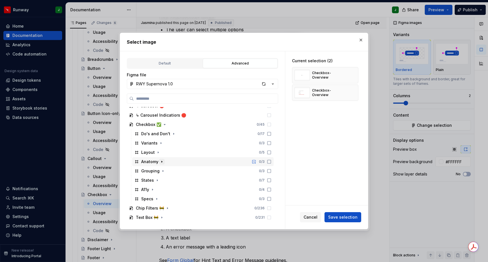
click at [161, 163] on icon "button" at bounding box center [161, 162] width 5 height 5
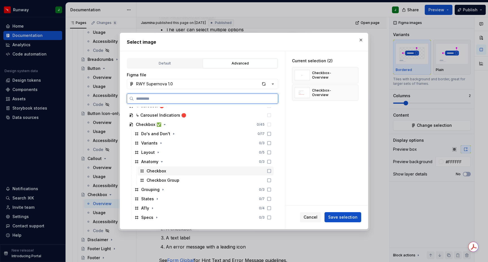
click at [187, 171] on div "Checkbox" at bounding box center [205, 171] width 136 height 9
click at [225, 180] on div "Checkbox Group" at bounding box center [205, 180] width 136 height 9
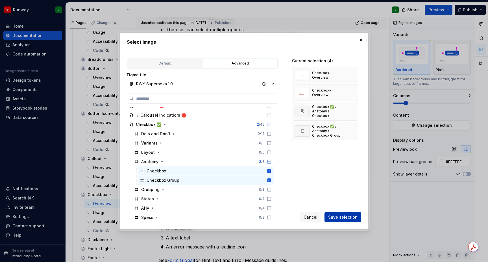
click at [339, 219] on span "Save selection" at bounding box center [342, 218] width 29 height 6
click at [354, 93] on button "button" at bounding box center [352, 93] width 8 height 8
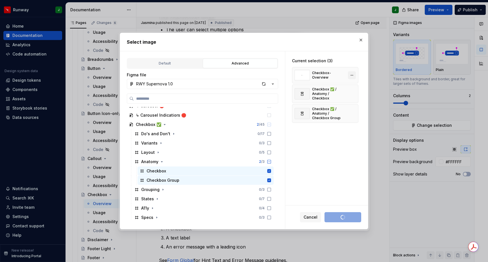
click at [354, 76] on button "button" at bounding box center [352, 75] width 8 height 8
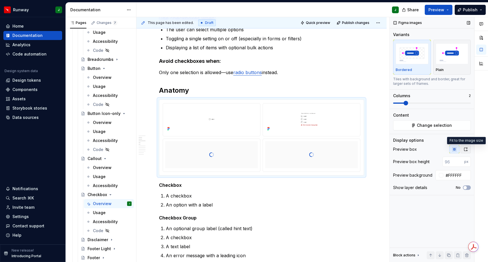
click at [465, 149] on icon "button" at bounding box center [465, 149] width 5 height 5
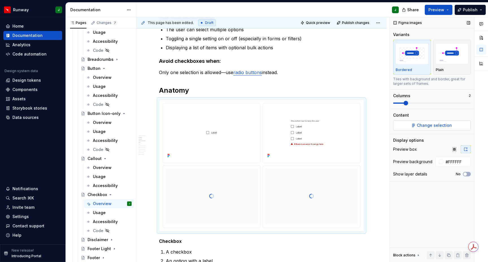
click at [431, 127] on span "Change selection" at bounding box center [434, 126] width 35 height 6
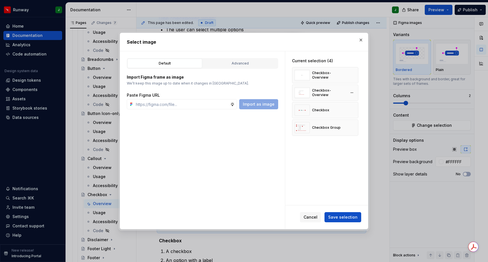
click at [354, 74] on button "button" at bounding box center [352, 75] width 8 height 8
click at [354, 76] on button "button" at bounding box center [352, 75] width 8 height 8
click at [344, 214] on button "Save selection" at bounding box center [342, 217] width 37 height 10
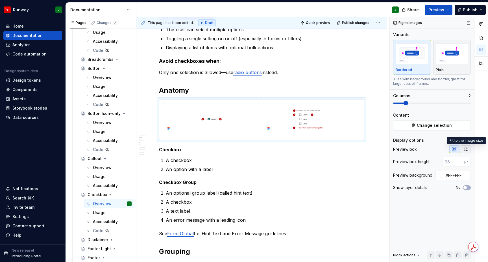
click at [468, 146] on button "button" at bounding box center [465, 150] width 10 height 8
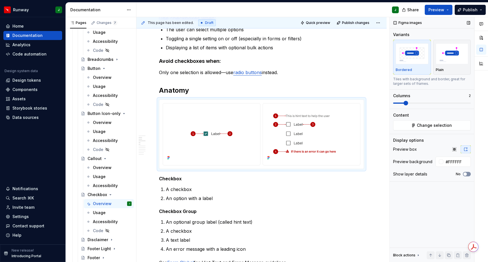
click at [465, 175] on span "button" at bounding box center [464, 174] width 3 height 3
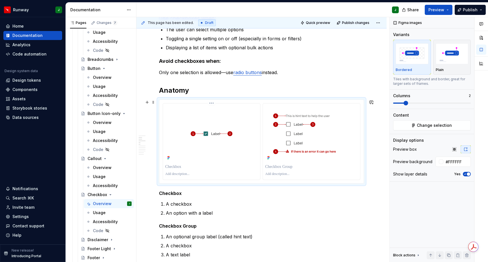
click at [182, 170] on p "To enrich screen reader interactions, please activate Accessibility in Grammarl…" at bounding box center [211, 167] width 93 height 6
click at [465, 174] on icon "button" at bounding box center [465, 174] width 5 height 3
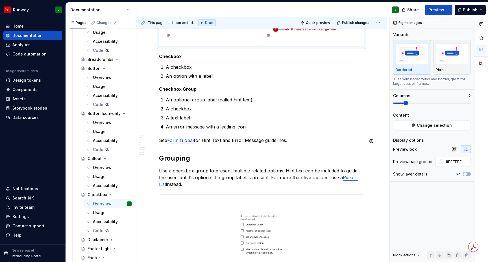
scroll to position [296, 0]
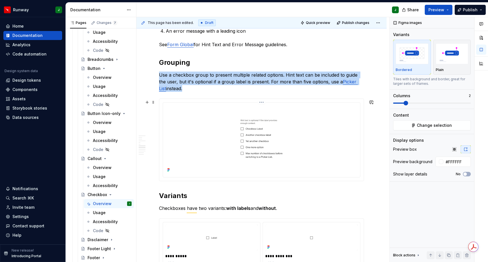
click at [299, 146] on img "To enrich screen reader interactions, please activate Accessibility in Grammarl…" at bounding box center [261, 139] width 192 height 69
click at [406, 128] on button "Change selection" at bounding box center [432, 125] width 78 height 10
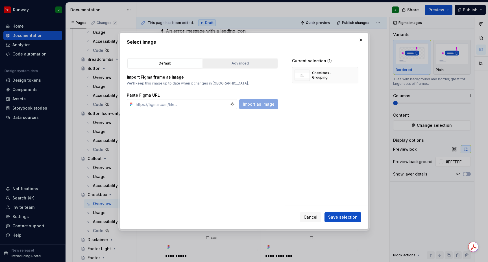
click at [242, 59] on button "Advanced" at bounding box center [240, 64] width 75 height 10
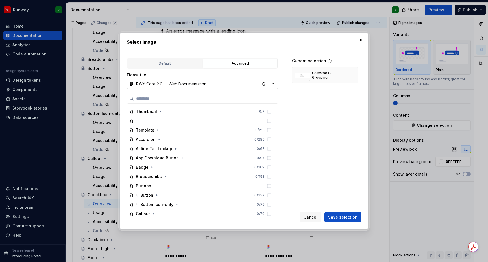
click at [201, 84] on div "RWY Core 2.0 — Web Documentation" at bounding box center [171, 84] width 70 height 6
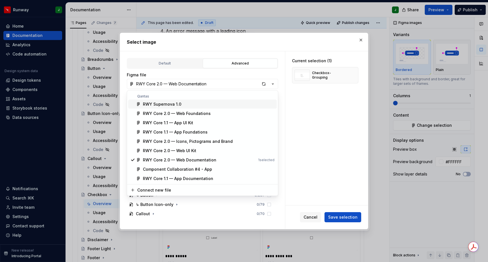
click at [156, 103] on div "RWY Supernova 1.0" at bounding box center [162, 105] width 38 height 6
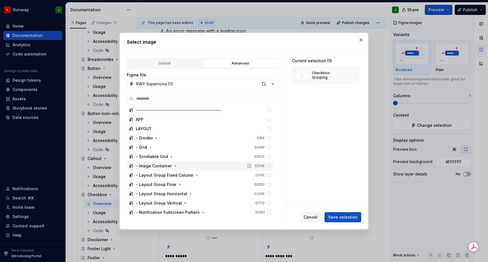
scroll to position [269, 0]
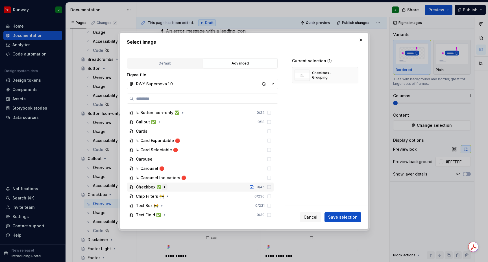
click at [163, 190] on button "button" at bounding box center [165, 188] width 6 height 6
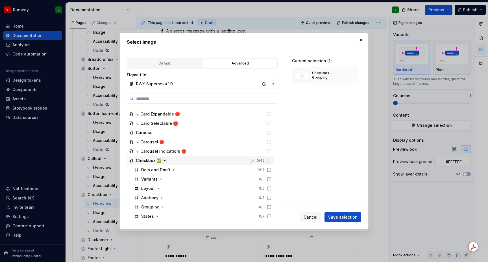
scroll to position [306, 0]
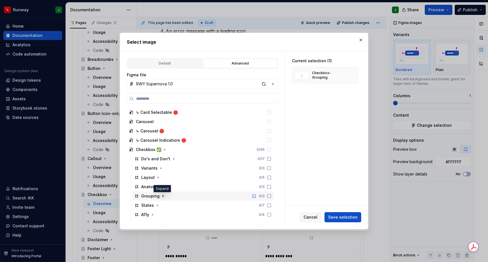
click at [163, 197] on icon "button" at bounding box center [163, 196] width 1 height 1
click at [163, 197] on icon "button" at bounding box center [163, 196] width 5 height 5
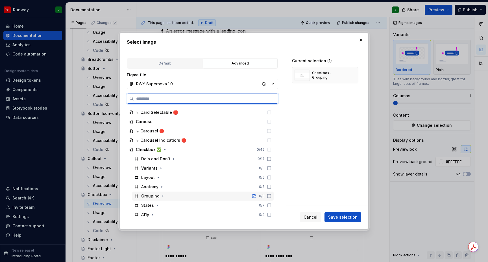
click at [173, 197] on div "Grouping 0 / 3" at bounding box center [202, 196] width 141 height 9
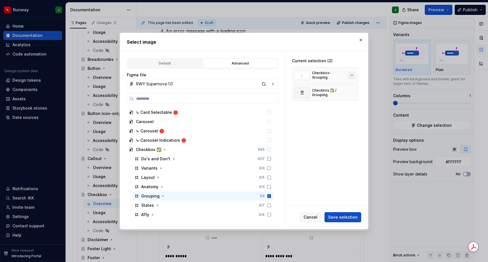
click at [354, 76] on button "button" at bounding box center [352, 75] width 8 height 8
click at [337, 218] on span "Save selection" at bounding box center [342, 218] width 29 height 6
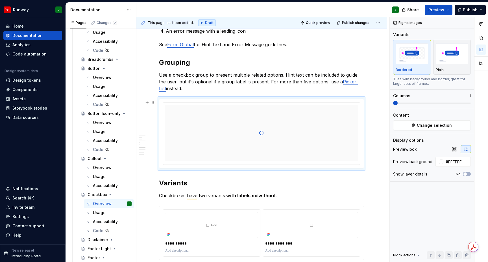
type textarea "*"
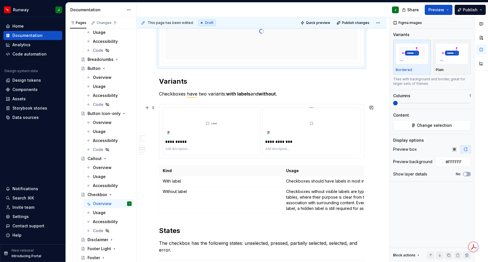
scroll to position [475, 0]
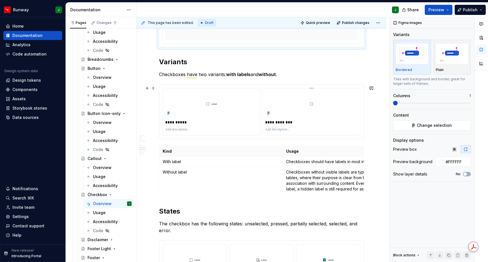
click at [315, 133] on div "To enrich screen reader interactions, please activate Accessibility in Grammarl…" at bounding box center [311, 129] width 93 height 7
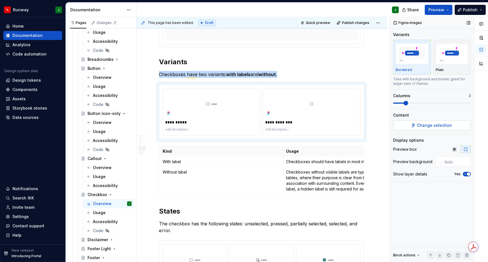
click at [419, 128] on span "Change selection" at bounding box center [434, 126] width 35 height 6
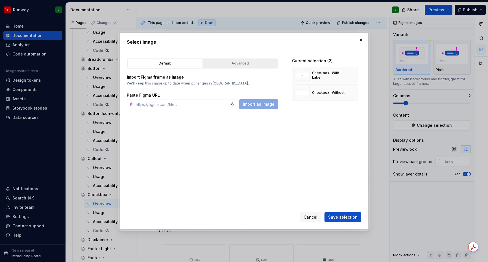
type textarea "*"
click at [228, 66] on div "Advanced" at bounding box center [240, 64] width 71 height 6
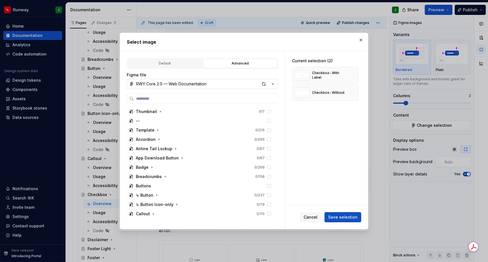
click at [180, 85] on div "RWY Core 2.0 — Web Documentation" at bounding box center [171, 84] width 70 height 6
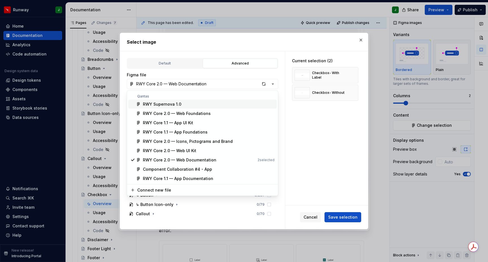
click at [170, 103] on div "RWY Supernova 1.0" at bounding box center [162, 105] width 38 height 6
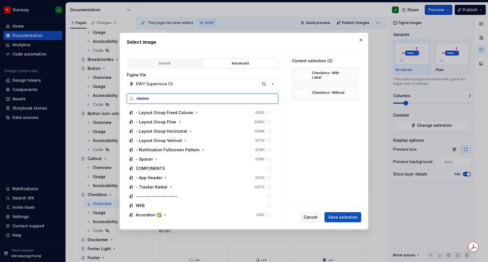
scroll to position [269, 0]
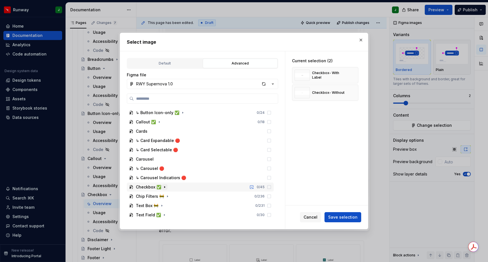
click at [164, 187] on icon "button" at bounding box center [164, 187] width 1 height 1
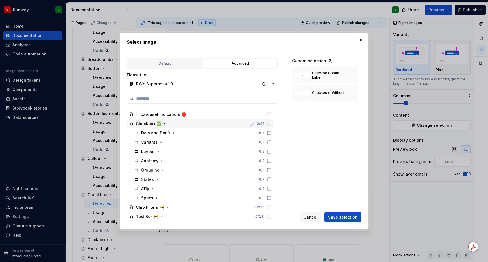
scroll to position [343, 0]
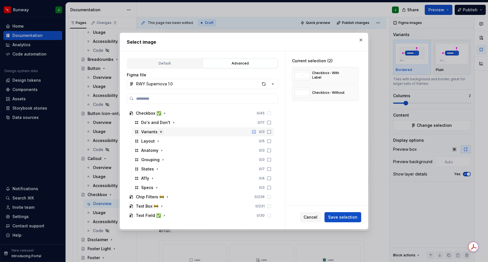
click at [161, 132] on icon "button" at bounding box center [161, 132] width 1 height 1
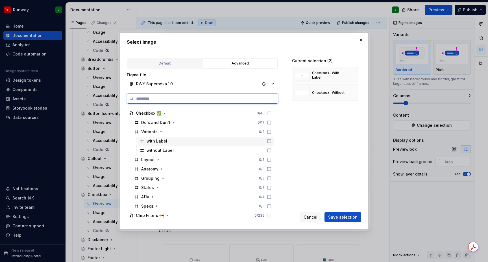
click at [174, 142] on div "with Label" at bounding box center [205, 141] width 136 height 9
click at [178, 152] on div "without Label" at bounding box center [205, 150] width 136 height 9
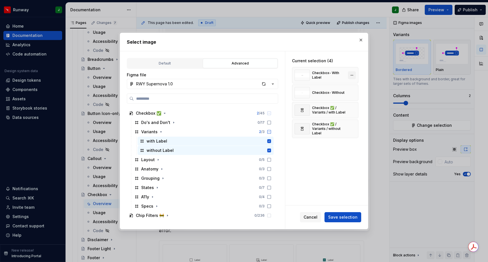
click at [356, 74] on button "button" at bounding box center [352, 75] width 8 height 8
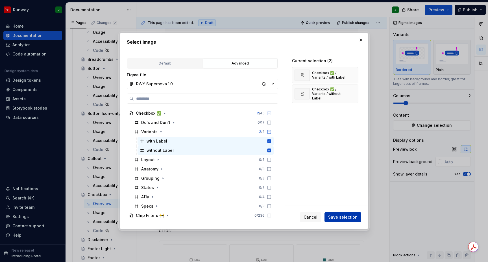
click at [343, 218] on span "Save selection" at bounding box center [342, 218] width 29 height 6
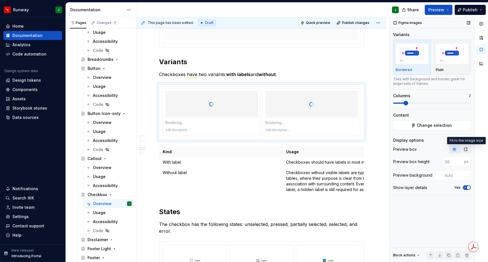
click at [466, 150] on icon "button" at bounding box center [465, 149] width 5 height 5
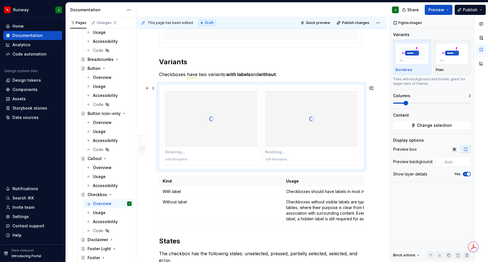
click at [176, 153] on p "To enrich screen reader interactions, please activate Accessibility in Grammarl…" at bounding box center [211, 153] width 93 height 6
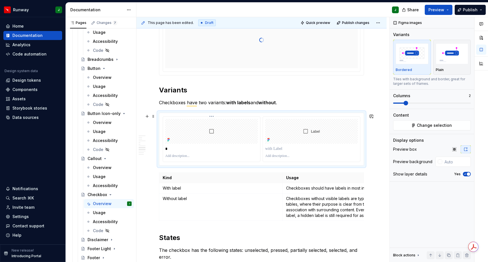
click at [172, 149] on p "*" at bounding box center [212, 149] width 94 height 6
click at [186, 150] on p "**********" at bounding box center [212, 149] width 94 height 6
click at [234, 158] on p "To enrich screen reader interactions, please activate Accessibility in Grammarl…" at bounding box center [211, 156] width 93 height 5
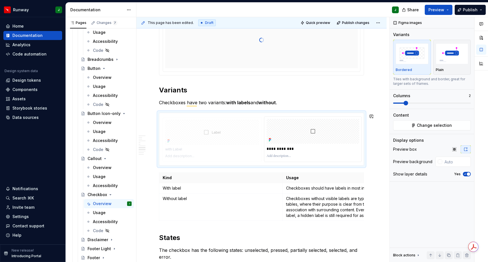
drag, startPoint x: 294, startPoint y: 135, endPoint x: 222, endPoint y: 135, distance: 72.2
click at [222, 135] on body "Runway J Home Documentation Analytics Code automation Design system data Design…" at bounding box center [244, 131] width 488 height 262
click at [176, 152] on p "To enrich screen reader interactions, please activate Accessibility in Grammarl…" at bounding box center [211, 149] width 93 height 6
click at [279, 150] on p "**********" at bounding box center [312, 149] width 94 height 6
type textarea "*"
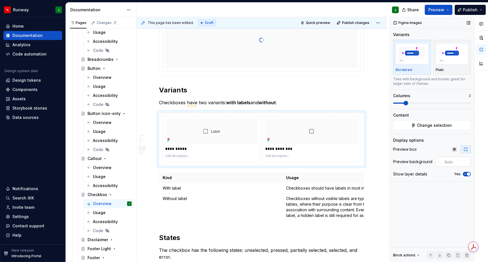
drag, startPoint x: 442, startPoint y: 163, endPoint x: 450, endPoint y: 162, distance: 8.2
click at [442, 163] on input "text" at bounding box center [456, 162] width 29 height 10
click at [449, 163] on input "text" at bounding box center [456, 162] width 29 height 10
type input "#FFFFFF"
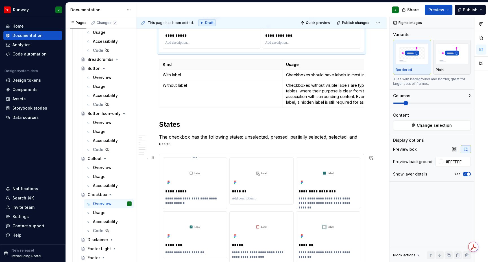
scroll to position [525, 0]
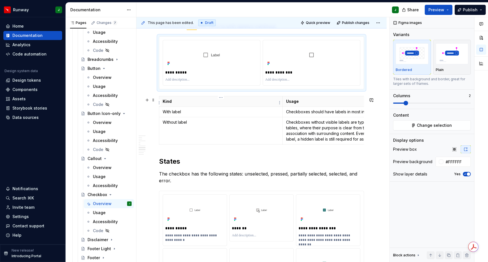
click at [239, 101] on p "Kind" at bounding box center [221, 102] width 116 height 6
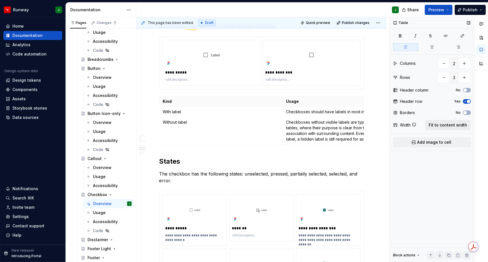
click at [438, 126] on span "Fit to content width" at bounding box center [447, 125] width 38 height 6
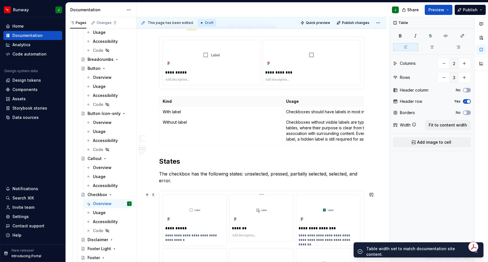
scroll to position [558, 0]
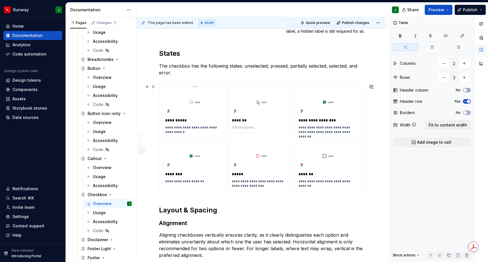
click at [211, 99] on img "To enrich screen reader interactions, please activate Accessibility in Grammarl…" at bounding box center [194, 102] width 59 height 26
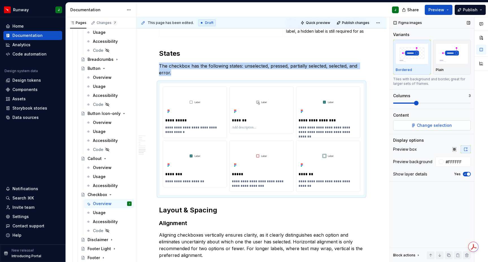
click at [421, 126] on span "Change selection" at bounding box center [434, 126] width 35 height 6
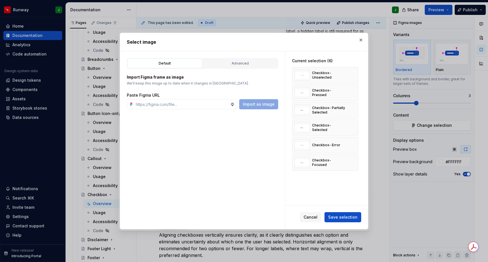
type textarea "*"
click at [235, 61] on div "Advanced" at bounding box center [240, 64] width 71 height 6
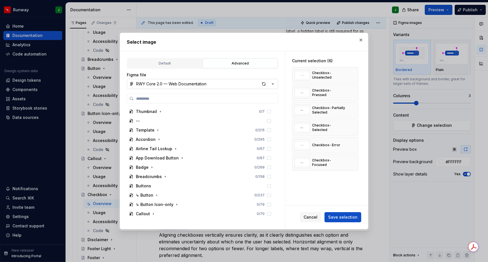
click at [184, 85] on div "RWY Core 2.0 — Web Documentation" at bounding box center [171, 84] width 70 height 6
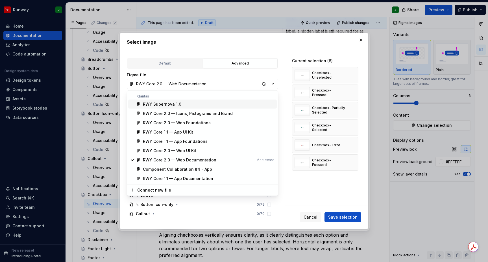
click at [166, 101] on span "RWY Supernova 1.0" at bounding box center [202, 104] width 148 height 9
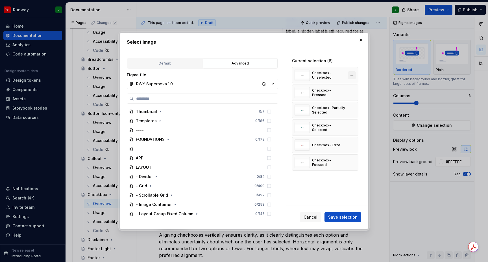
click at [355, 76] on button "button" at bounding box center [352, 75] width 8 height 8
click at [355, 89] on button "button" at bounding box center [352, 93] width 8 height 8
click at [355, 76] on button "button" at bounding box center [352, 75] width 8 height 8
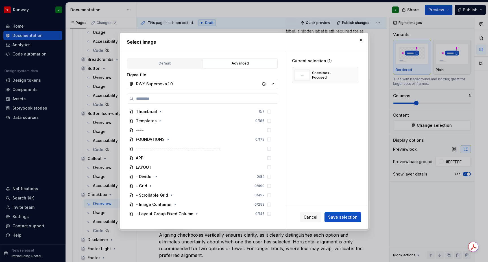
click at [355, 76] on button "button" at bounding box center [352, 75] width 8 height 8
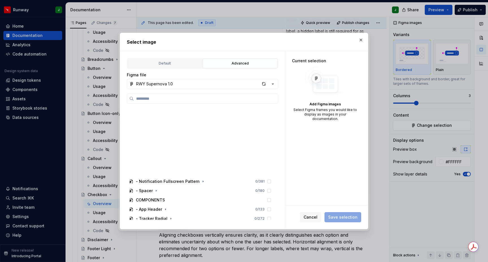
scroll to position [269, 0]
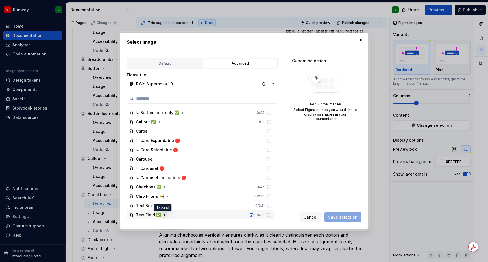
click at [164, 215] on icon "button" at bounding box center [164, 215] width 1 height 1
click at [162, 188] on icon "button" at bounding box center [164, 187] width 5 height 5
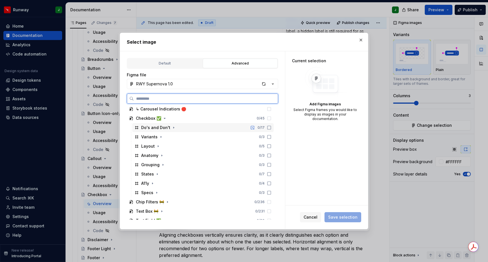
scroll to position [342, 0]
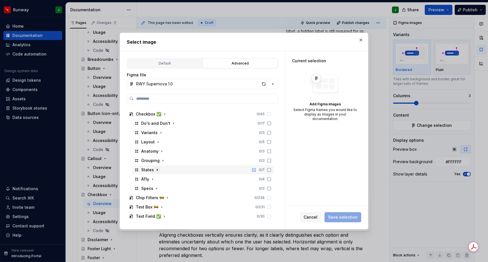
click at [155, 171] on icon "button" at bounding box center [157, 170] width 5 height 5
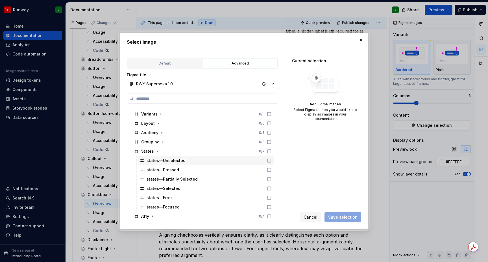
scroll to position [369, 0]
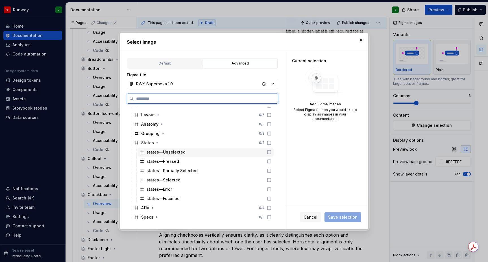
click at [271, 154] on icon at bounding box center [269, 152] width 5 height 5
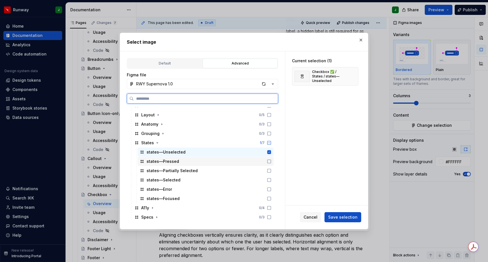
click at [271, 163] on icon at bounding box center [269, 161] width 5 height 5
click at [271, 171] on icon at bounding box center [269, 171] width 5 height 5
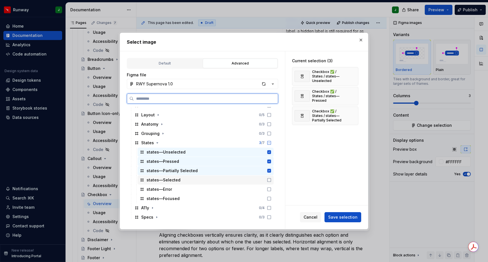
click at [271, 181] on icon at bounding box center [268, 180] width 3 height 3
click at [273, 192] on div "states—Error" at bounding box center [205, 189] width 136 height 9
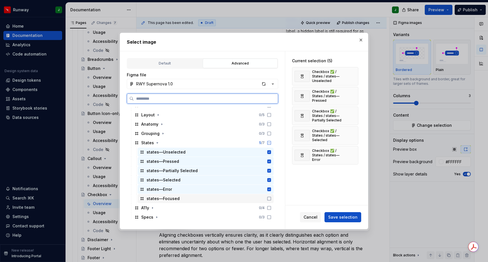
click at [271, 201] on icon at bounding box center [268, 198] width 3 height 3
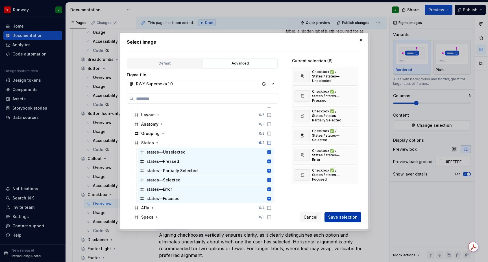
click at [345, 219] on span "Save selection" at bounding box center [342, 218] width 29 height 6
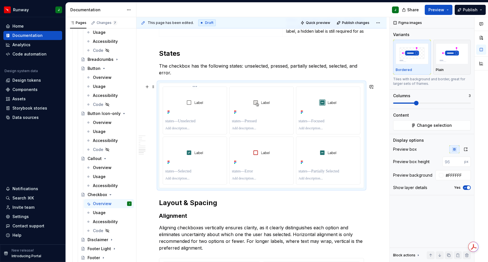
click at [195, 122] on p "To enrich screen reader interactions, please activate Accessibility in Grammarl…" at bounding box center [194, 122] width 59 height 6
click at [175, 131] on p "To enrich screen reader interactions, please activate Accessibility in Grammarl…" at bounding box center [194, 128] width 59 height 5
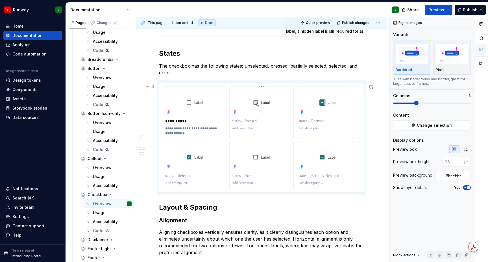
click at [248, 122] on p "To enrich screen reader interactions, please activate Accessibility in Grammarl…" at bounding box center [261, 122] width 59 height 6
click at [317, 130] on p "To enrich screen reader interactions, please activate Accessibility in Grammarl…" at bounding box center [327, 128] width 59 height 5
click at [317, 123] on p "To enrich screen reader interactions, please activate Accessibility in Grammarl…" at bounding box center [327, 122] width 59 height 6
click at [302, 155] on img "To enrich screen reader interactions, please activate Accessibility in Grammarl…" at bounding box center [327, 157] width 59 height 25
drag, startPoint x: 308, startPoint y: 163, endPoint x: 307, endPoint y: 107, distance: 55.9
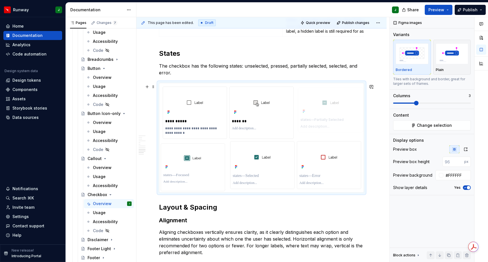
click at [307, 107] on body "Runway J Home Documentation Analytics Code automation Design system data Design…" at bounding box center [244, 131] width 488 height 262
type textarea "*"
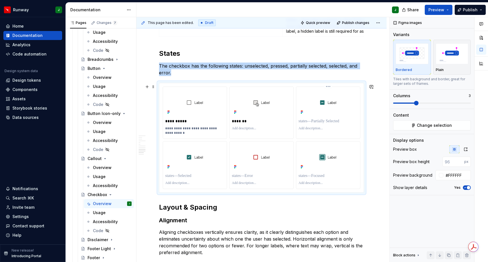
click at [317, 125] on div "To enrich screen reader interactions, please activate Accessibility in Grammarl…" at bounding box center [327, 121] width 59 height 8
click at [318, 122] on p "To enrich screen reader interactions, please activate Accessibility in Grammarl…" at bounding box center [327, 122] width 59 height 6
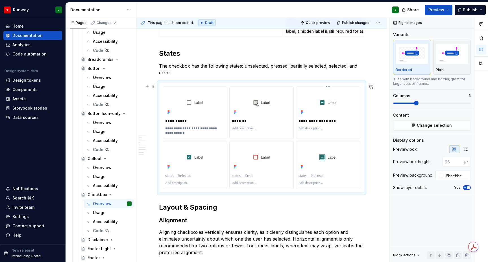
click at [313, 129] on p "To enrich screen reader interactions, please activate Accessibility in Grammarl…" at bounding box center [327, 128] width 59 height 5
click at [179, 177] on p "To enrich screen reader interactions, please activate Accessibility in Grammarl…" at bounding box center [194, 176] width 59 height 6
drag, startPoint x: 181, startPoint y: 185, endPoint x: 346, endPoint y: 186, distance: 164.5
click at [181, 185] on p "To enrich screen reader interactions, please activate Accessibility in Grammarl…" at bounding box center [194, 183] width 59 height 5
click at [251, 178] on p "To enrich screen reader interactions, please activate Accessibility in Grammarl…" at bounding box center [261, 176] width 59 height 6
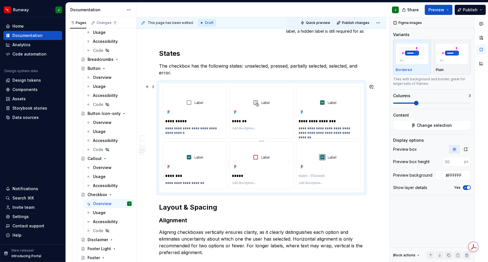
drag, startPoint x: 252, startPoint y: 185, endPoint x: 481, endPoint y: 130, distance: 235.4
click at [252, 185] on p "To enrich screen reader interactions, please activate Accessibility in Grammarl…" at bounding box center [261, 183] width 59 height 5
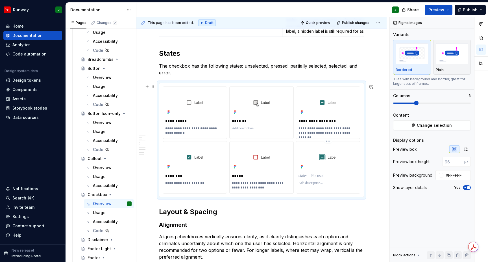
click at [317, 176] on p "To enrich screen reader interactions, please activate Accessibility in Grammarl…" at bounding box center [327, 176] width 59 height 6
click at [308, 185] on p "To enrich screen reader interactions, please activate Accessibility in Grammarl…" at bounding box center [327, 183] width 59 height 5
click at [325, 129] on p "**********" at bounding box center [328, 130] width 60 height 9
click at [321, 212] on h2 "Layout & Spacing" at bounding box center [261, 212] width 205 height 9
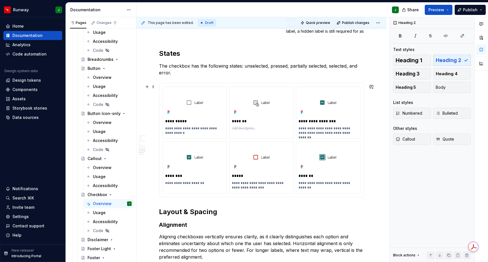
click at [0, 0] on div "******" at bounding box center [0, 0] width 0 height 0
click at [376, 193] on div "**********" at bounding box center [261, 6] width 250 height 1083
click at [279, 86] on div "**********" at bounding box center [261, 140] width 204 height 114
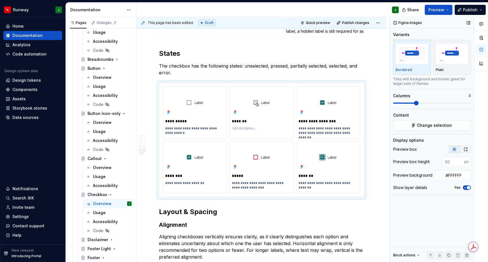
click at [466, 151] on icon "button" at bounding box center [465, 149] width 5 height 5
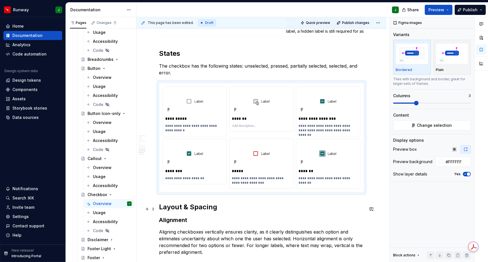
click at [339, 205] on h2 "Layout & Spacing" at bounding box center [261, 207] width 205 height 9
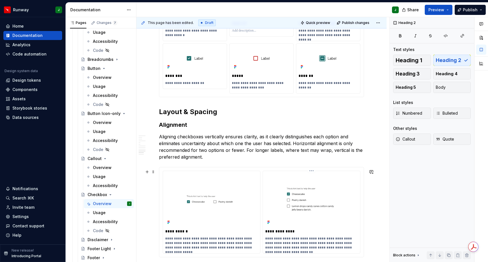
scroll to position [740, 0]
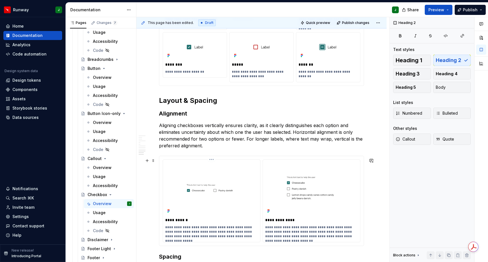
click at [249, 175] on img "To enrich screen reader interactions, please activate Accessibility in Grammarl…" at bounding box center [211, 188] width 93 height 53
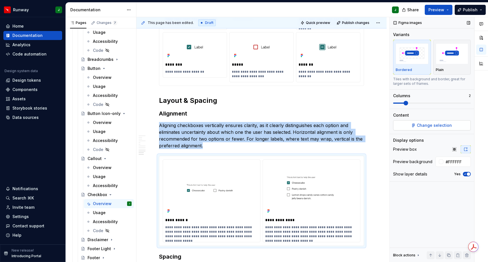
click at [422, 125] on span "Change selection" at bounding box center [434, 126] width 35 height 6
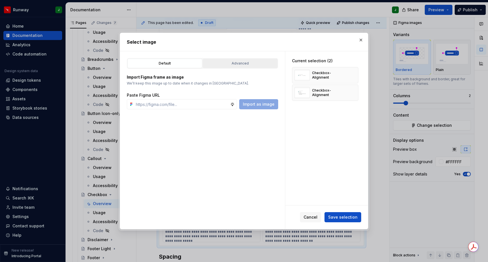
click at [238, 63] on div "Advanced" at bounding box center [240, 64] width 71 height 6
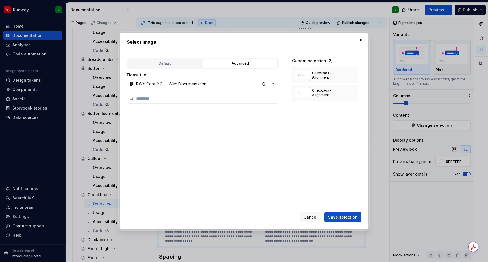
type textarea "*"
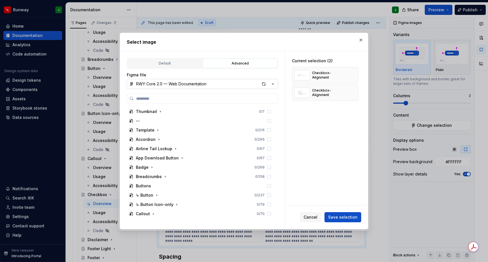
click at [228, 85] on button "RWY Core 2.0 — Web Documentation" at bounding box center [202, 84] width 151 height 10
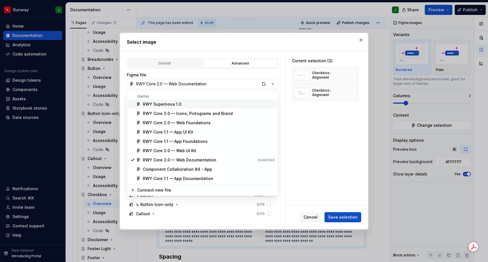
click at [163, 103] on div "RWY Supernova 1.0" at bounding box center [162, 105] width 38 height 6
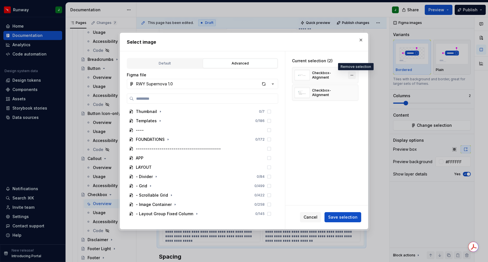
click at [354, 74] on button "button" at bounding box center [352, 75] width 8 height 8
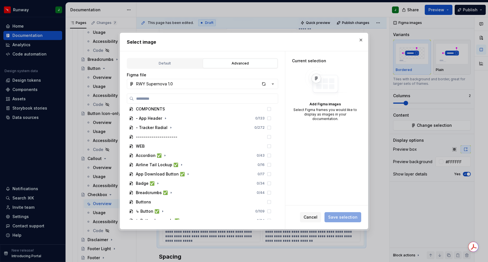
scroll to position [269, 0]
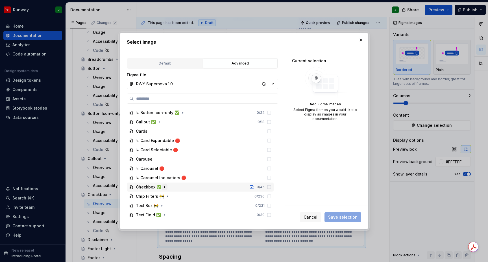
click at [164, 187] on icon "button" at bounding box center [164, 187] width 1 height 1
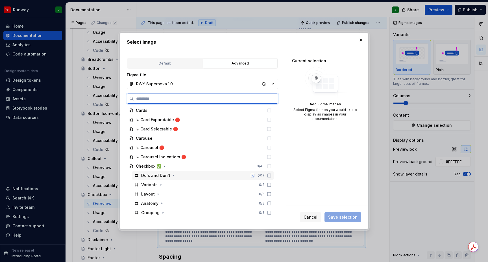
scroll to position [343, 0]
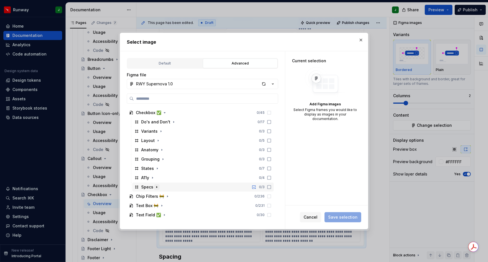
click at [157, 187] on icon "button" at bounding box center [156, 187] width 5 height 5
click at [156, 141] on icon "button" at bounding box center [158, 141] width 5 height 5
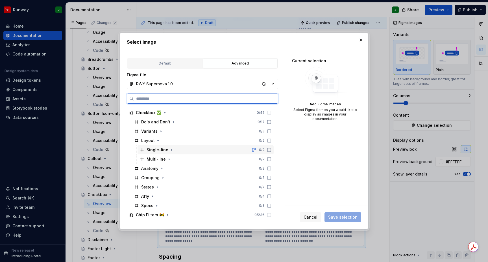
click at [192, 150] on div "Single-line 0 / 2" at bounding box center [205, 150] width 136 height 9
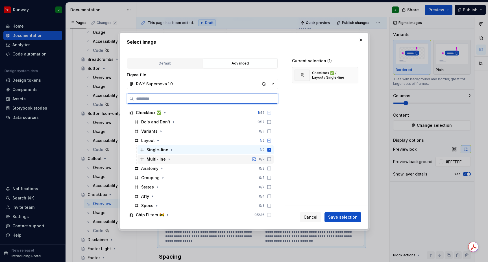
click at [197, 157] on div "Multi-line 0 / 2" at bounding box center [205, 159] width 136 height 9
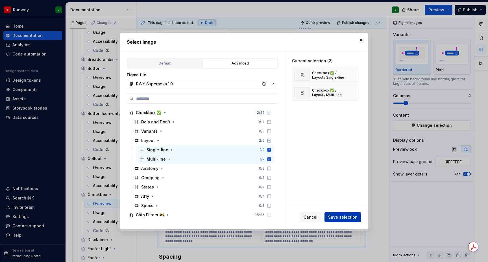
click at [343, 216] on span "Save selection" at bounding box center [342, 218] width 29 height 6
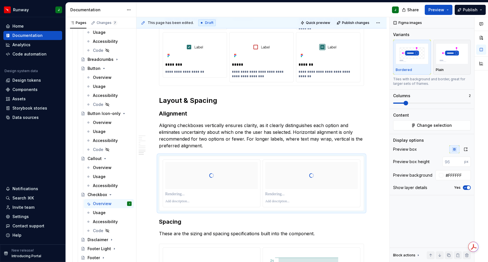
scroll to position [766, 0]
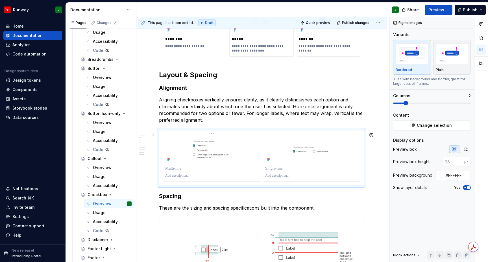
click at [172, 171] on p "To enrich screen reader interactions, please activate Accessibility in Grammarl…" at bounding box center [211, 169] width 93 height 6
click at [287, 172] on p "To enrich screen reader interactions, please activate Accessibility in Grammarl…" at bounding box center [311, 169] width 93 height 6
click at [227, 163] on img "To enrich screen reader interactions, please activate Accessibility in Grammarl…" at bounding box center [211, 150] width 93 height 27
drag, startPoint x: 190, startPoint y: 154, endPoint x: 292, endPoint y: 152, distance: 101.6
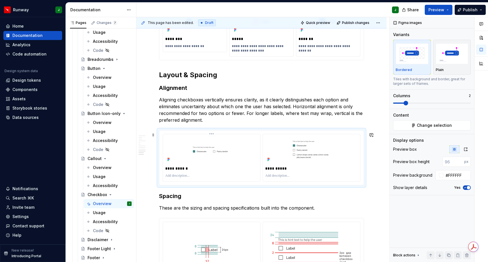
click at [181, 177] on p "To enrich screen reader interactions, please activate Accessibility in Grammarl…" at bounding box center [211, 176] width 93 height 5
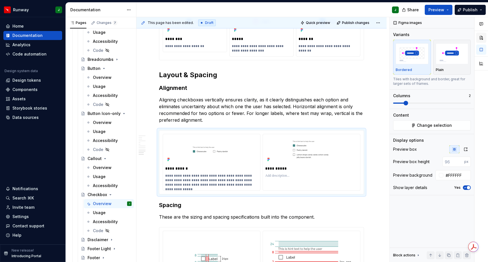
type textarea "*"
click at [284, 157] on img "To enrich screen reader interactions, please activate Accessibility in Grammarl…" at bounding box center [311, 150] width 93 height 27
click at [285, 178] on p "To enrich screen reader interactions, please activate Accessibility in Grammarl…" at bounding box center [311, 176] width 93 height 5
click at [289, 208] on h3 "Spacing" at bounding box center [261, 205] width 205 height 8
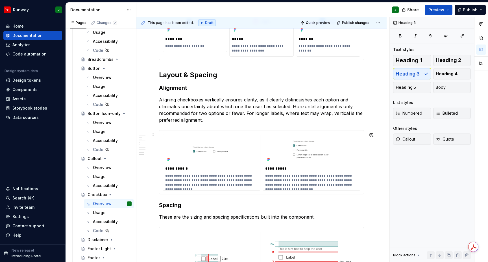
click at [253, 135] on div "**********" at bounding box center [261, 163] width 204 height 64
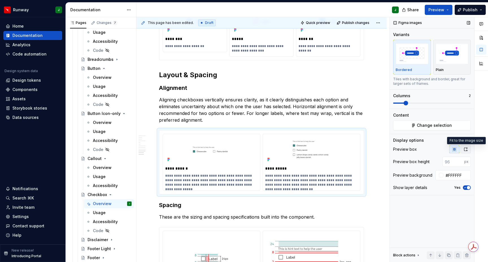
click at [464, 152] on button "button" at bounding box center [465, 150] width 10 height 8
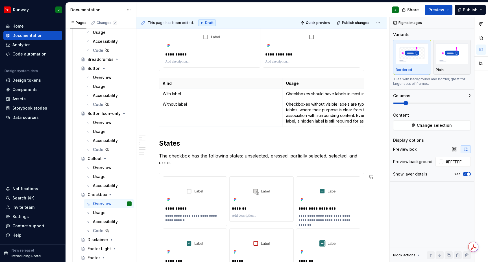
scroll to position [501, 0]
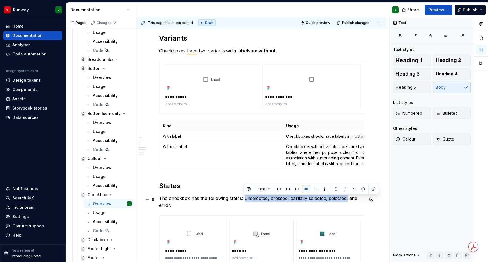
drag, startPoint x: 244, startPoint y: 201, endPoint x: 347, endPoint y: 201, distance: 102.7
click at [347, 202] on p "The checkbox has the following states: unselected, pressed, partially selected,…" at bounding box center [261, 202] width 205 height 14
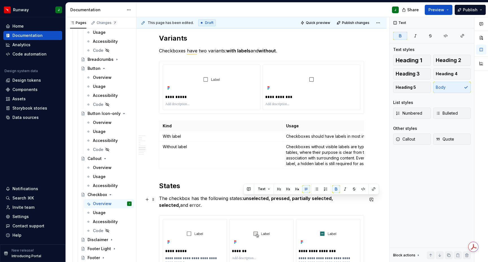
click at [164, 207] on p "The checkbox has the following states: unselected, pressed, partially selected,…" at bounding box center [261, 202] width 205 height 14
click at [187, 211] on div "**********" at bounding box center [261, 101] width 205 height 980
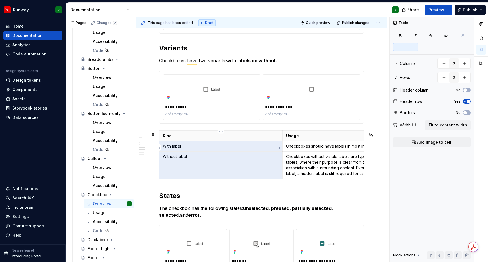
drag, startPoint x: 174, startPoint y: 154, endPoint x: 163, endPoint y: 147, distance: 12.8
click at [163, 147] on tbody "Kind Usage With label Checkboxes should have labels in most instances Without l…" at bounding box center [282, 155] width 246 height 48
drag, startPoint x: 163, startPoint y: 149, endPoint x: 197, endPoint y: 167, distance: 39.0
click at [197, 167] on tbody "Kind Usage With label Checkboxes should have labels in most instances Without l…" at bounding box center [282, 155] width 246 height 48
click at [168, 139] on p "Kind" at bounding box center [221, 136] width 116 height 6
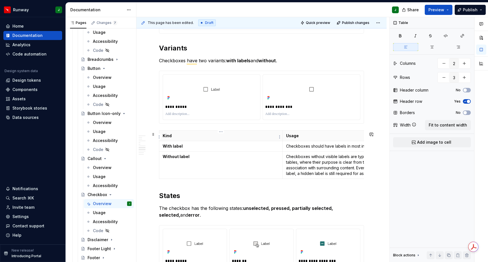
click at [168, 139] on p "Kind" at bounding box center [221, 136] width 116 height 6
click at [257, 193] on h2 "States" at bounding box center [261, 196] width 205 height 9
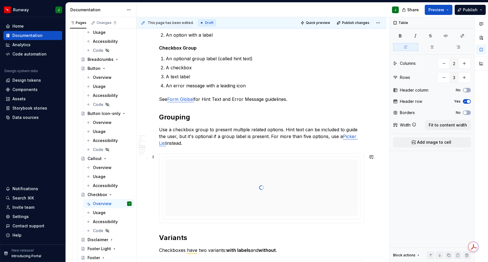
scroll to position [0, 0]
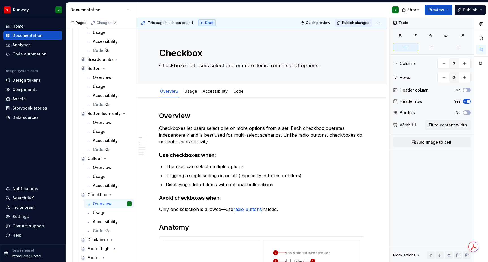
click at [368, 23] on span "Publish changes" at bounding box center [355, 23] width 27 height 5
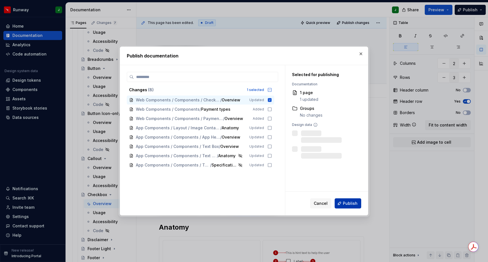
click at [346, 203] on span "Publish" at bounding box center [350, 204] width 15 height 6
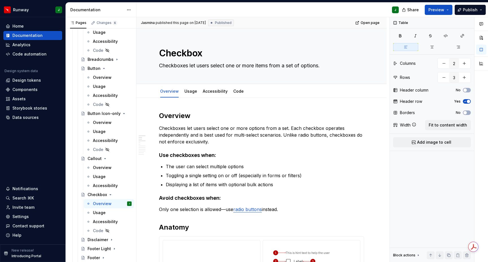
type textarea "*"
